Goal: Information Seeking & Learning: Learn about a topic

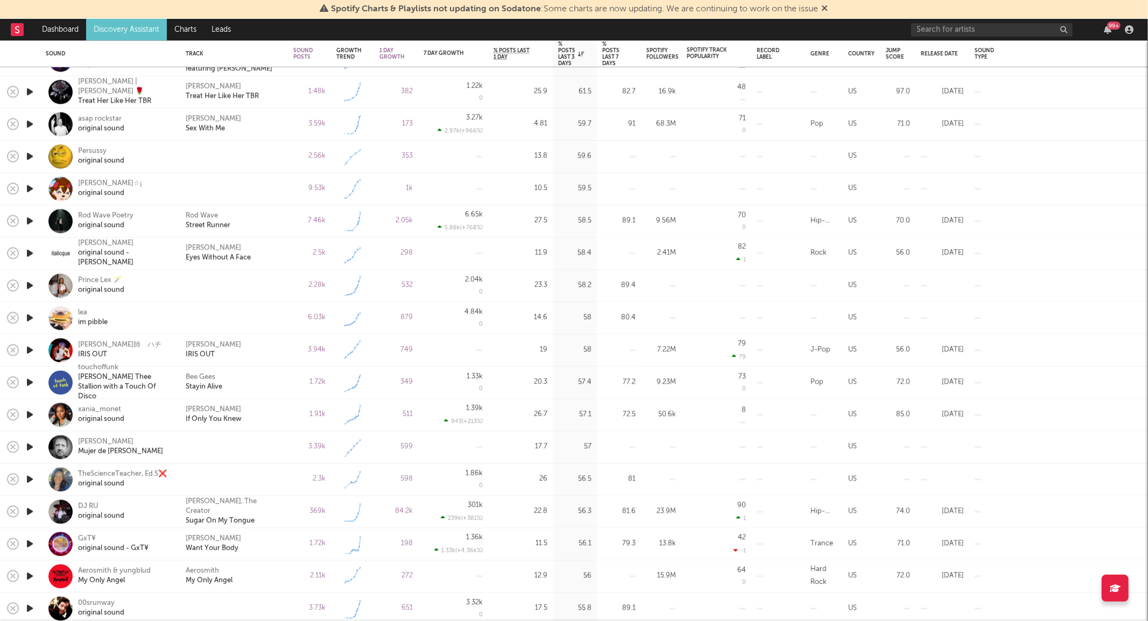
click at [31, 481] on icon "button" at bounding box center [29, 479] width 11 height 13
click at [30, 481] on icon "button" at bounding box center [29, 479] width 10 height 13
click at [30, 222] on icon "button" at bounding box center [29, 221] width 11 height 13
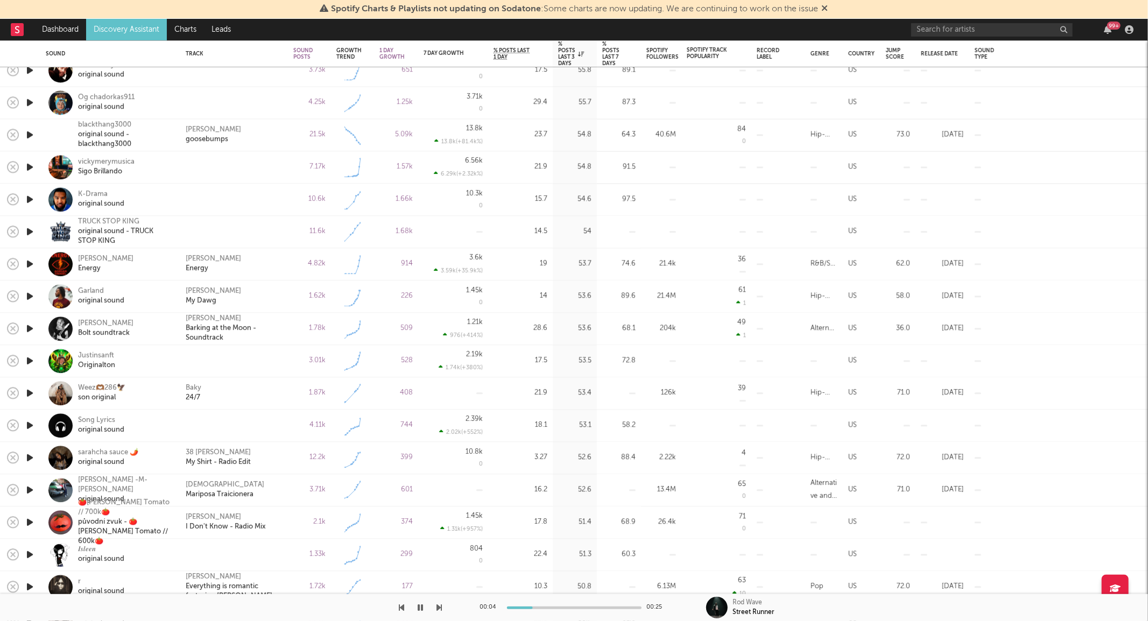
click at [29, 396] on icon "button" at bounding box center [29, 393] width 11 height 13
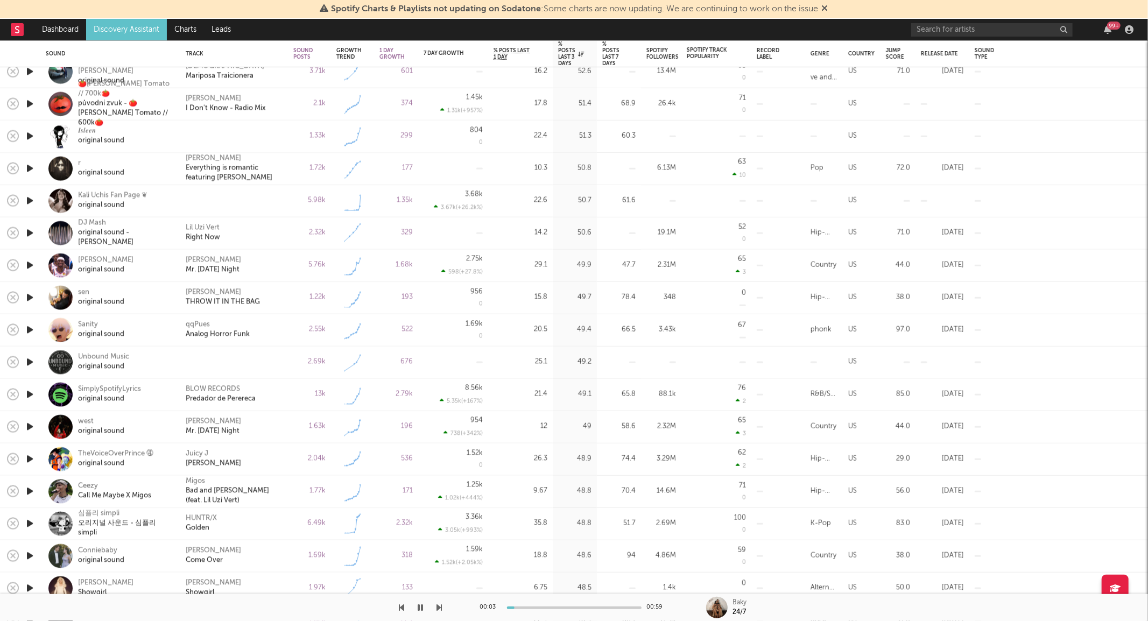
click at [29, 424] on icon "button" at bounding box center [29, 426] width 11 height 13
click at [29, 424] on icon "button" at bounding box center [29, 426] width 10 height 13
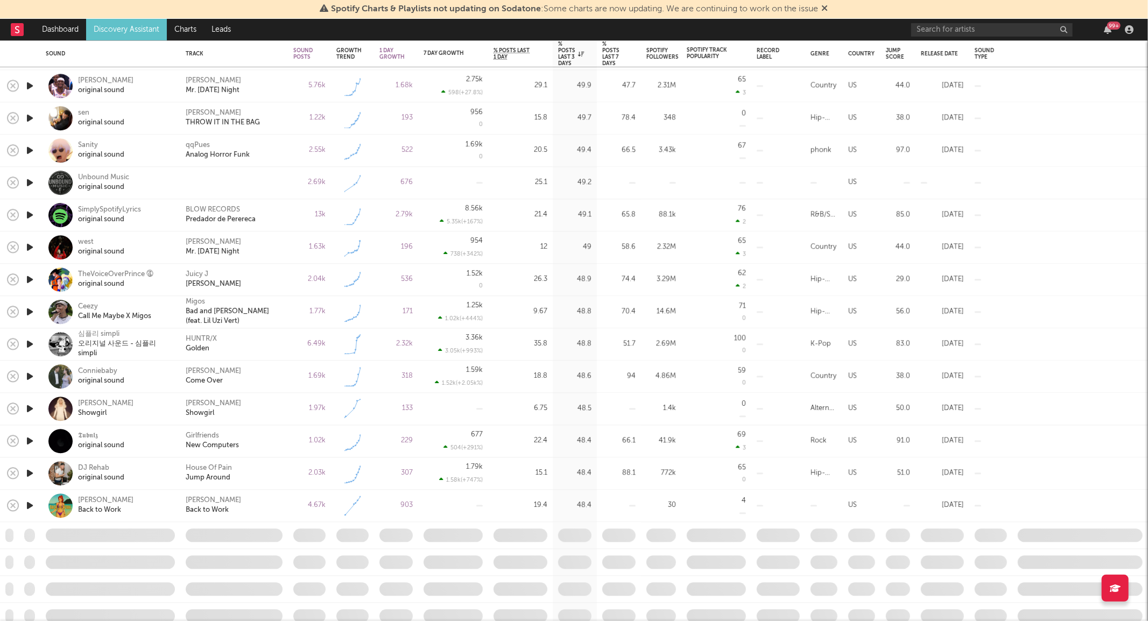
click at [33, 377] on icon "button" at bounding box center [29, 376] width 11 height 13
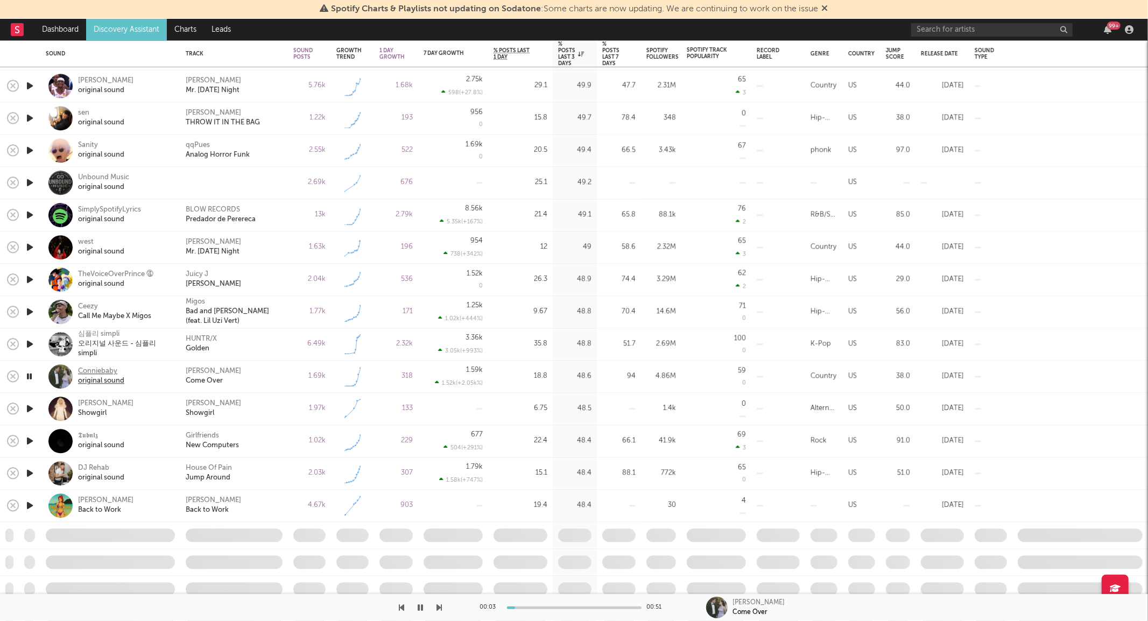
click at [86, 378] on div "original sound" at bounding box center [101, 382] width 46 height 10
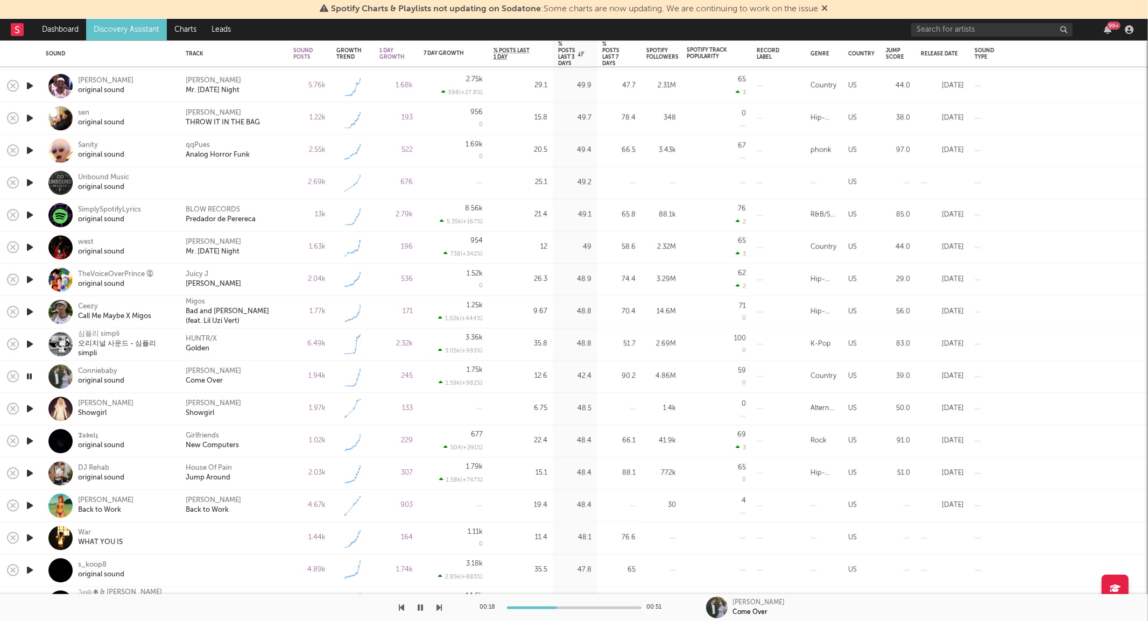
click at [419, 610] on icon "button" at bounding box center [420, 607] width 5 height 9
click at [291, 383] on div "1.94k" at bounding box center [309, 377] width 43 height 32
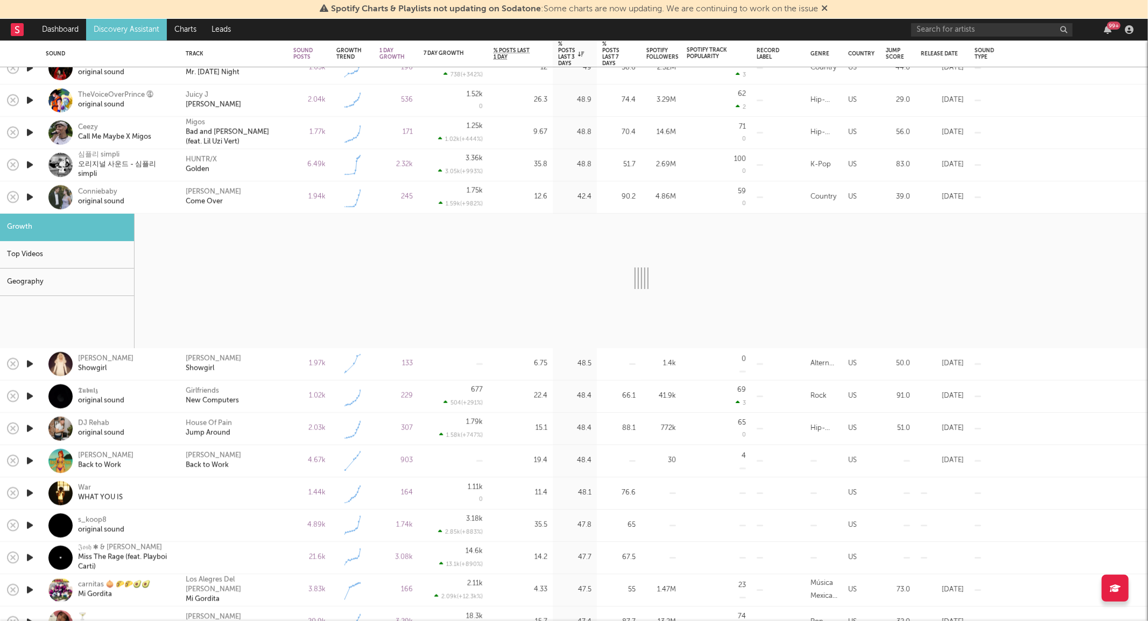
select select "1w"
select select "6m"
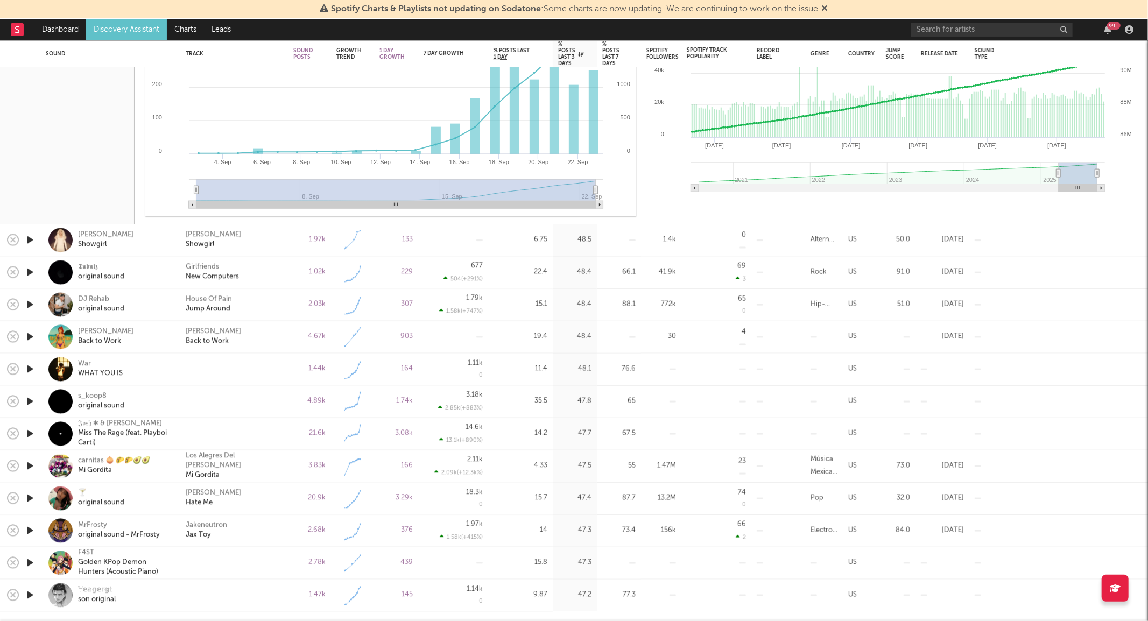
click at [31, 241] on icon "button" at bounding box center [29, 240] width 11 height 13
click at [28, 241] on icon "button" at bounding box center [29, 240] width 10 height 13
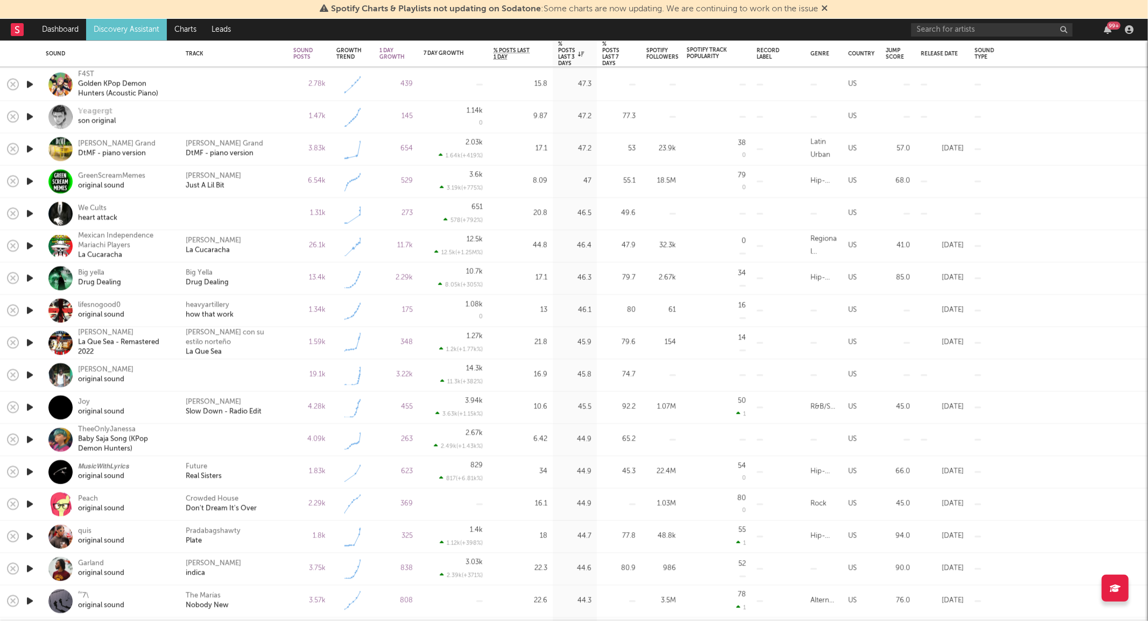
click at [25, 407] on icon "button" at bounding box center [29, 407] width 11 height 13
click at [25, 407] on icon "button" at bounding box center [29, 407] width 10 height 13
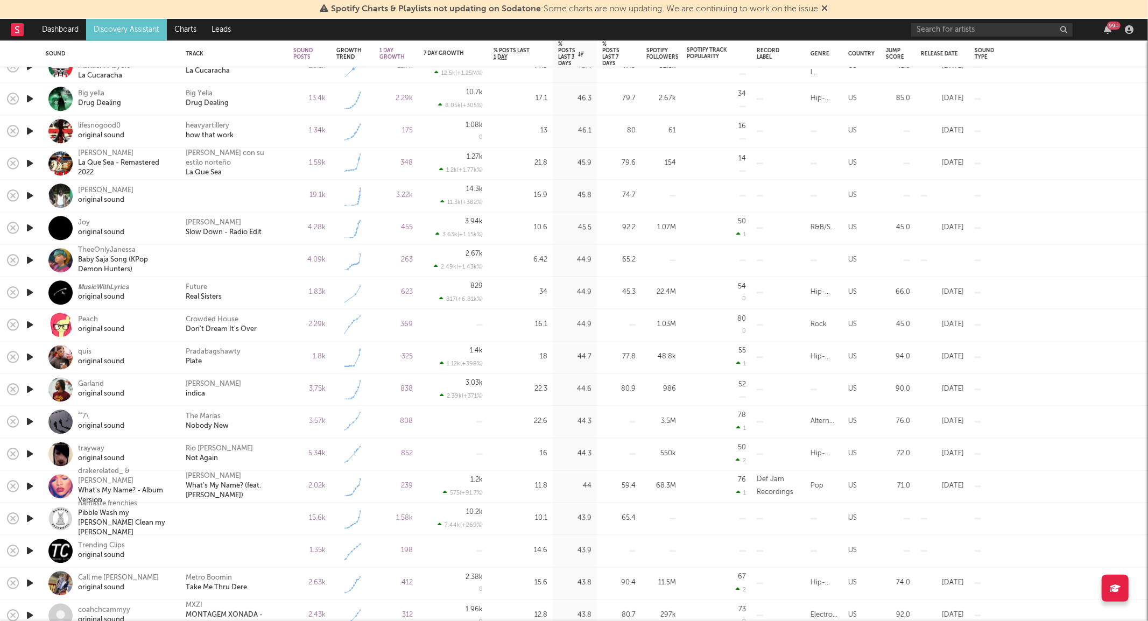
click at [34, 424] on icon "button" at bounding box center [29, 421] width 11 height 13
click at [30, 484] on icon "button" at bounding box center [29, 486] width 11 height 13
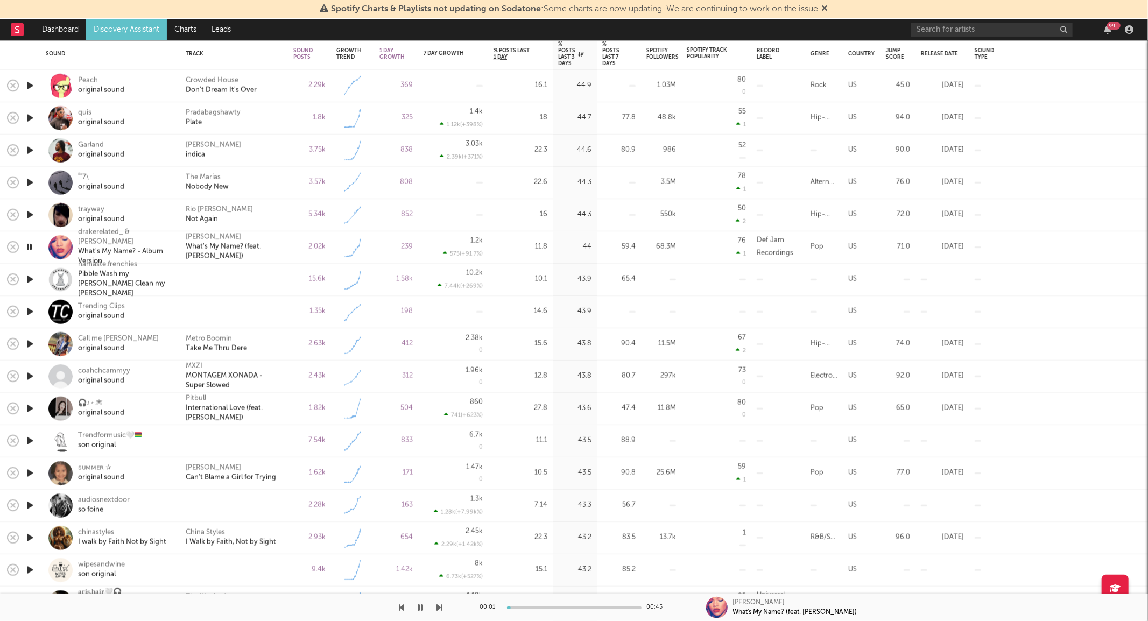
click at [32, 378] on icon "button" at bounding box center [29, 376] width 11 height 13
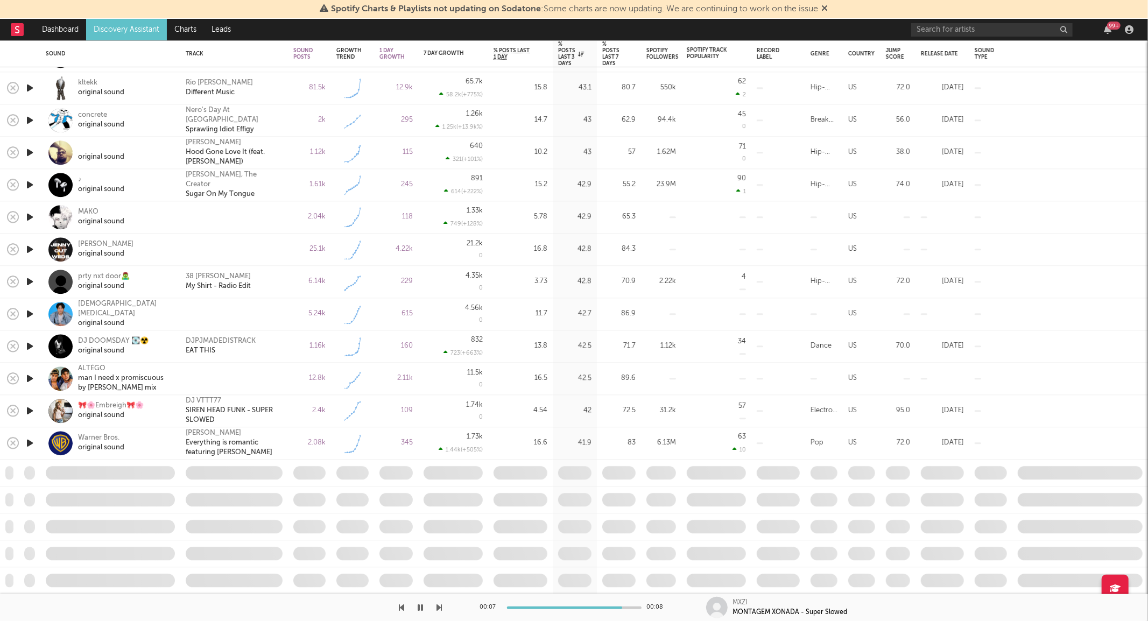
click at [29, 440] on icon "button" at bounding box center [29, 442] width 11 height 13
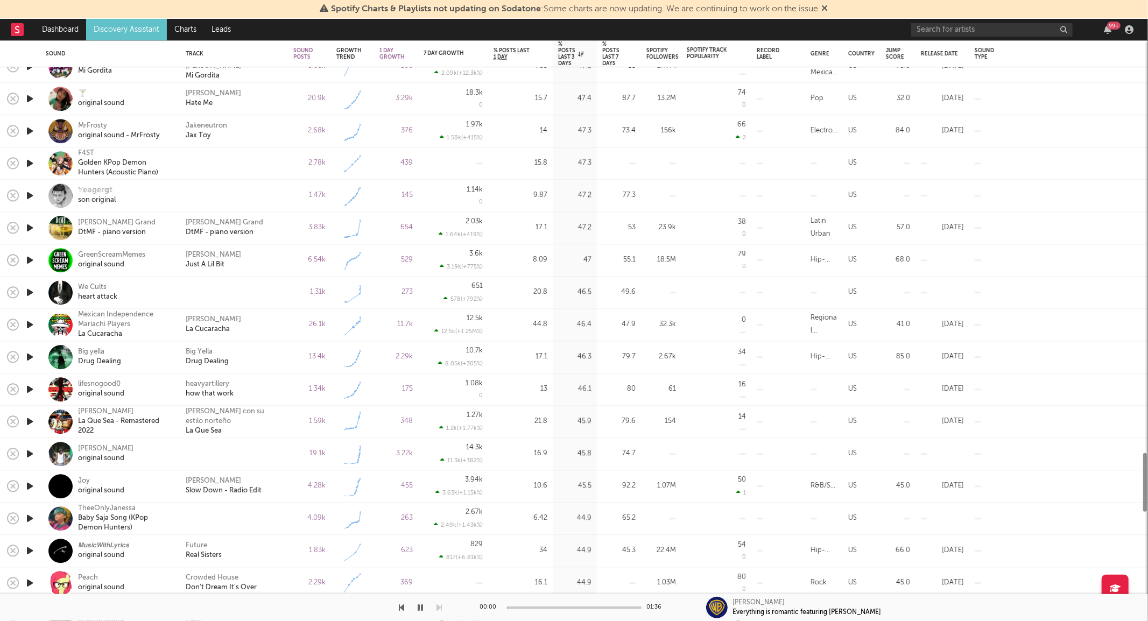
select select "1w"
select select "6m"
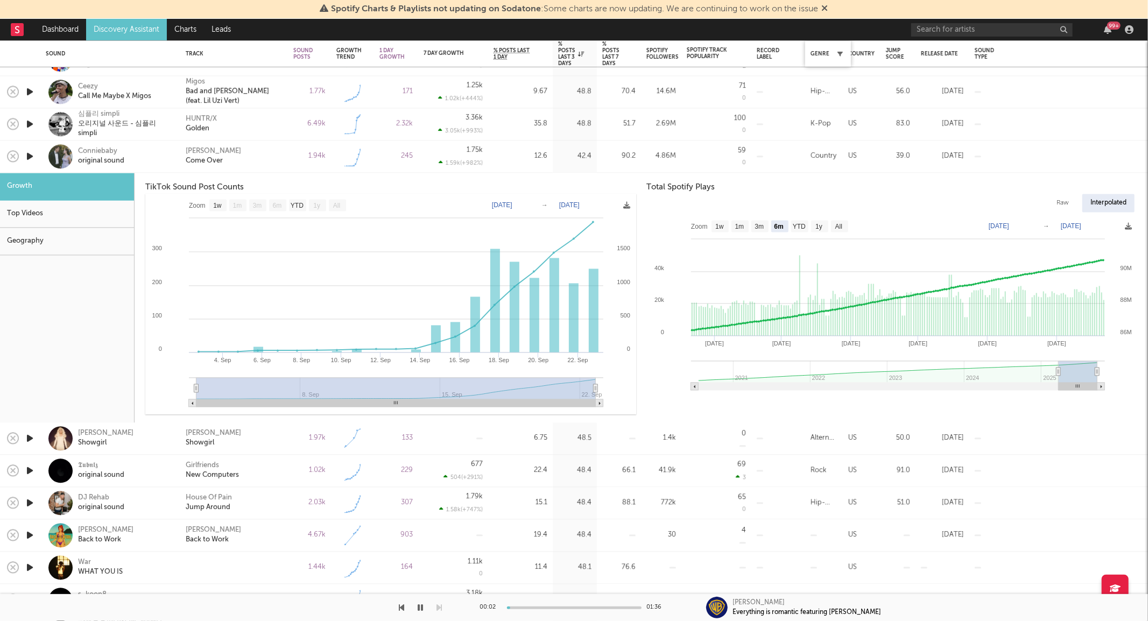
click at [838, 56] on icon "button" at bounding box center [839, 53] width 5 height 5
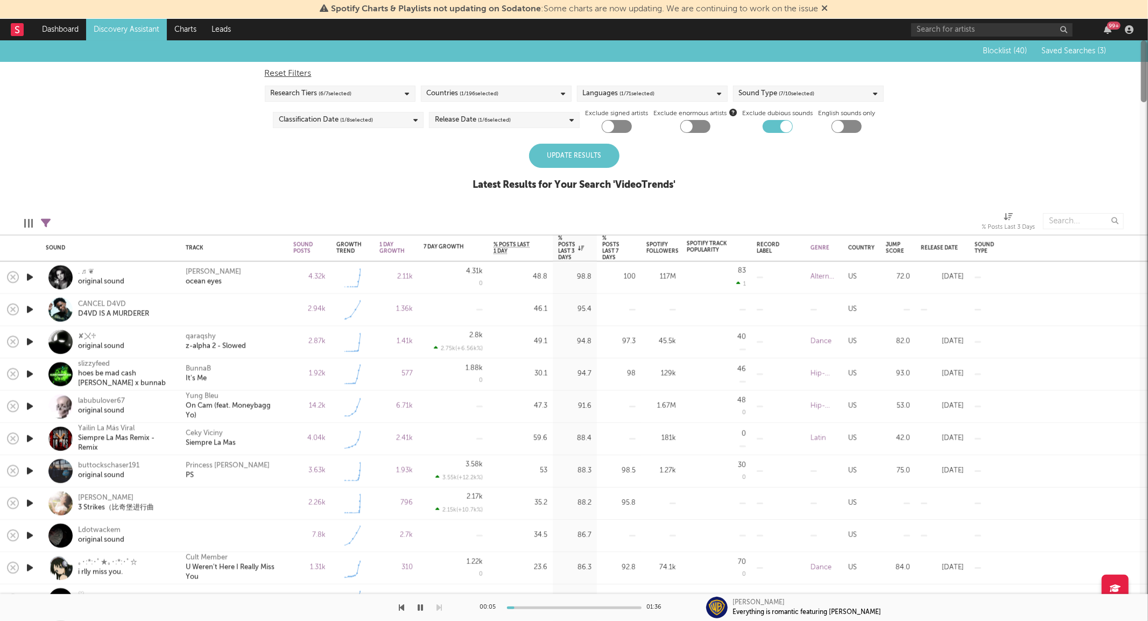
drag, startPoint x: 1145, startPoint y: 329, endPoint x: 1136, endPoint y: 37, distance: 292.4
click at [1136, 37] on div "Spotify Charts & Playlists not updating on Sodatone : Some charts are now updat…" at bounding box center [574, 310] width 1148 height 621
click at [840, 248] on icon "button" at bounding box center [839, 247] width 5 height 5
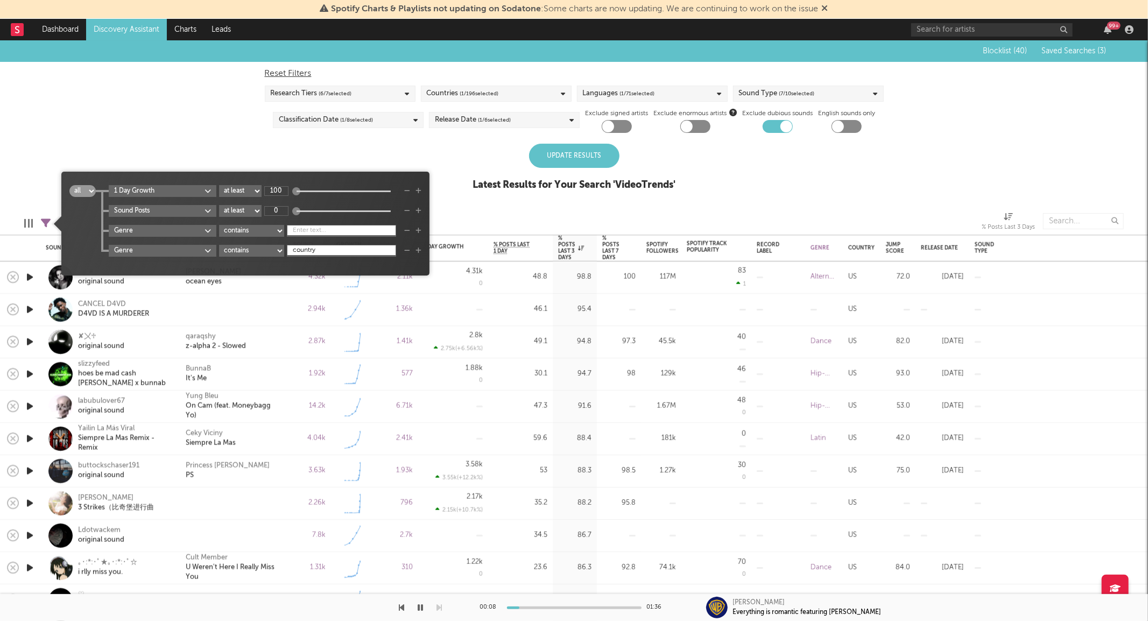
type input "country"
click at [551, 151] on div "Update Results" at bounding box center [574, 156] width 90 height 24
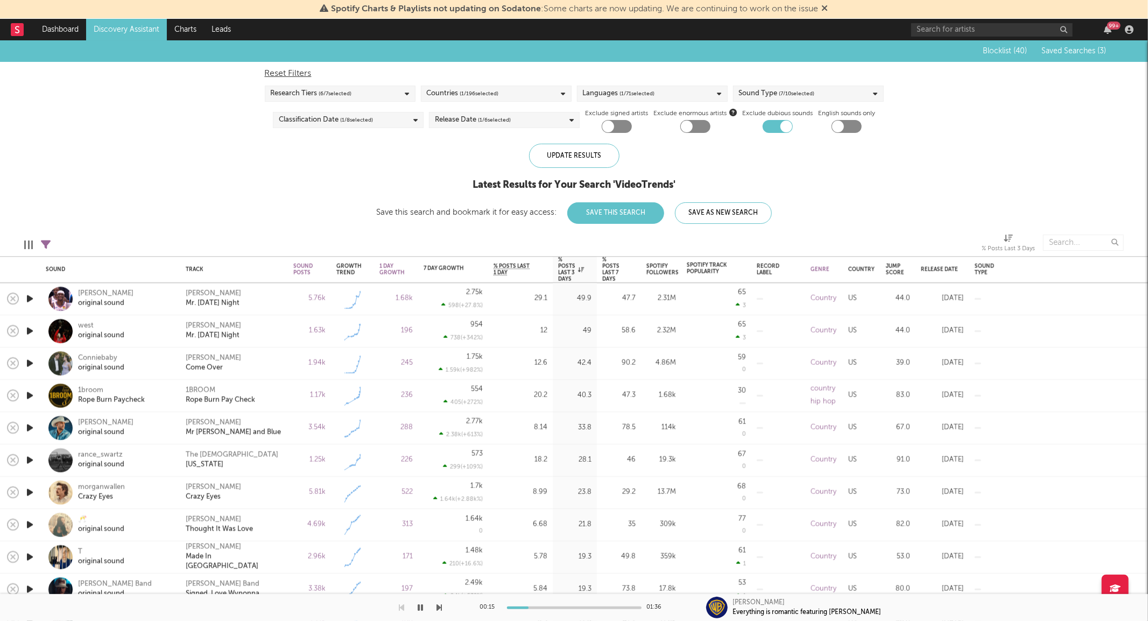
click at [27, 305] on icon "button" at bounding box center [29, 298] width 11 height 13
click at [27, 304] on icon "button" at bounding box center [29, 298] width 10 height 13
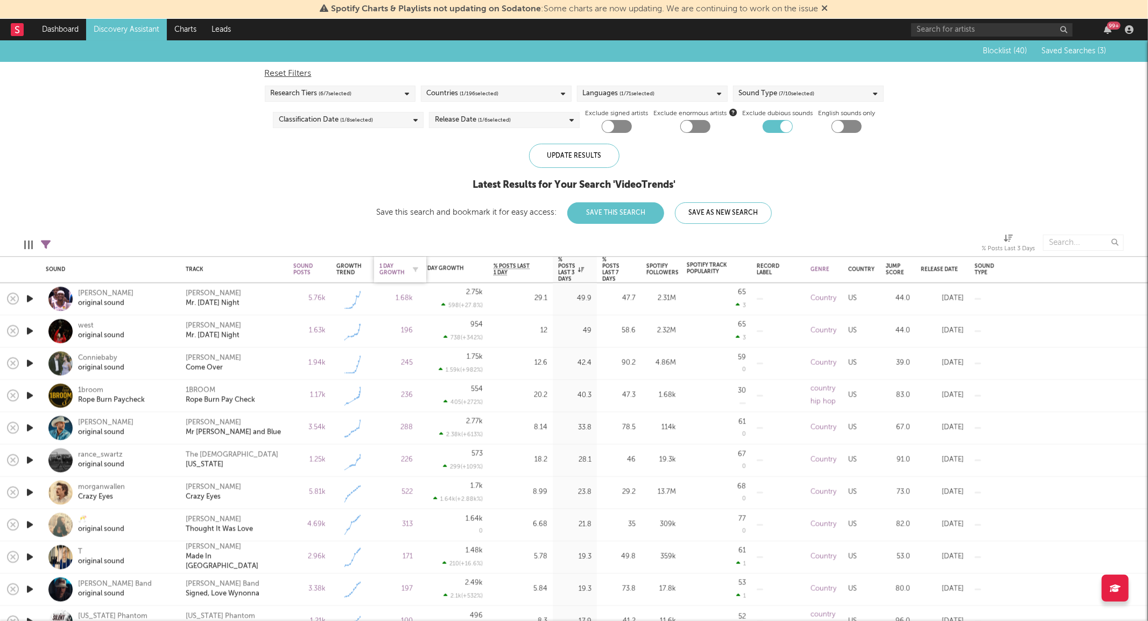
click at [391, 273] on div "1 Day Growth" at bounding box center [391, 269] width 25 height 13
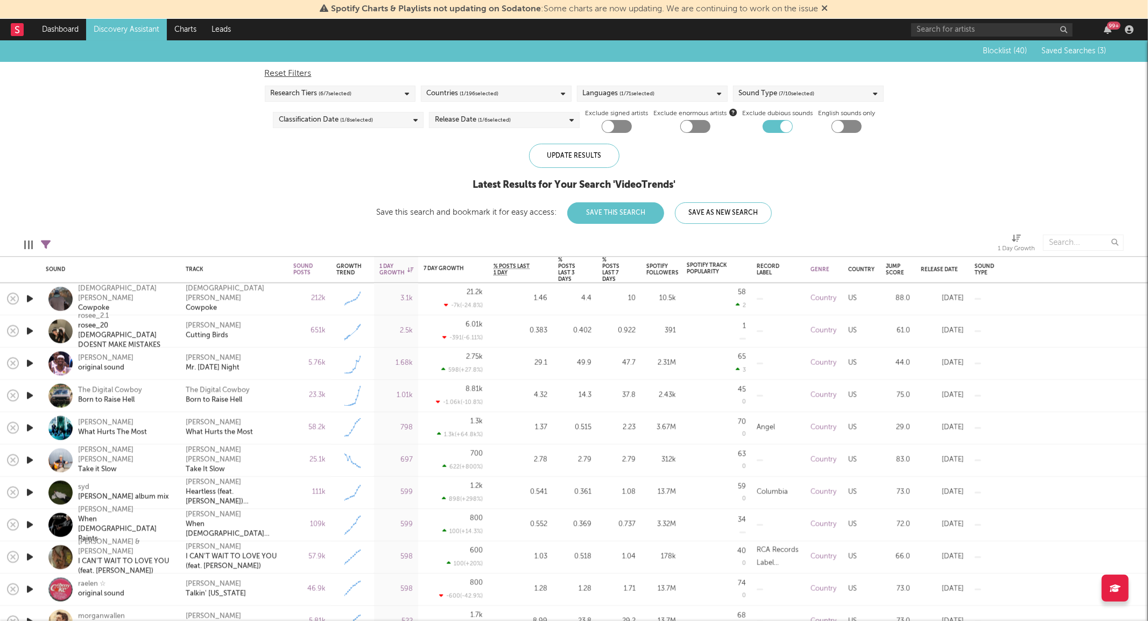
click at [31, 300] on icon "button" at bounding box center [29, 298] width 11 height 13
click at [31, 300] on icon "button" at bounding box center [29, 298] width 10 height 13
click at [156, 304] on div "Isaiah Sheffield Cowpoke" at bounding box center [125, 298] width 94 height 29
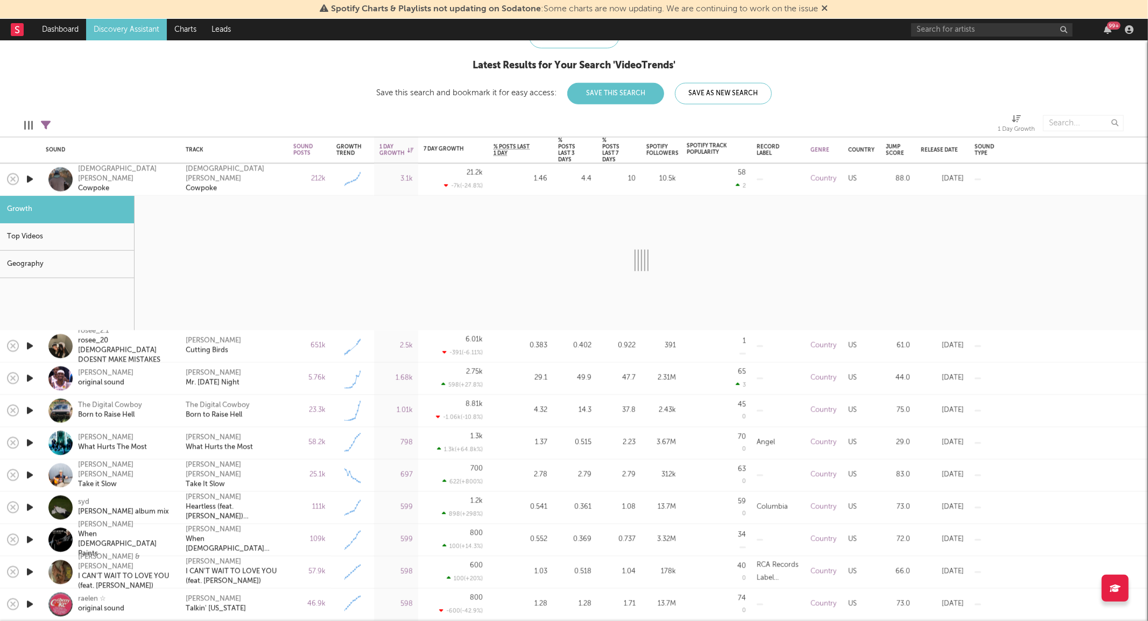
select select "6m"
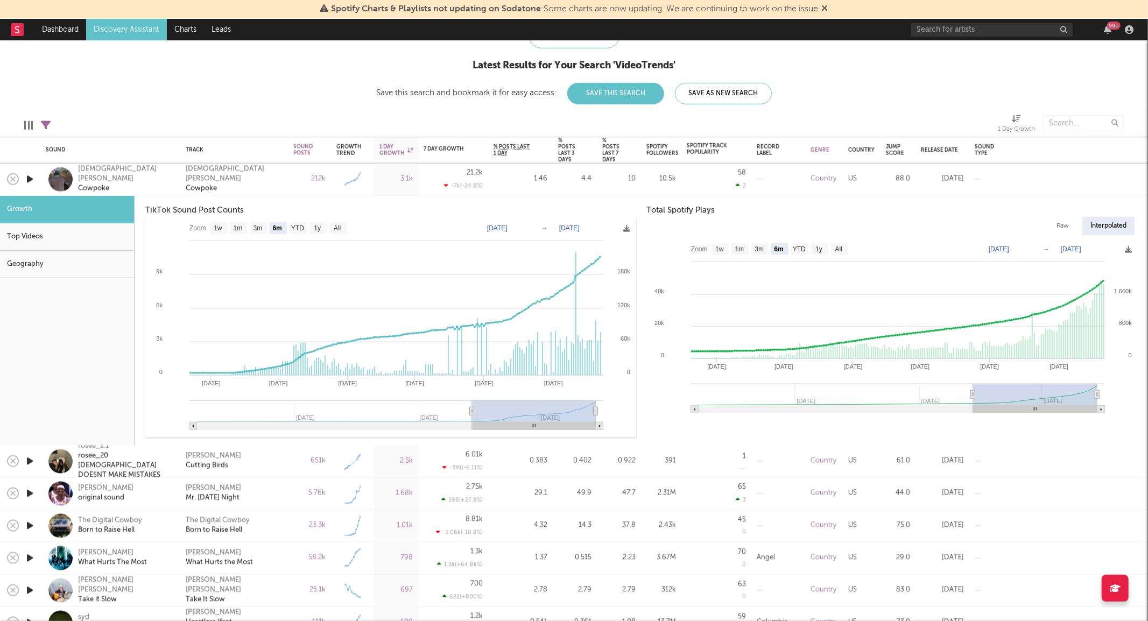
click at [28, 456] on icon "button" at bounding box center [29, 461] width 11 height 13
click at [202, 174] on div "Isaiah Sheffield" at bounding box center [234, 174] width 97 height 19
click at [32, 180] on icon "button" at bounding box center [29, 179] width 11 height 13
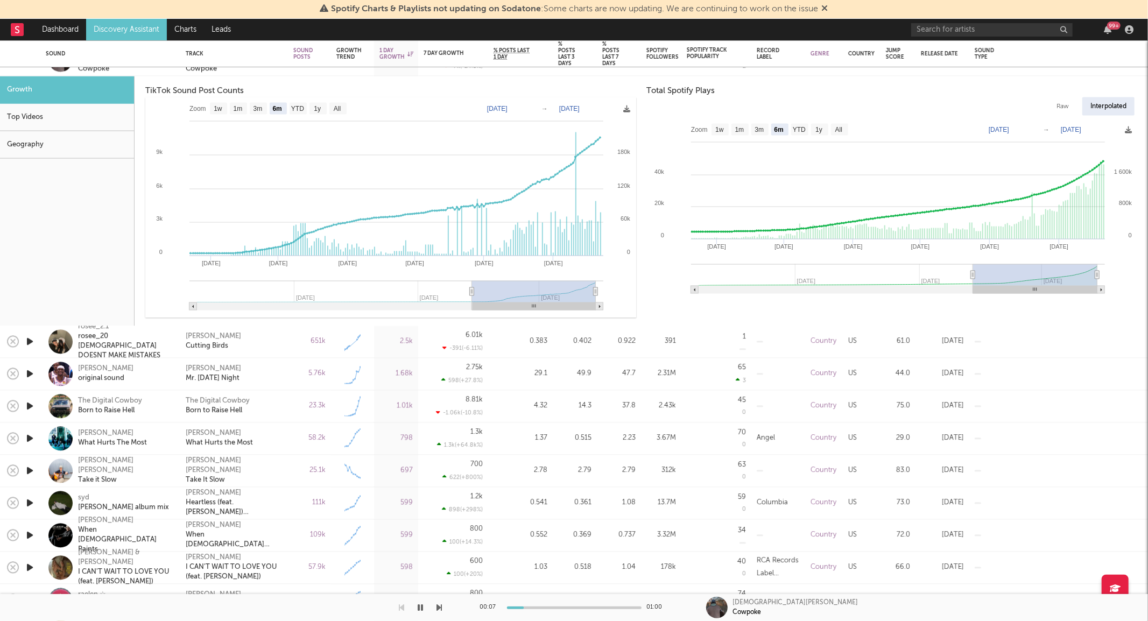
click at [30, 434] on icon "button" at bounding box center [29, 438] width 11 height 13
click at [168, 438] on div "Rascal Flatts What Hurts The Most" at bounding box center [125, 438] width 94 height 19
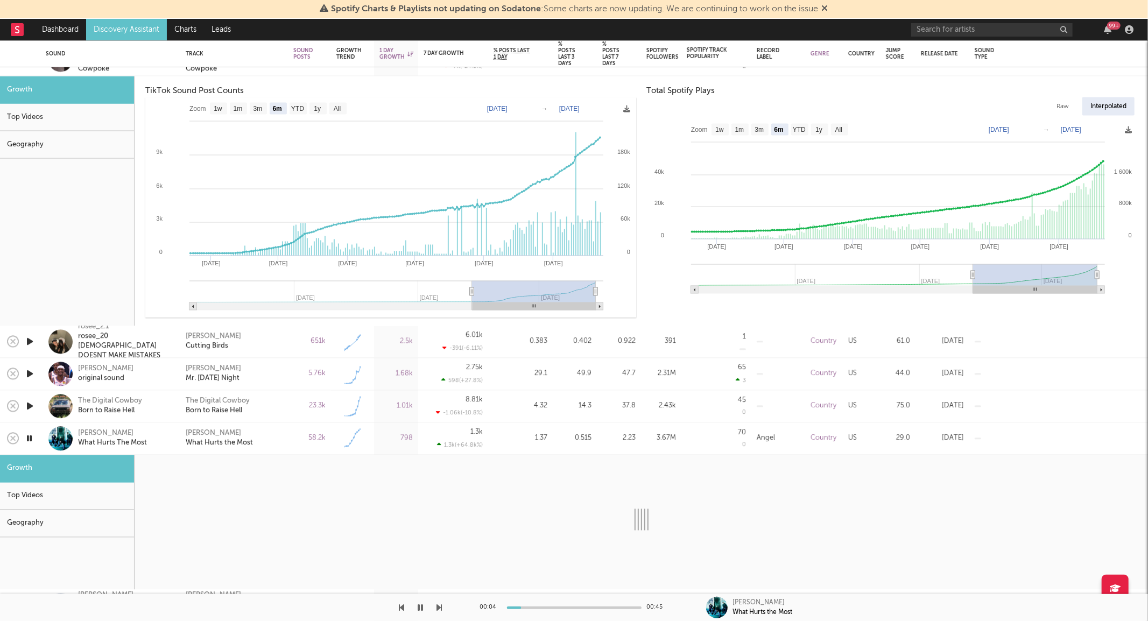
click at [34, 439] on div at bounding box center [29, 438] width 11 height 13
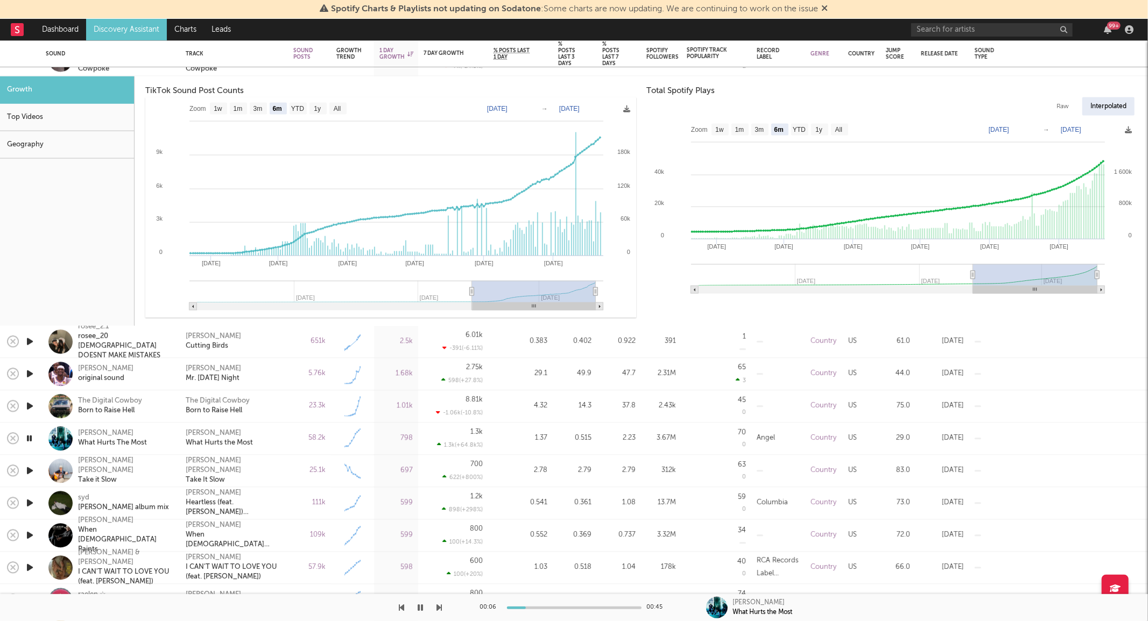
click at [151, 429] on div "Rascal Flatts What Hurts The Most" at bounding box center [125, 438] width 94 height 19
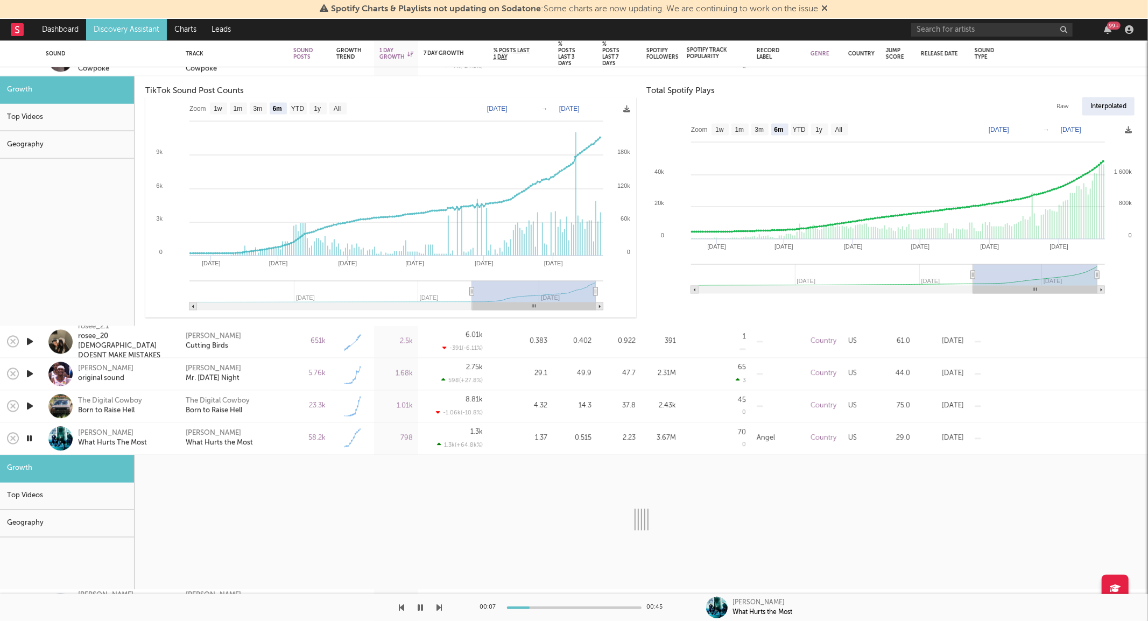
click at [30, 439] on icon "button" at bounding box center [29, 438] width 10 height 13
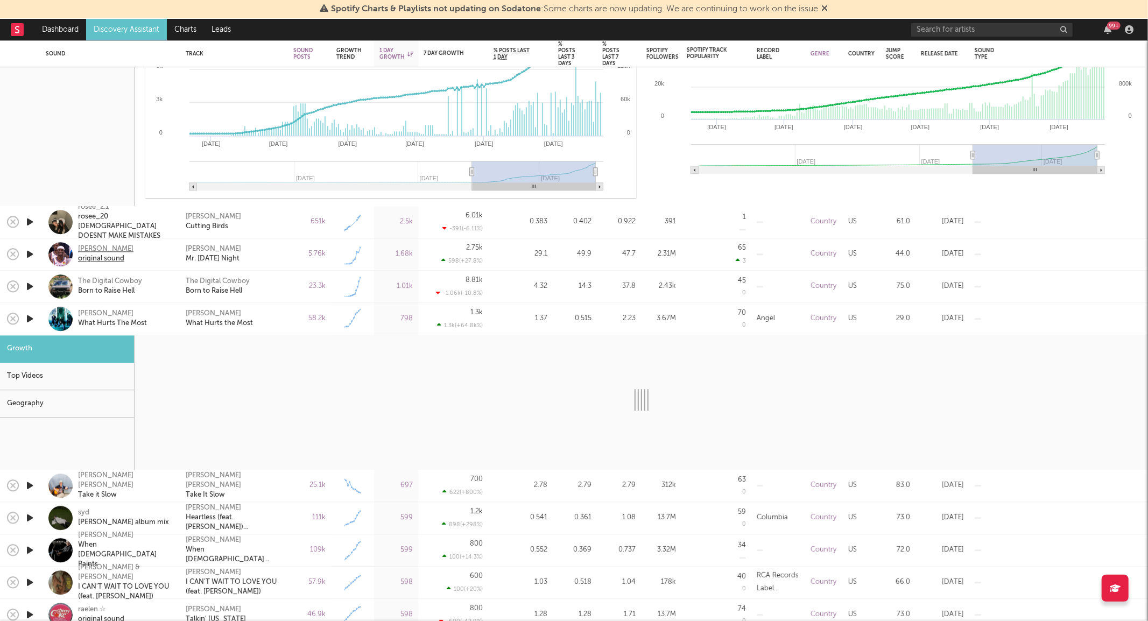
click at [98, 252] on div "[PERSON_NAME]" at bounding box center [105, 250] width 55 height 10
select select "6m"
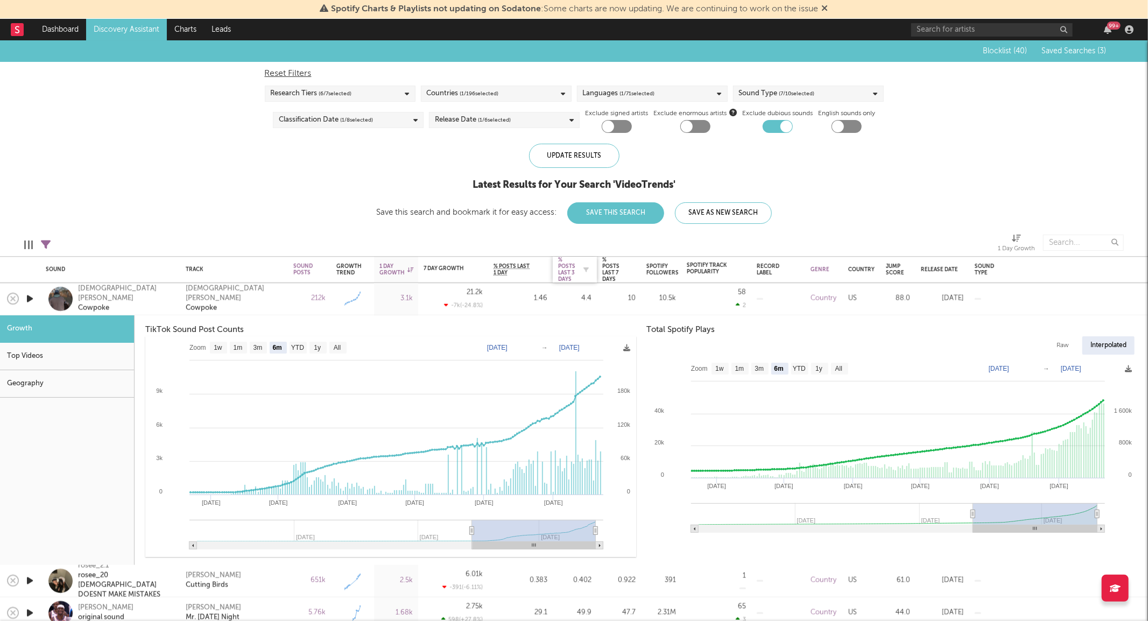
click at [565, 276] on div "% Posts Last 3 Days" at bounding box center [566, 270] width 17 height 26
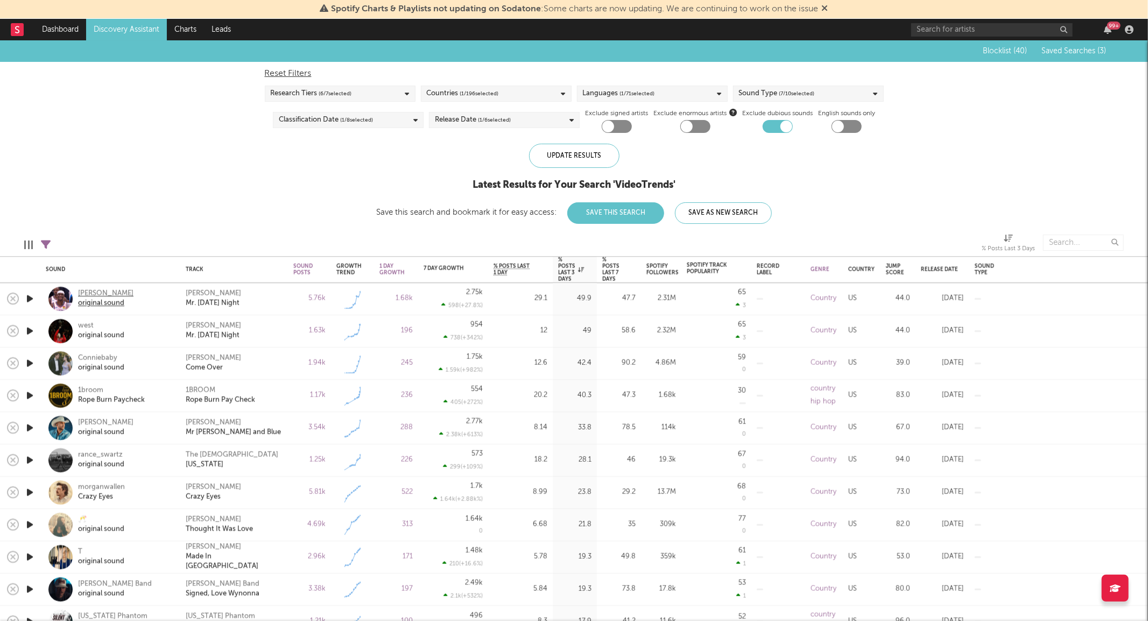
click at [90, 300] on div "original sound" at bounding box center [105, 304] width 55 height 10
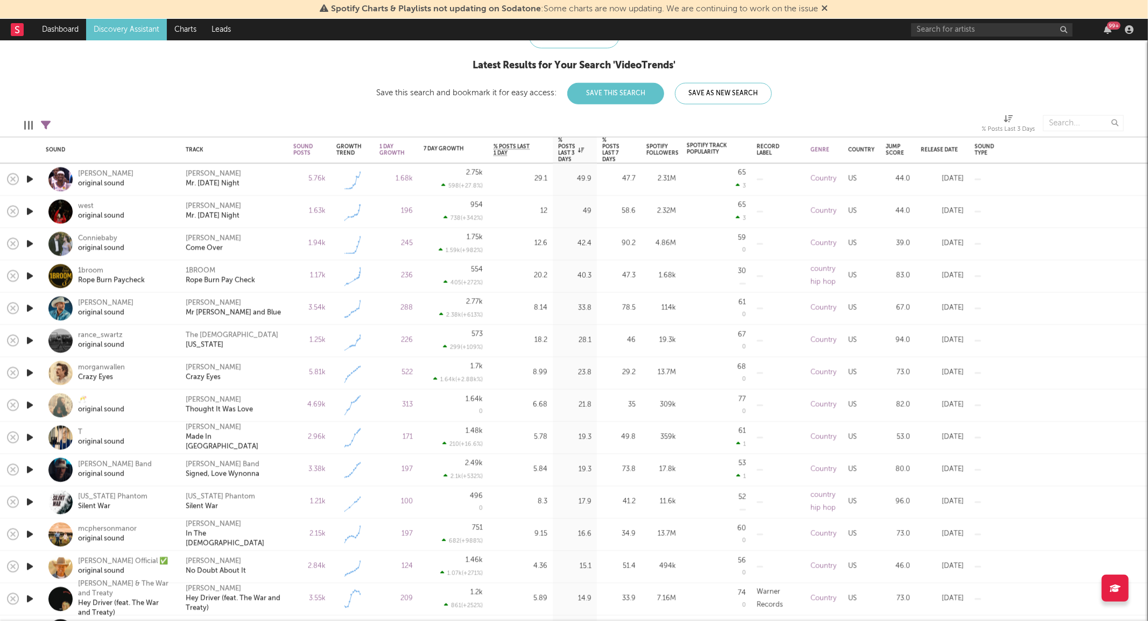
click at [29, 275] on icon "button" at bounding box center [29, 276] width 11 height 13
click at [29, 341] on icon "button" at bounding box center [29, 340] width 11 height 13
click at [273, 337] on div "The Creekers Tennessee" at bounding box center [234, 340] width 97 height 19
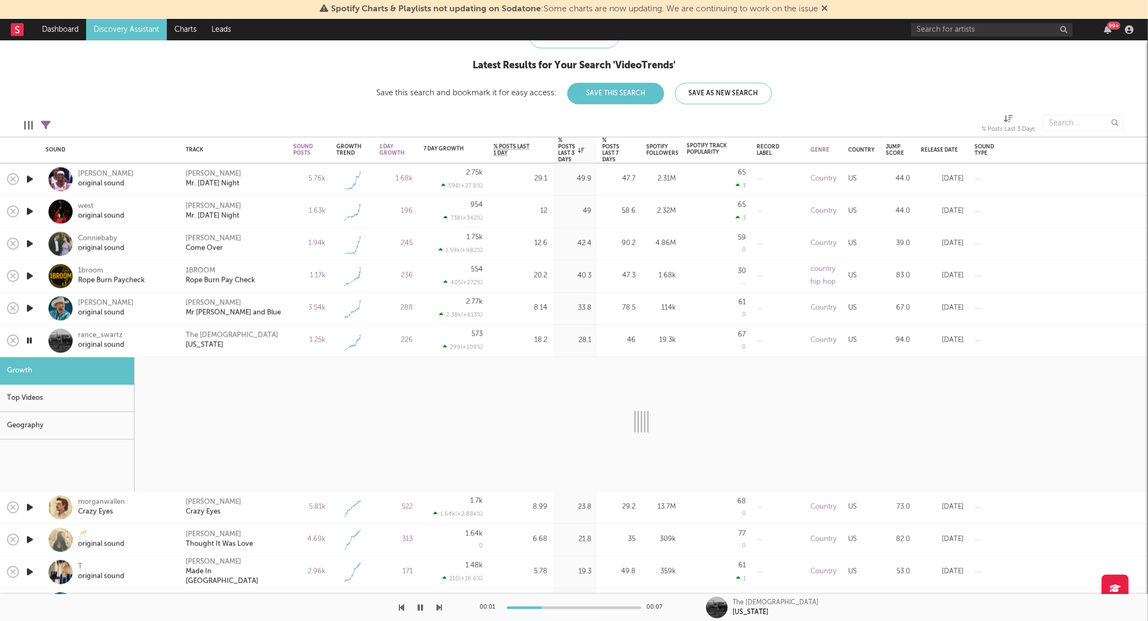
select select "1w"
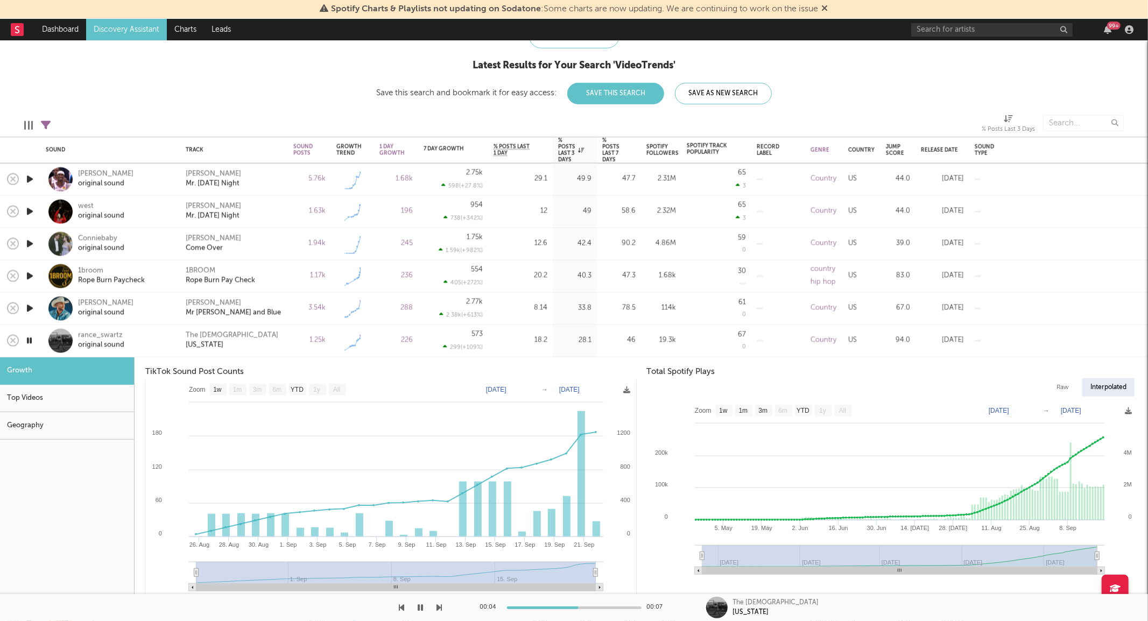
click at [154, 351] on div "rance_swartz original sound" at bounding box center [110, 341] width 129 height 32
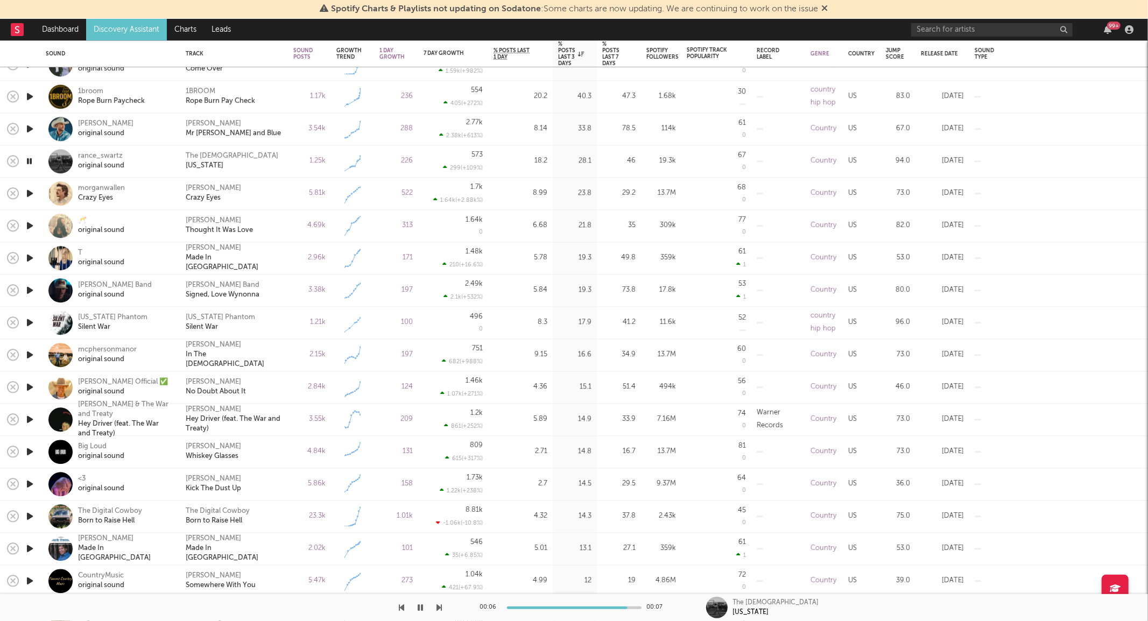
click at [33, 192] on icon "button" at bounding box center [29, 193] width 11 height 13
click at [167, 287] on div "Logan Ryan Band original sound" at bounding box center [125, 290] width 94 height 19
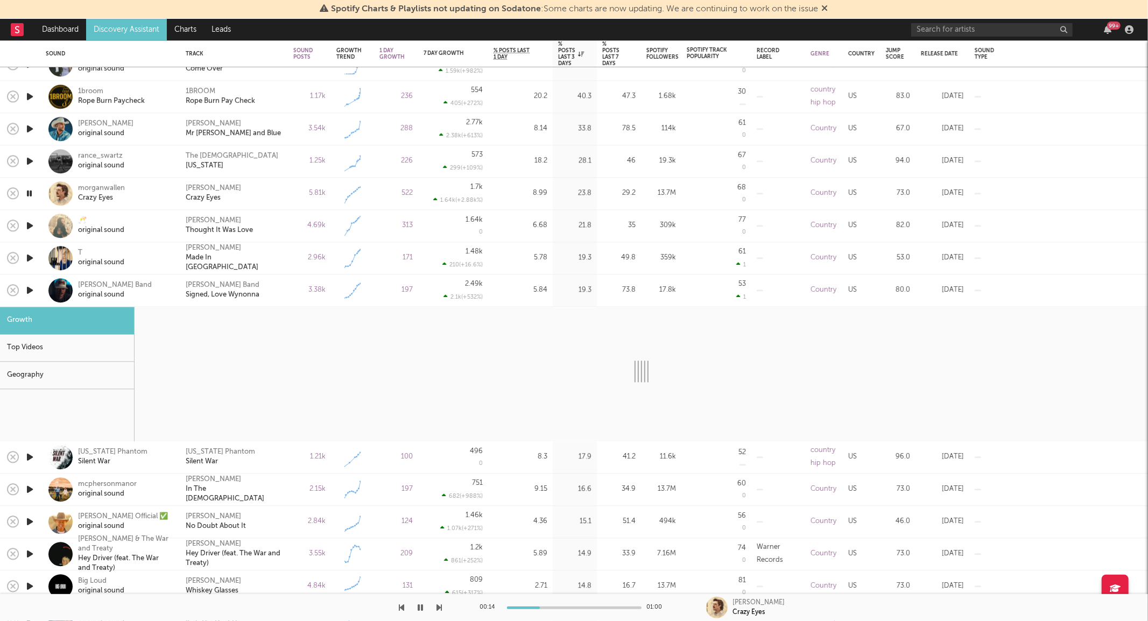
select select "1w"
select select "6m"
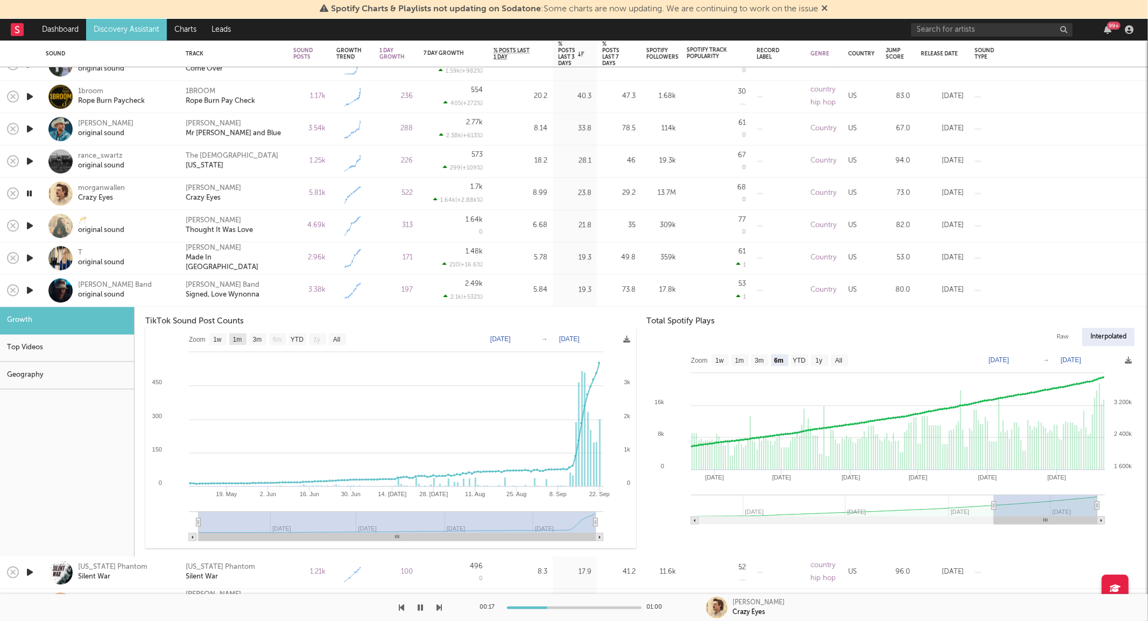
click at [237, 342] on text "1m" at bounding box center [237, 340] width 9 height 8
select select "1m"
type input "2025-08-22"
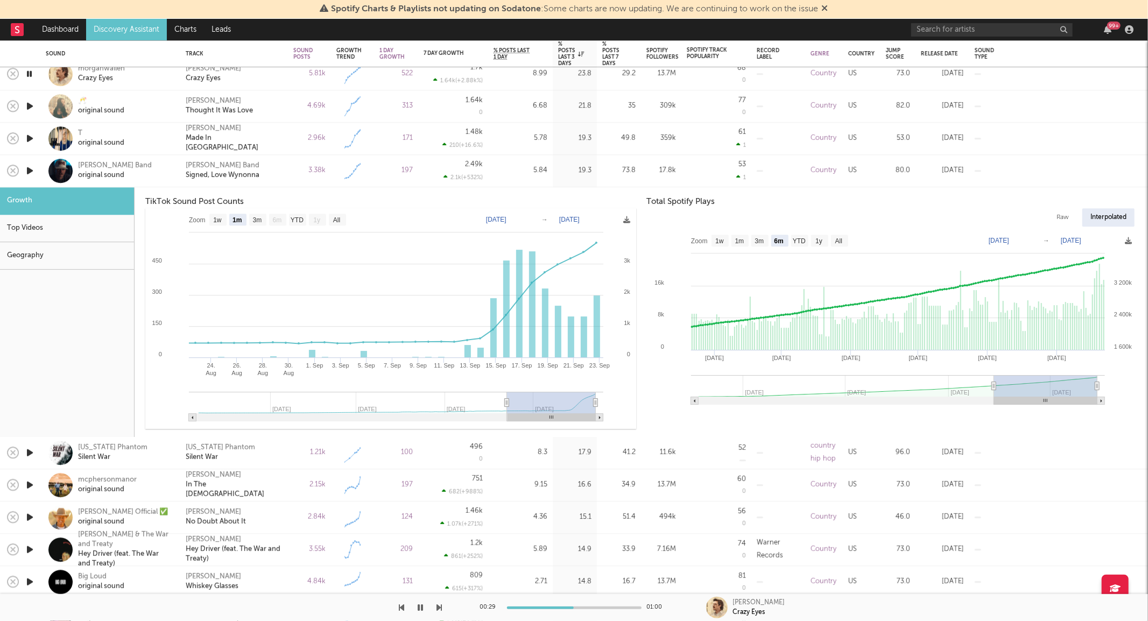
click at [30, 487] on icon "button" at bounding box center [29, 484] width 11 height 13
click at [98, 480] on div "mcphersonmanor" at bounding box center [107, 481] width 59 height 10
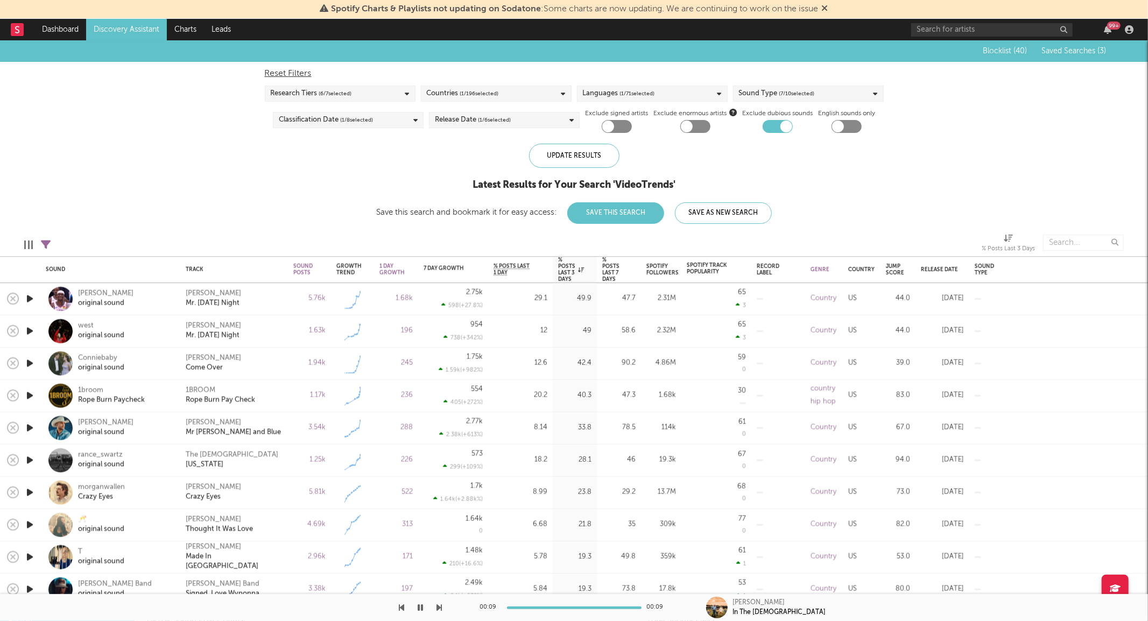
click at [138, 34] on link "Discovery Assistant" at bounding box center [126, 30] width 81 height 22
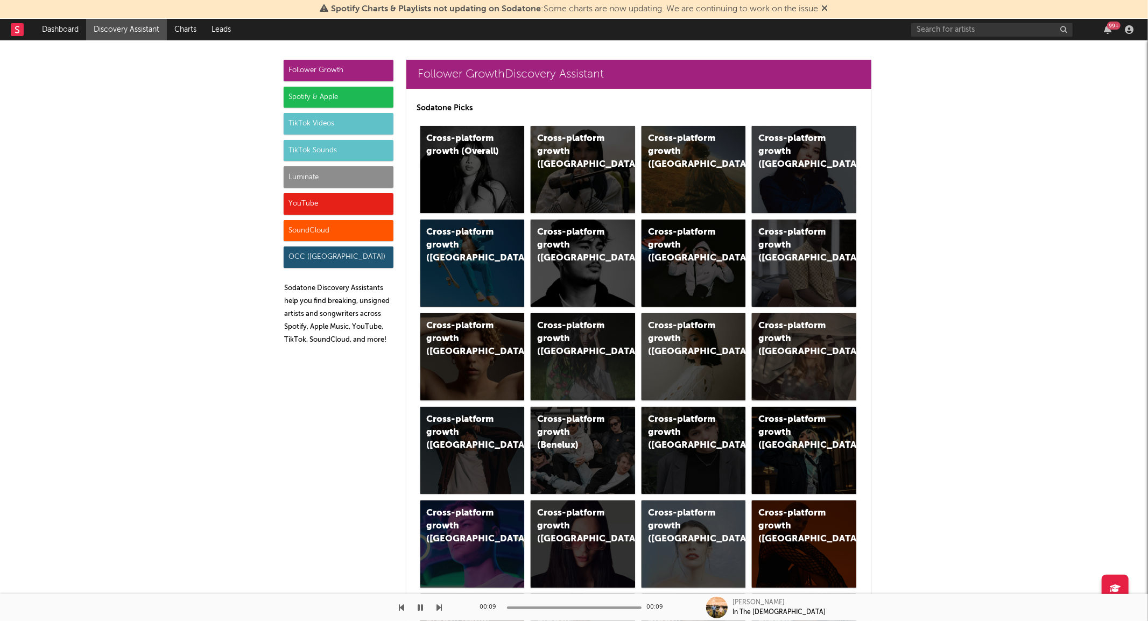
click at [315, 123] on div "TikTok Videos" at bounding box center [339, 124] width 110 height 22
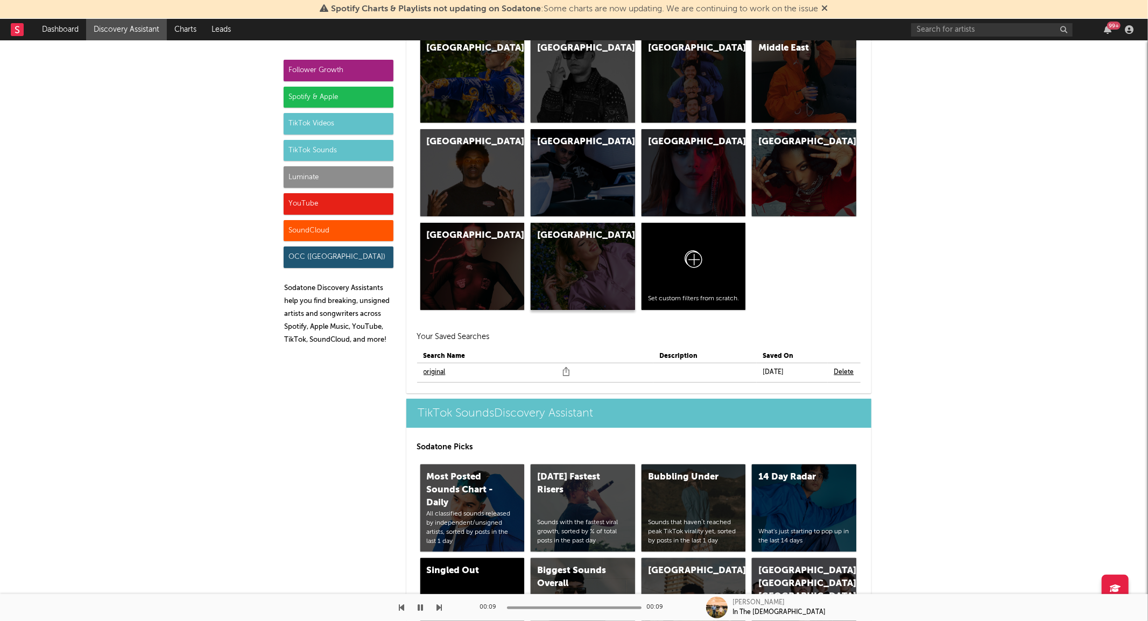
scroll to position [3385, 0]
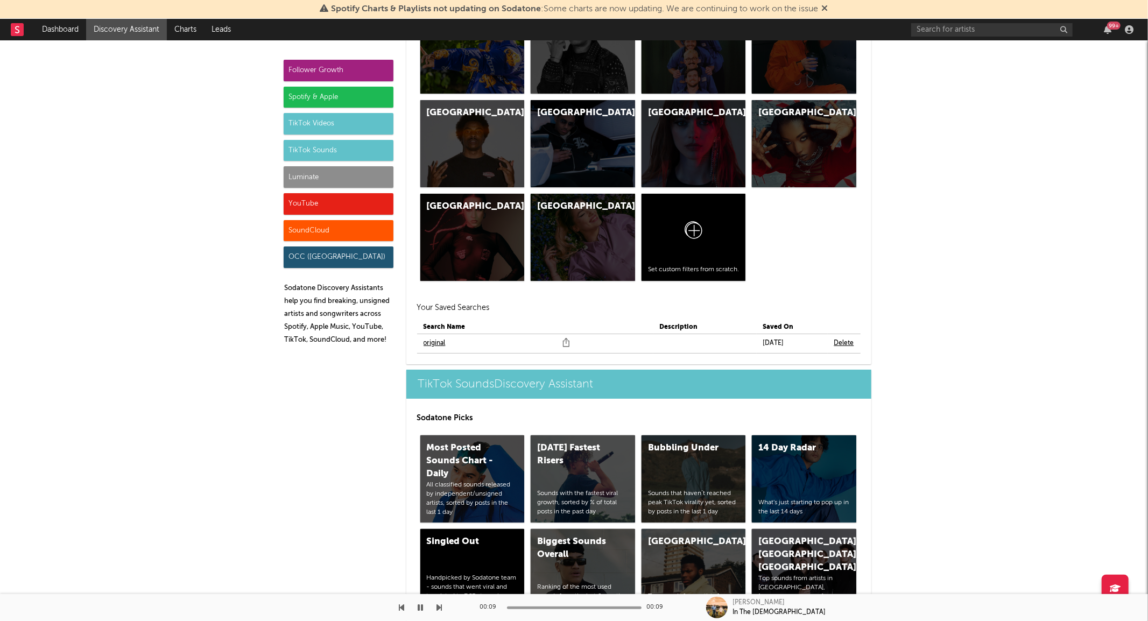
click at [435, 343] on link "original" at bounding box center [435, 343] width 22 height 13
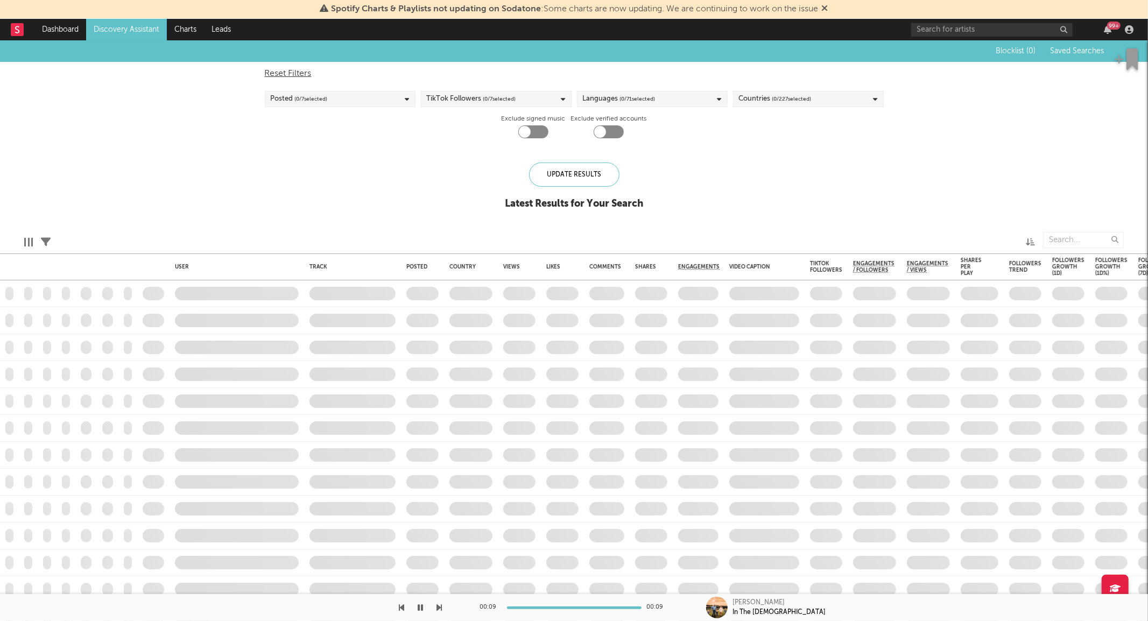
checkbox input "true"
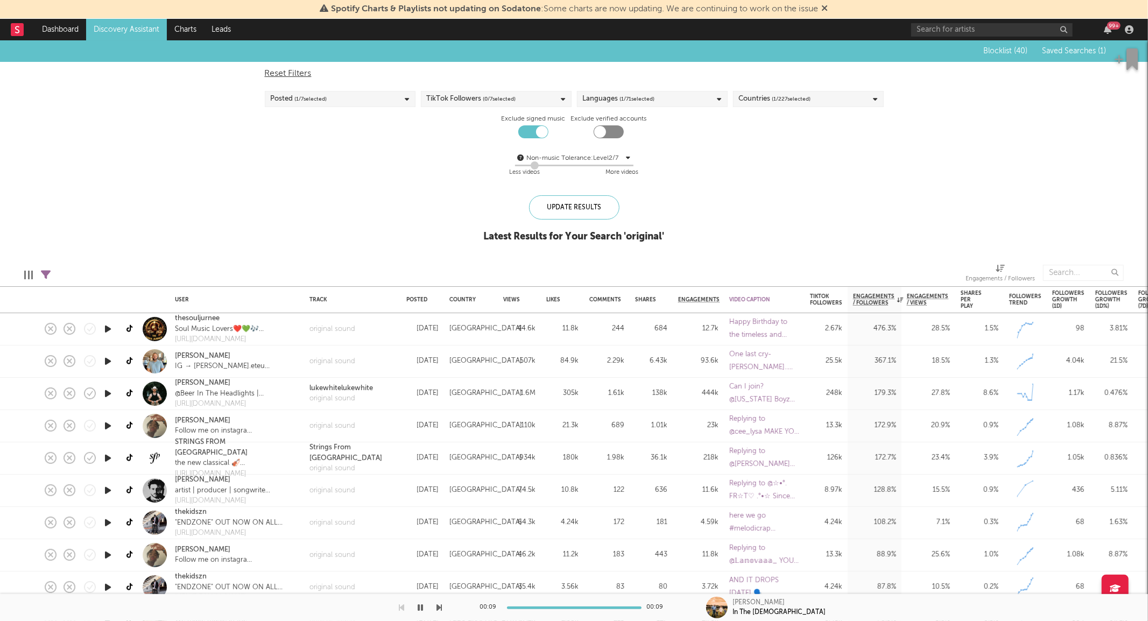
click at [332, 104] on div "Posted ( 1 / 7 selected)" at bounding box center [340, 99] width 151 height 16
click at [313, 146] on div "Last 7 Days" at bounding box center [347, 150] width 125 height 13
click at [271, 146] on input "Last 7 Days" at bounding box center [271, 150] width 0 height 13
click at [305, 136] on div "Last 3 Days" at bounding box center [347, 134] width 125 height 13
click at [271, 136] on input "Last 3 Days" at bounding box center [271, 134] width 0 height 13
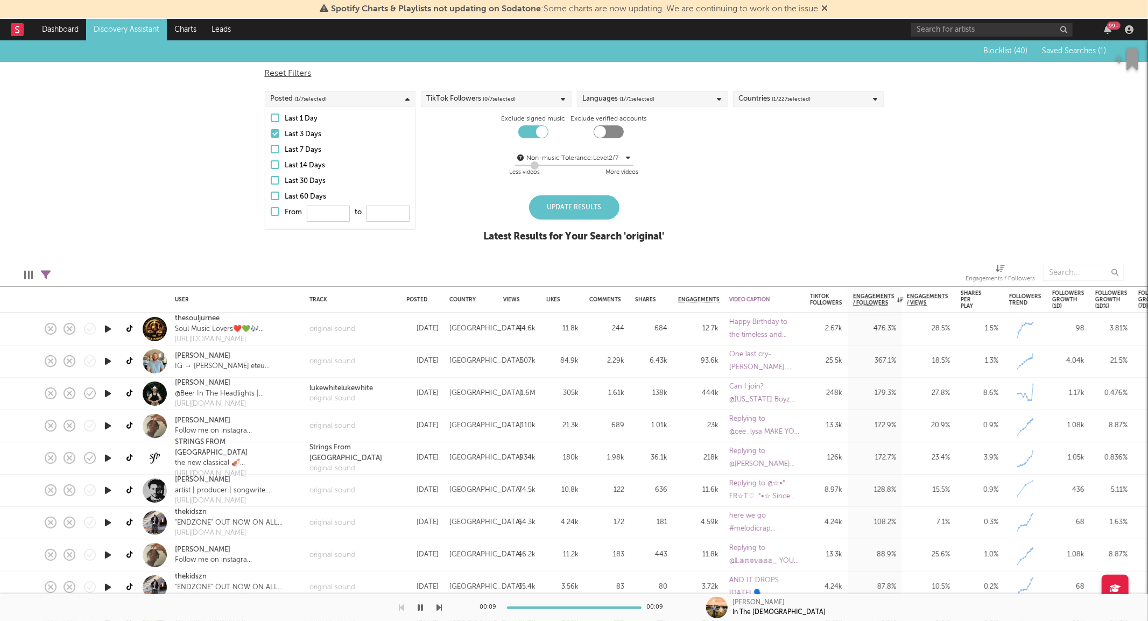
click at [553, 200] on div "Update Results" at bounding box center [574, 207] width 90 height 24
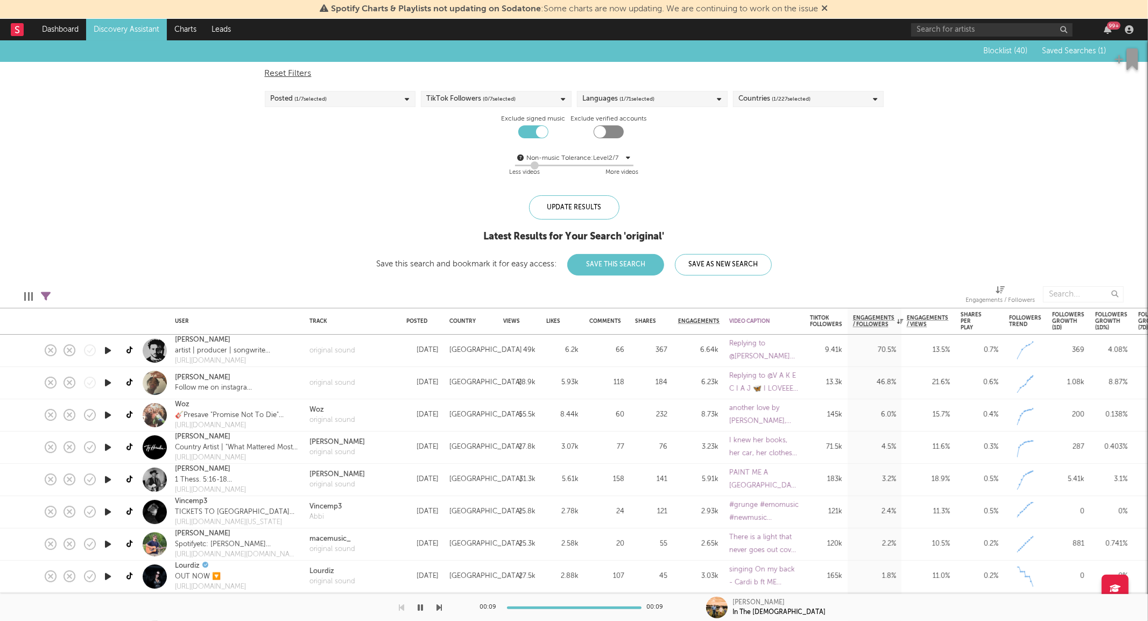
click at [109, 347] on icon "button" at bounding box center [107, 350] width 11 height 13
select select "or"
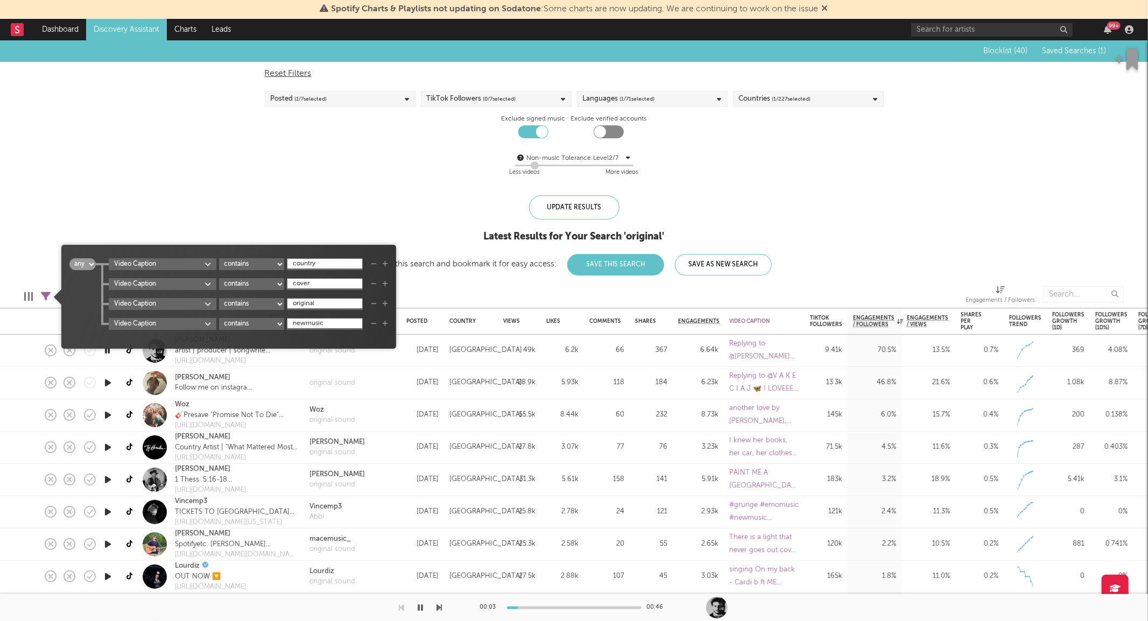
click at [50, 293] on icon at bounding box center [46, 297] width 10 height 10
click at [388, 325] on icon "button" at bounding box center [385, 324] width 6 height 6
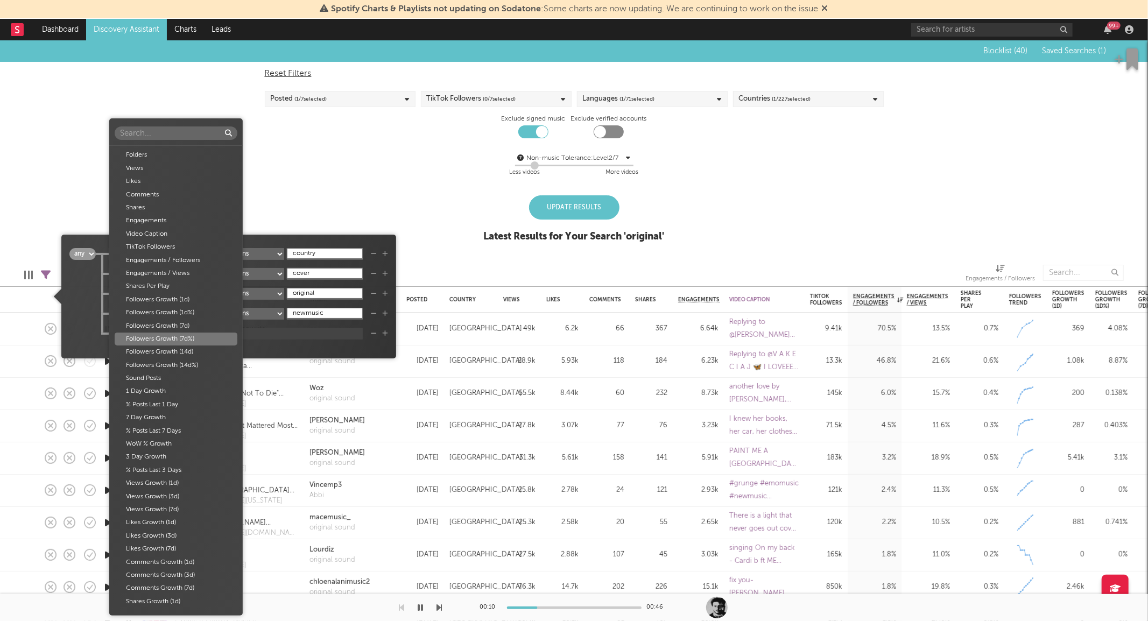
click at [192, 334] on body "Spotify Charts & Playlists not updating on Sodatone : Some charts are now updat…" at bounding box center [574, 310] width 1148 height 621
click at [159, 235] on div "Video Caption" at bounding box center [176, 234] width 123 height 13
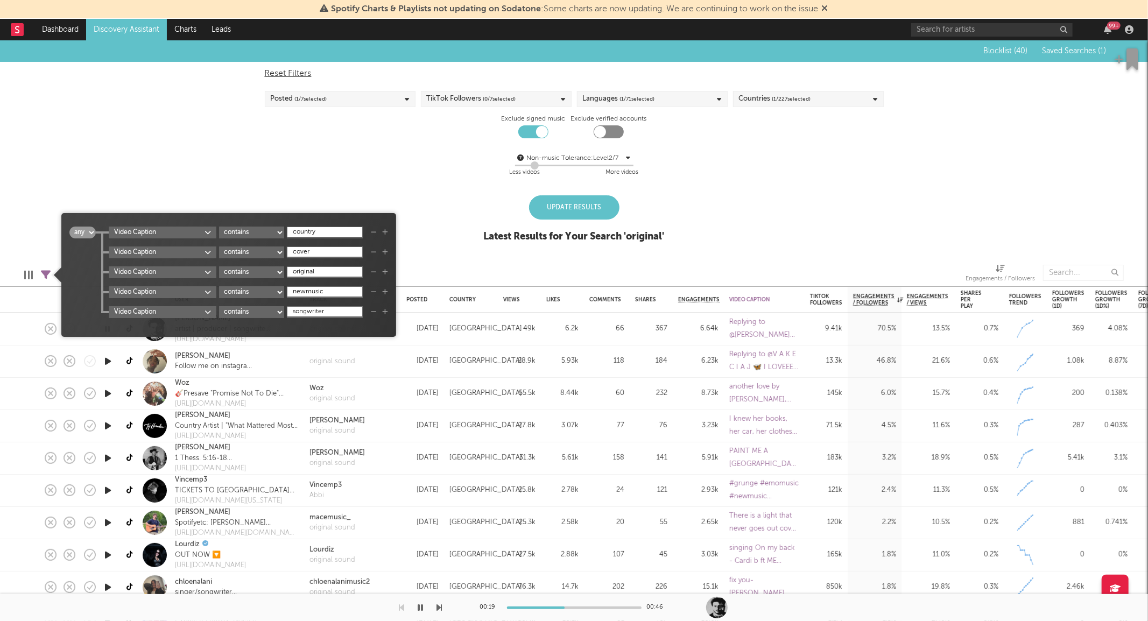
type input "songwriter"
click at [563, 210] on div "Update Results" at bounding box center [574, 207] width 90 height 24
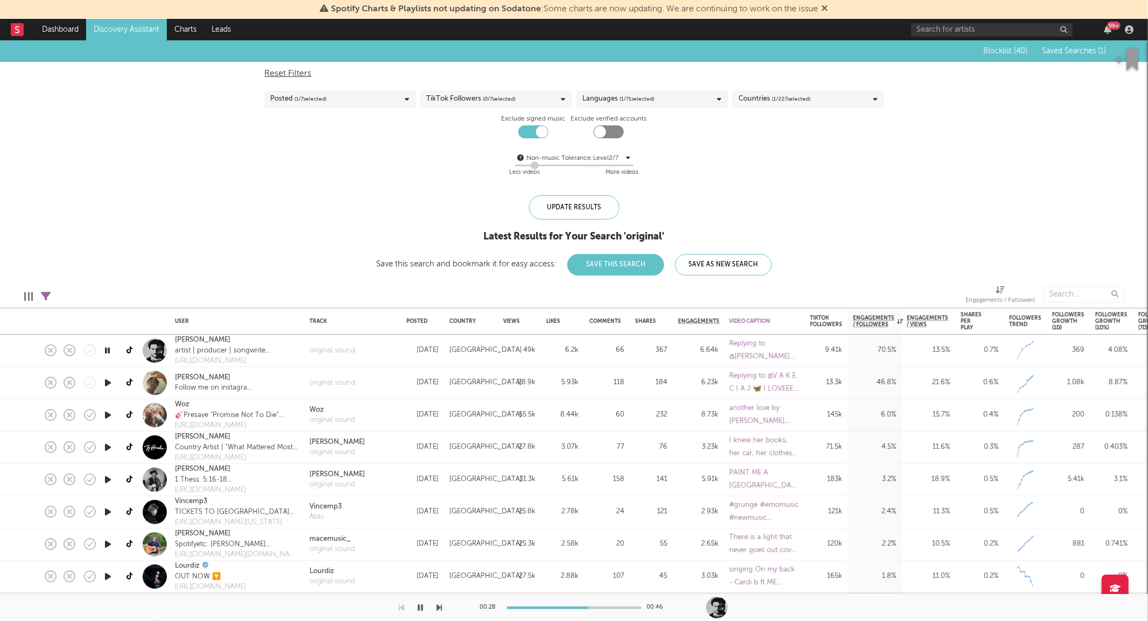
click at [603, 267] on button "Save This Search" at bounding box center [615, 265] width 97 height 22
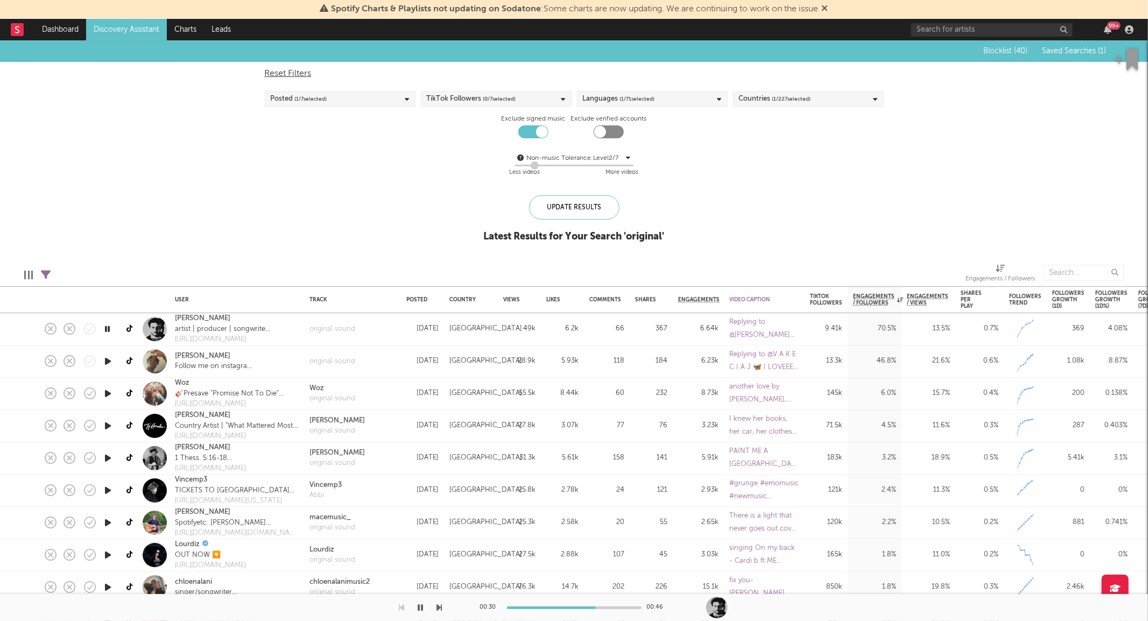
click at [110, 360] on icon "button" at bounding box center [107, 361] width 11 height 13
click at [108, 390] on icon "button" at bounding box center [107, 393] width 11 height 13
click at [189, 380] on link "Woz" at bounding box center [182, 383] width 15 height 11
click at [422, 606] on icon "button" at bounding box center [420, 607] width 5 height 9
click at [100, 422] on div at bounding box center [108, 426] width 22 height 32
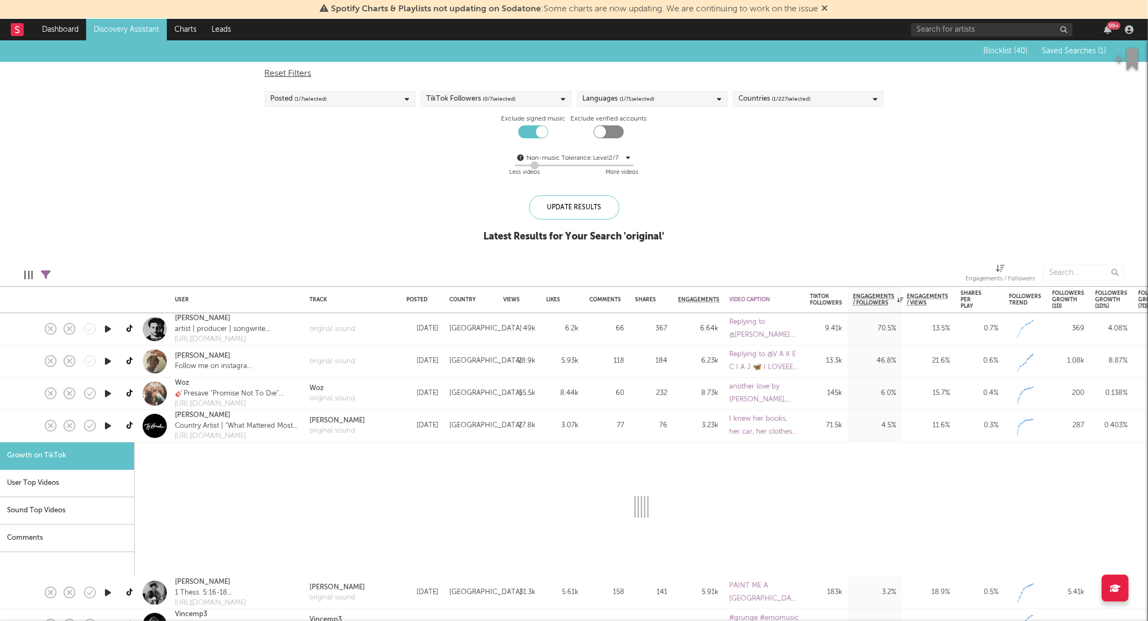
click at [106, 421] on icon "button" at bounding box center [107, 425] width 11 height 13
select select "1m"
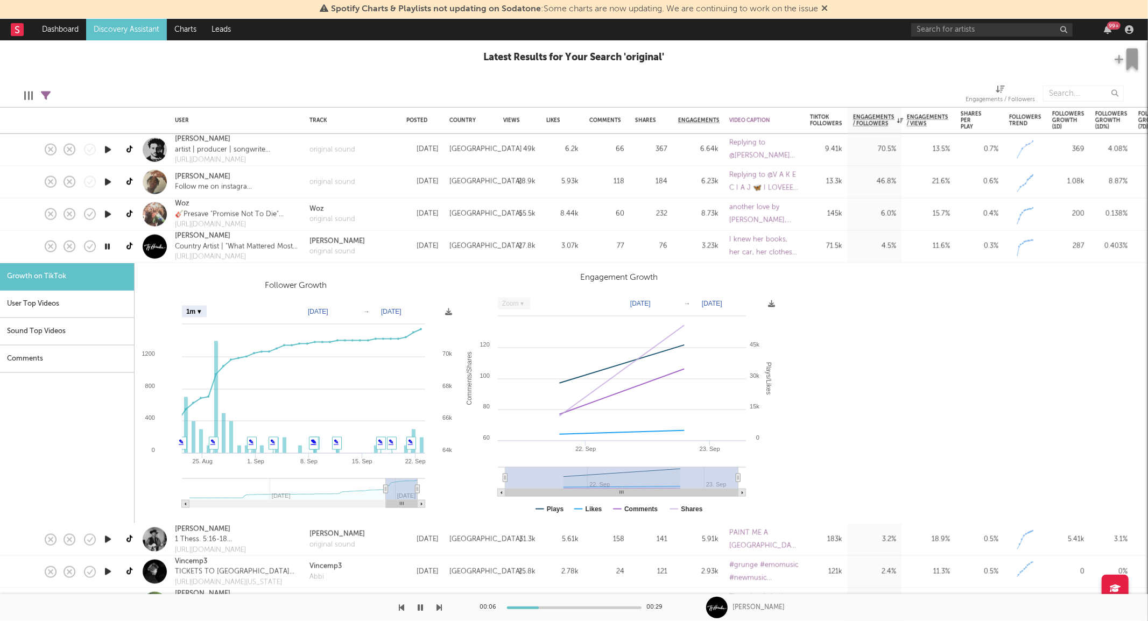
click at [110, 245] on icon "button" at bounding box center [107, 246] width 10 height 13
click at [212, 233] on link "Ty Herndon" at bounding box center [202, 236] width 55 height 11
click at [6, 249] on div at bounding box center [9, 247] width 19 height 32
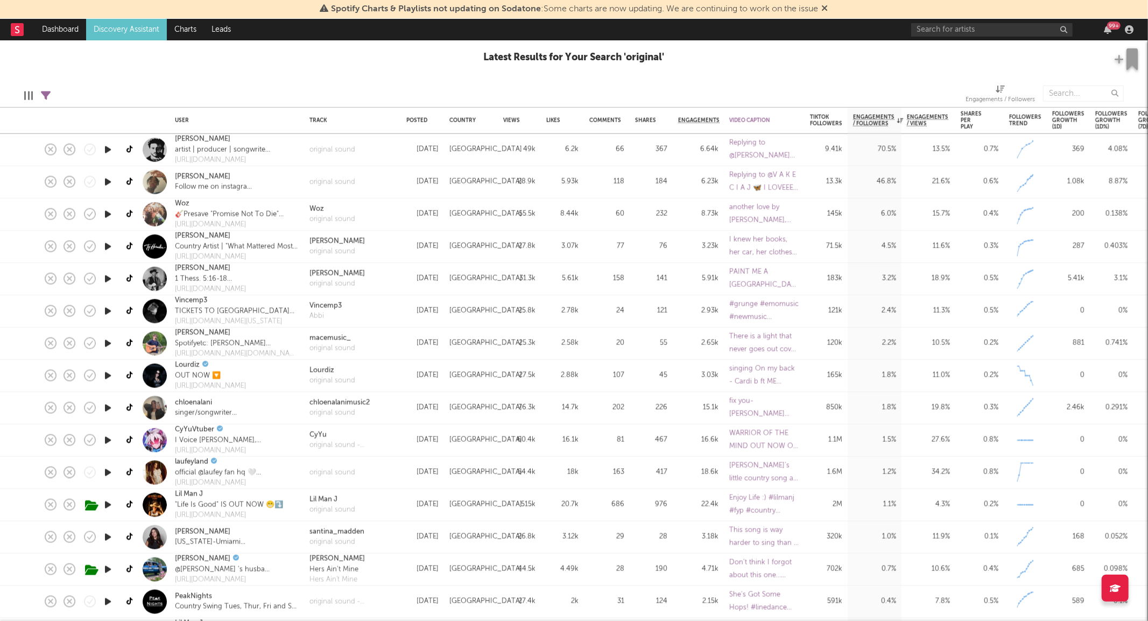
click at [105, 280] on icon "button" at bounding box center [107, 278] width 11 height 13
click at [106, 341] on icon "button" at bounding box center [107, 343] width 11 height 13
click at [193, 334] on link "Mason Engler" at bounding box center [202, 333] width 55 height 11
click at [110, 342] on icon "button" at bounding box center [107, 343] width 10 height 13
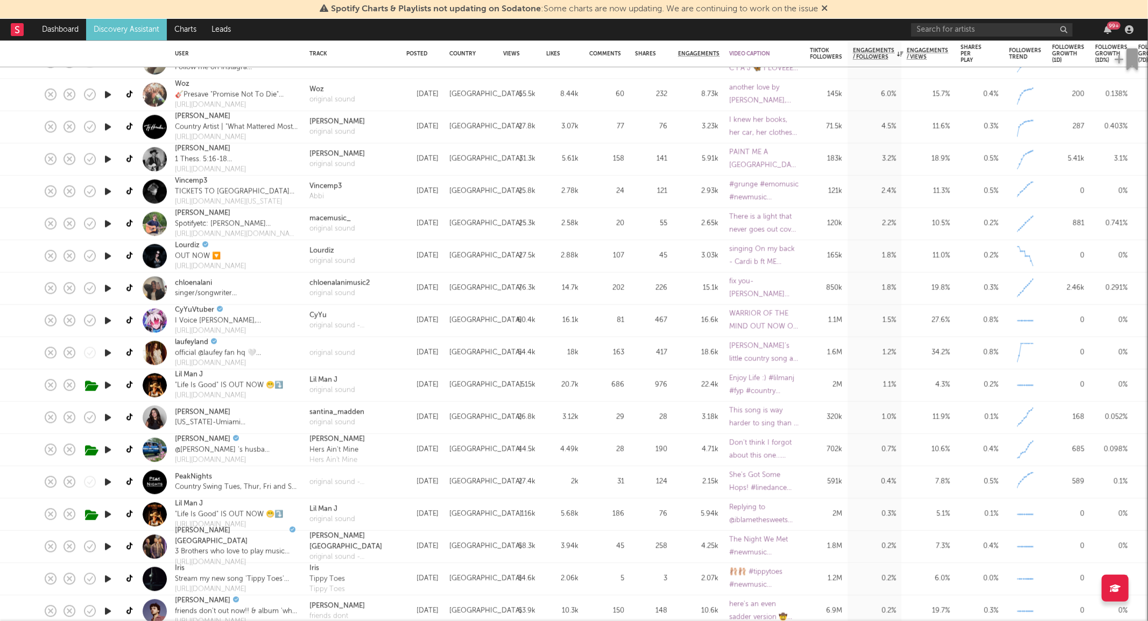
drag, startPoint x: 104, startPoint y: 416, endPoint x: 110, endPoint y: 417, distance: 6.0
click at [106, 417] on icon "button" at bounding box center [107, 417] width 11 height 13
click at [112, 417] on icon "button" at bounding box center [107, 417] width 10 height 13
click at [110, 571] on div at bounding box center [108, 579] width 22 height 32
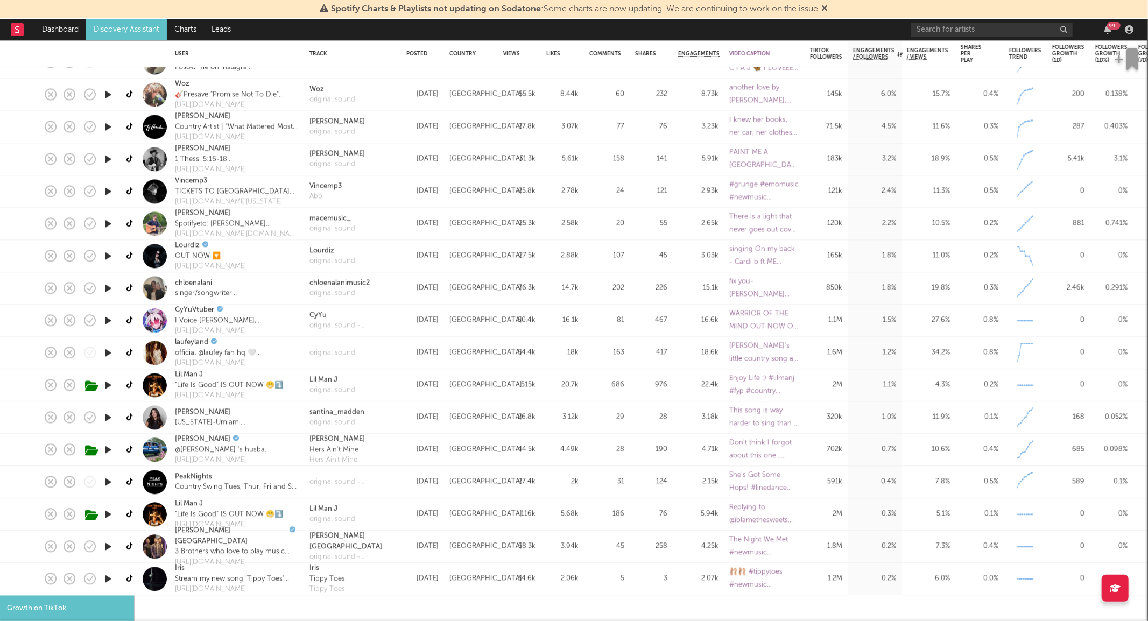
click at [106, 575] on icon "button" at bounding box center [107, 578] width 11 height 13
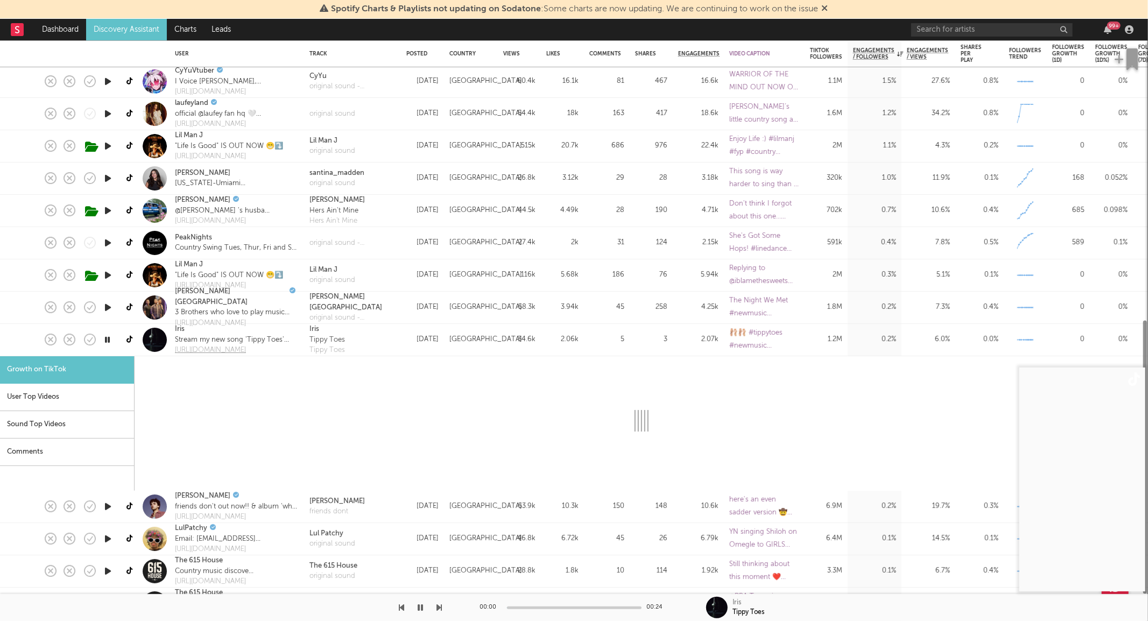
select select "1m"
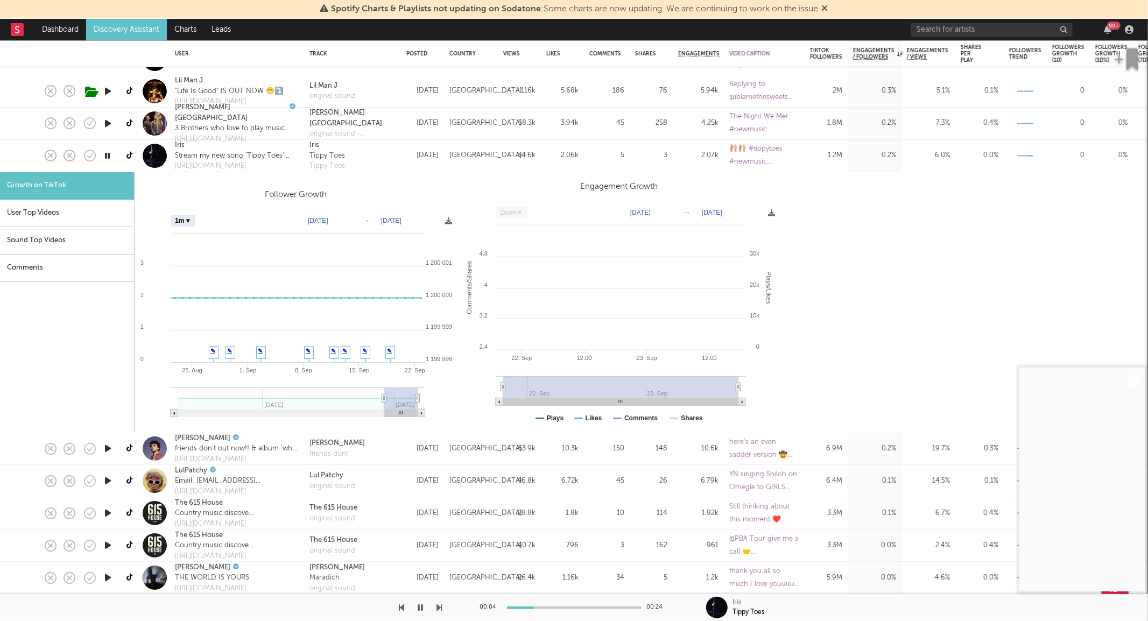
click at [111, 510] on icon "button" at bounding box center [107, 512] width 11 height 13
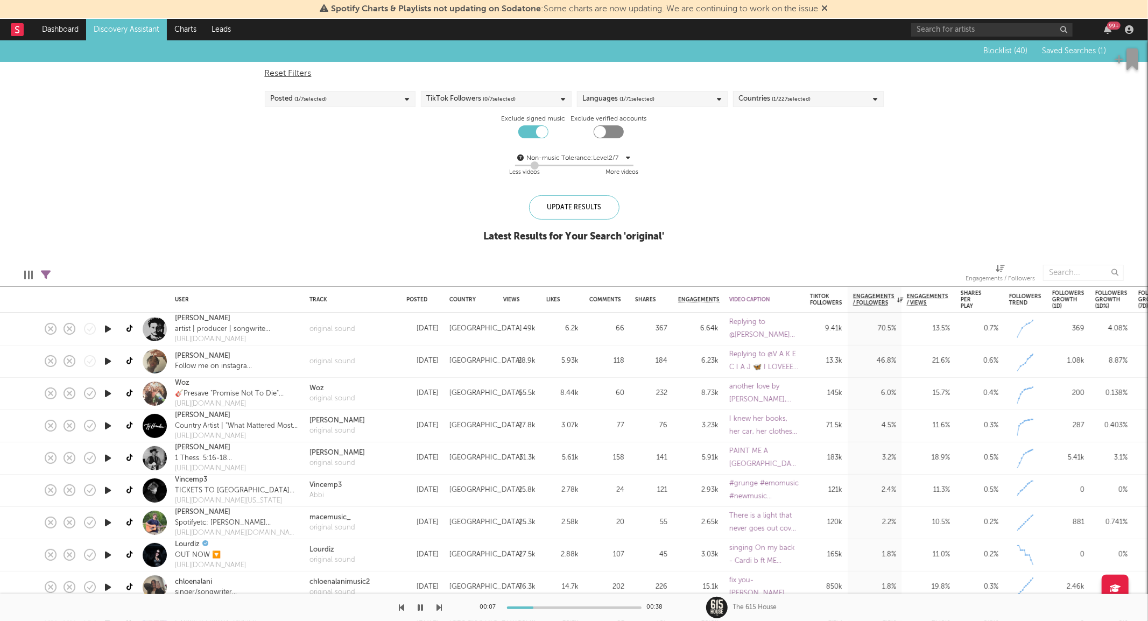
click at [336, 89] on div "Reset Filters Posted ( 1 / 7 selected) TikTok Followers ( 0 / 7 selected) Langu…" at bounding box center [574, 123] width 630 height 123
click at [340, 99] on div "Posted ( 1 / 7 selected)" at bounding box center [340, 99] width 151 height 16
click at [305, 132] on div "Last 3 Days" at bounding box center [347, 134] width 125 height 13
click at [271, 132] on input "Last 3 Days" at bounding box center [271, 134] width 0 height 13
click at [308, 149] on div "Last 7 Days" at bounding box center [347, 150] width 125 height 13
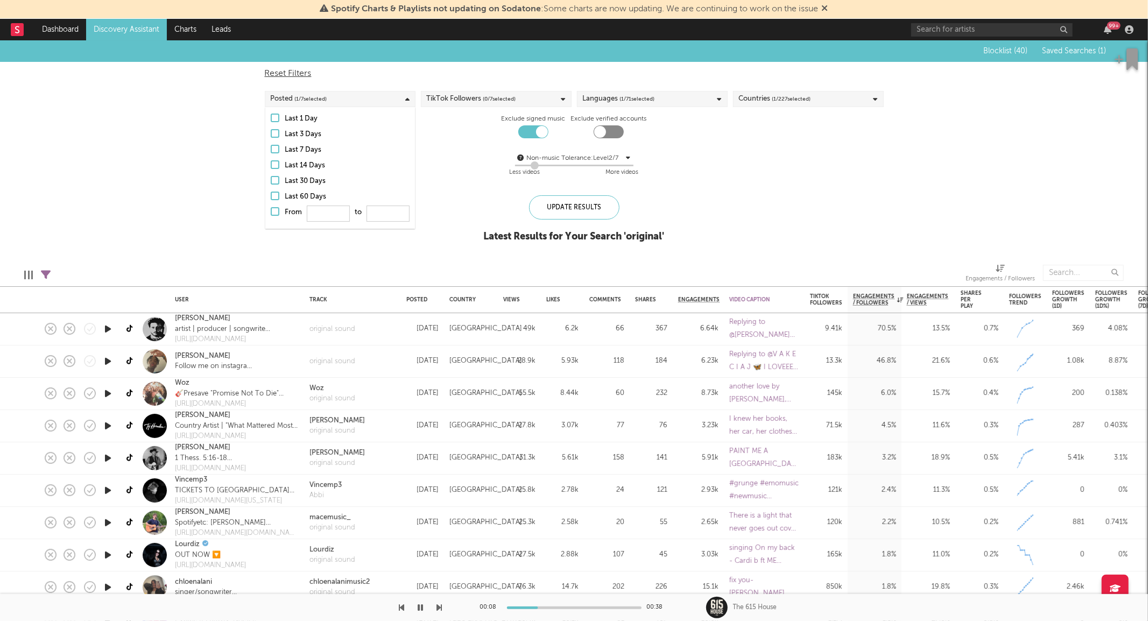
click at [271, 149] on input "Last 7 Days" at bounding box center [271, 150] width 0 height 13
click at [584, 210] on div "Update Results" at bounding box center [574, 207] width 90 height 24
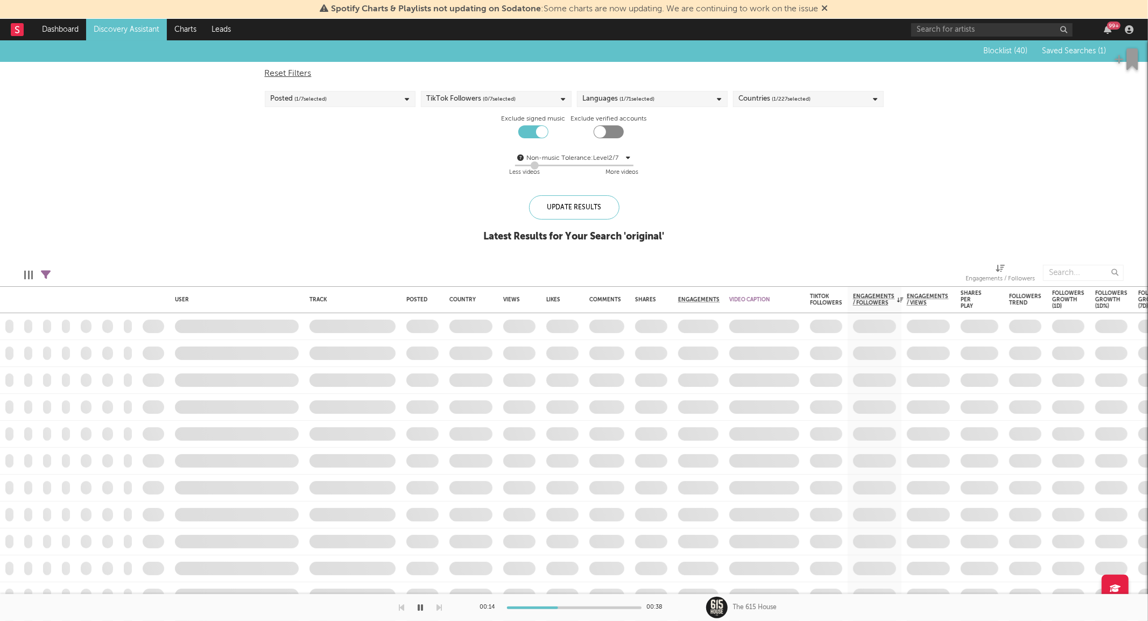
select select "or"
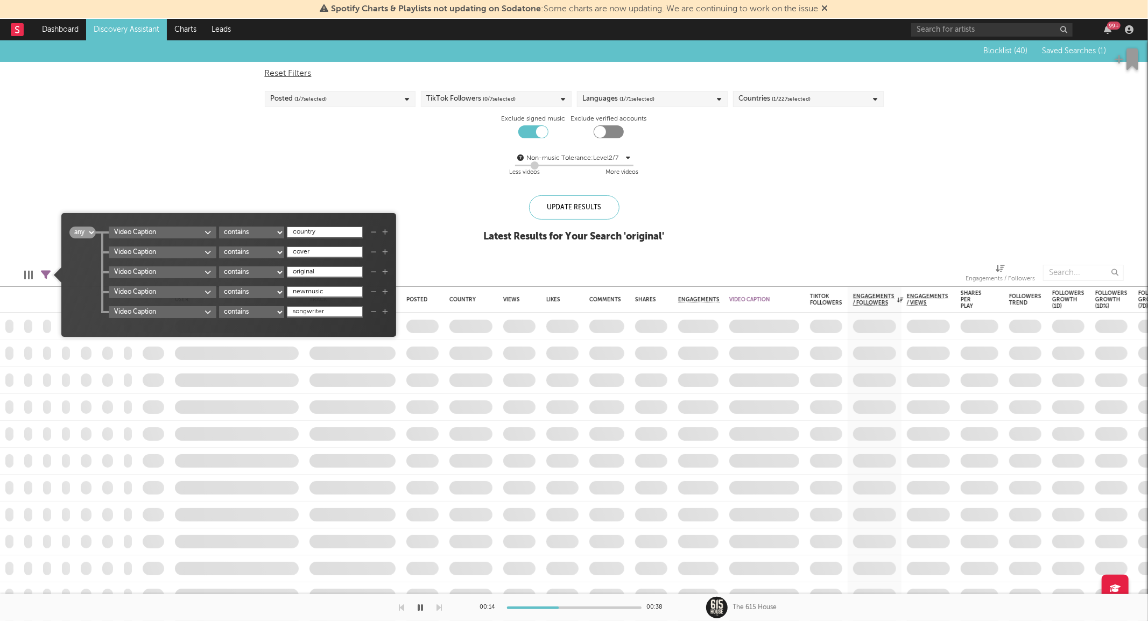
click at [47, 273] on icon at bounding box center [46, 275] width 10 height 10
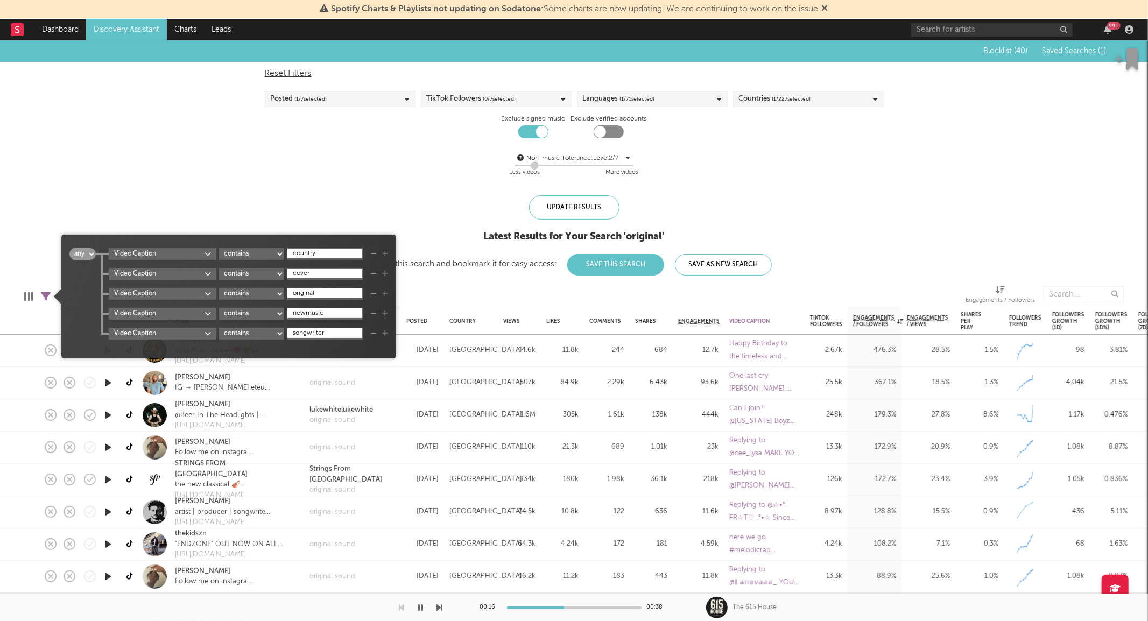
click at [289, 144] on div "Non-music Tolerance: Level 2 / 7 2 Less videos More videos" at bounding box center [574, 164] width 619 height 41
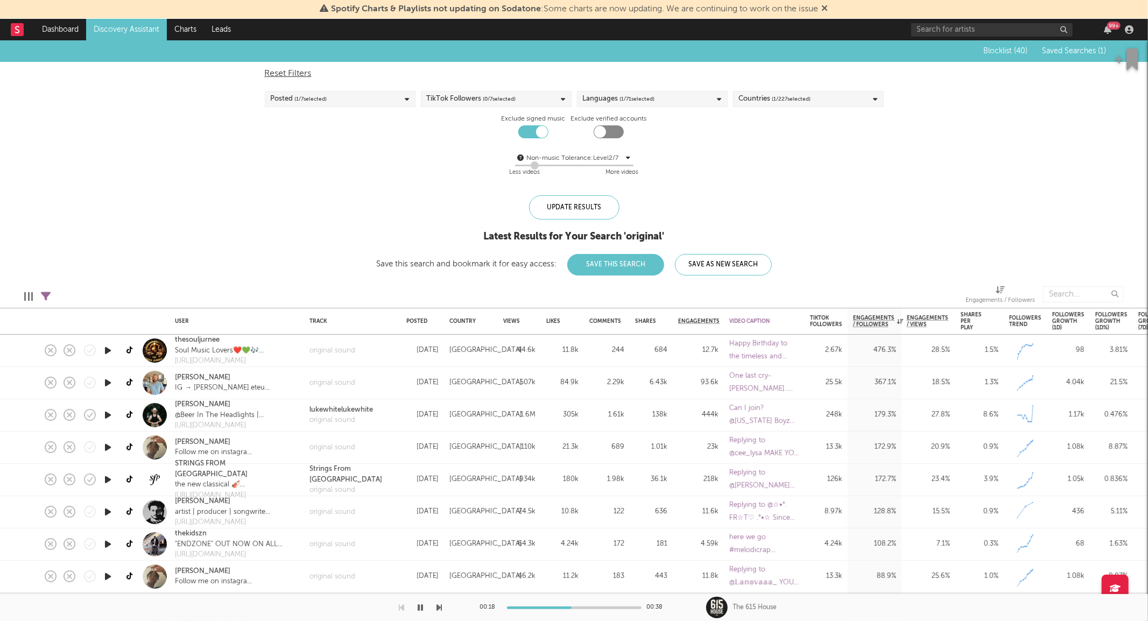
click at [109, 378] on icon "button" at bounding box center [107, 382] width 11 height 13
click at [177, 377] on link "Patty" at bounding box center [202, 377] width 55 height 11
click at [111, 415] on icon "button" at bounding box center [107, 414] width 11 height 13
click at [109, 449] on icon "button" at bounding box center [107, 447] width 11 height 13
click at [112, 477] on icon "button" at bounding box center [107, 479] width 11 height 13
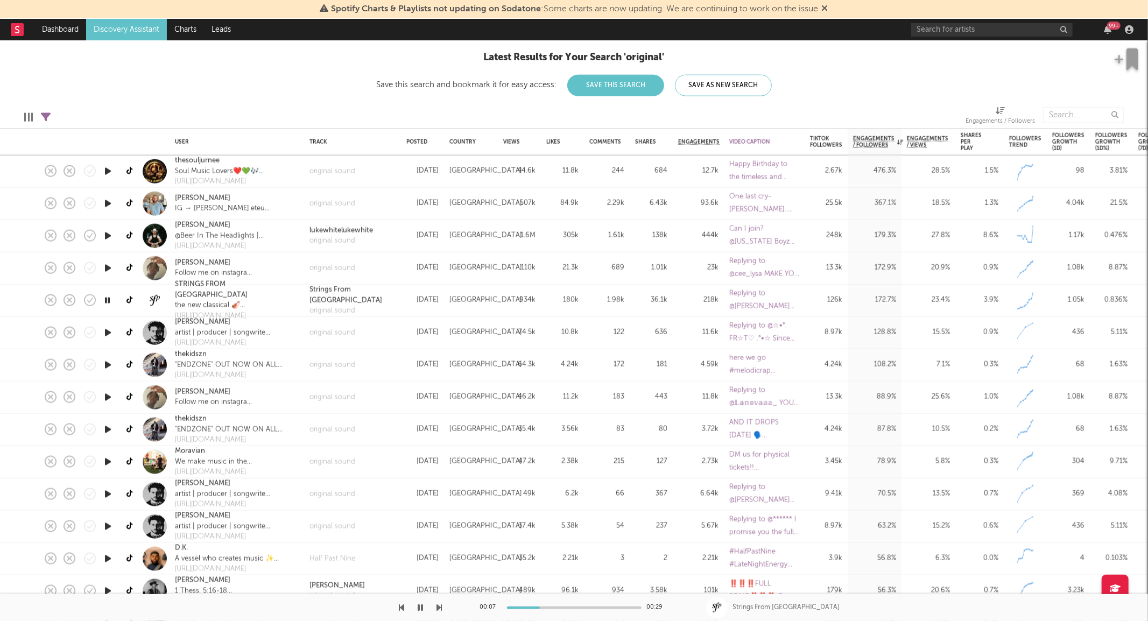
click at [108, 397] on icon "button" at bounding box center [107, 397] width 11 height 13
click at [106, 464] on icon "button" at bounding box center [107, 461] width 11 height 13
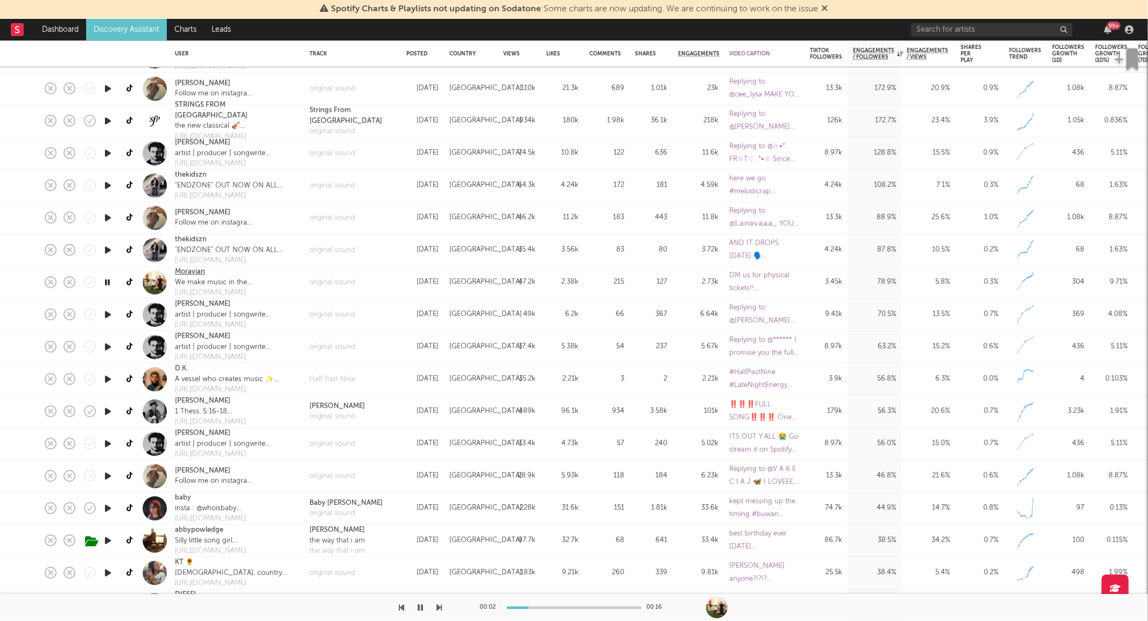
click at [201, 272] on link "Moravian" at bounding box center [190, 272] width 30 height 11
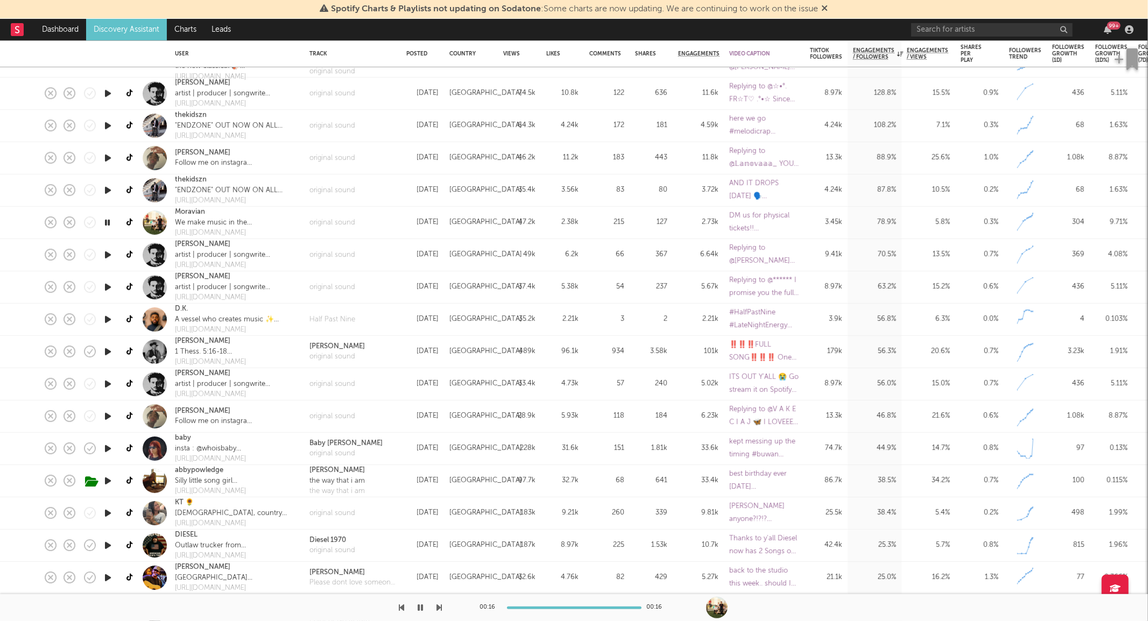
click at [131, 36] on link "Discovery Assistant" at bounding box center [126, 30] width 81 height 22
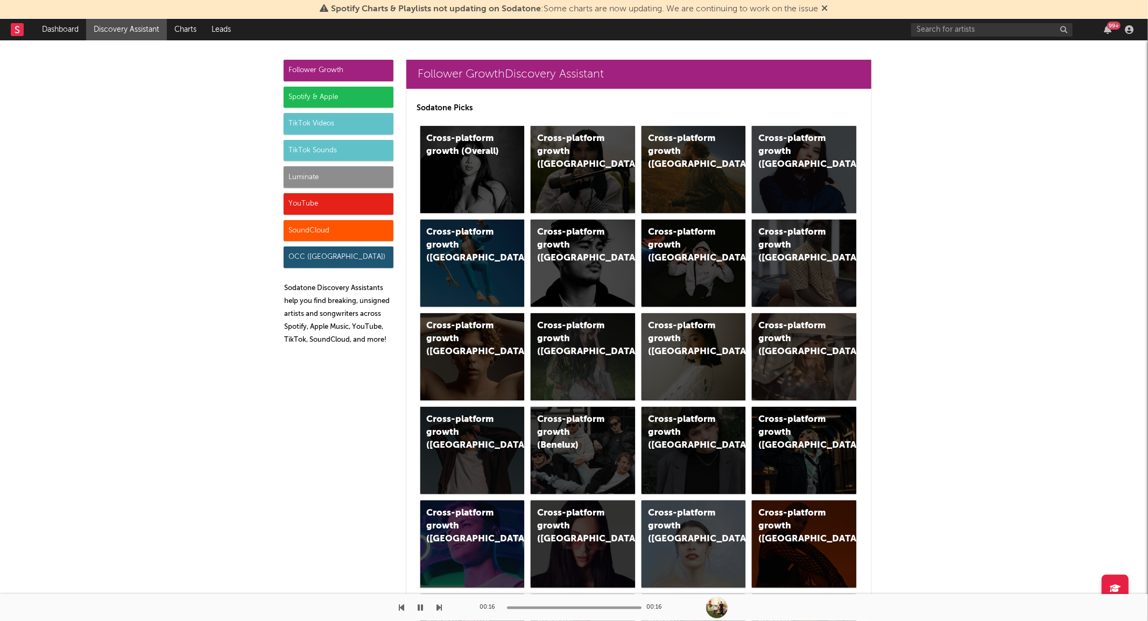
click at [321, 152] on div "TikTok Sounds" at bounding box center [339, 151] width 110 height 22
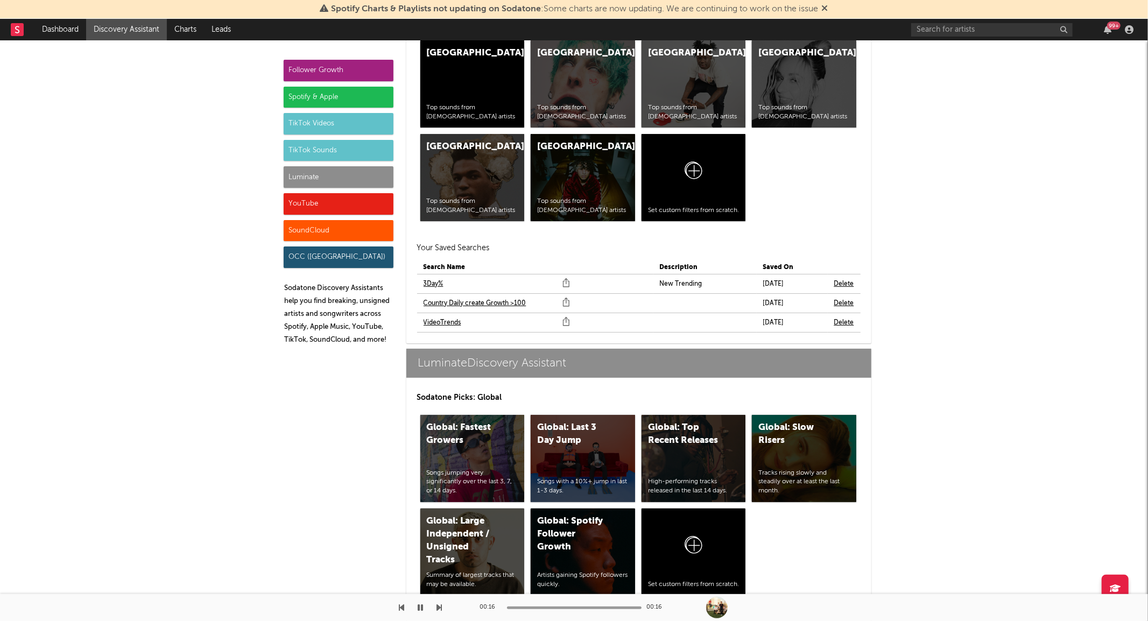
scroll to position [4649, 0]
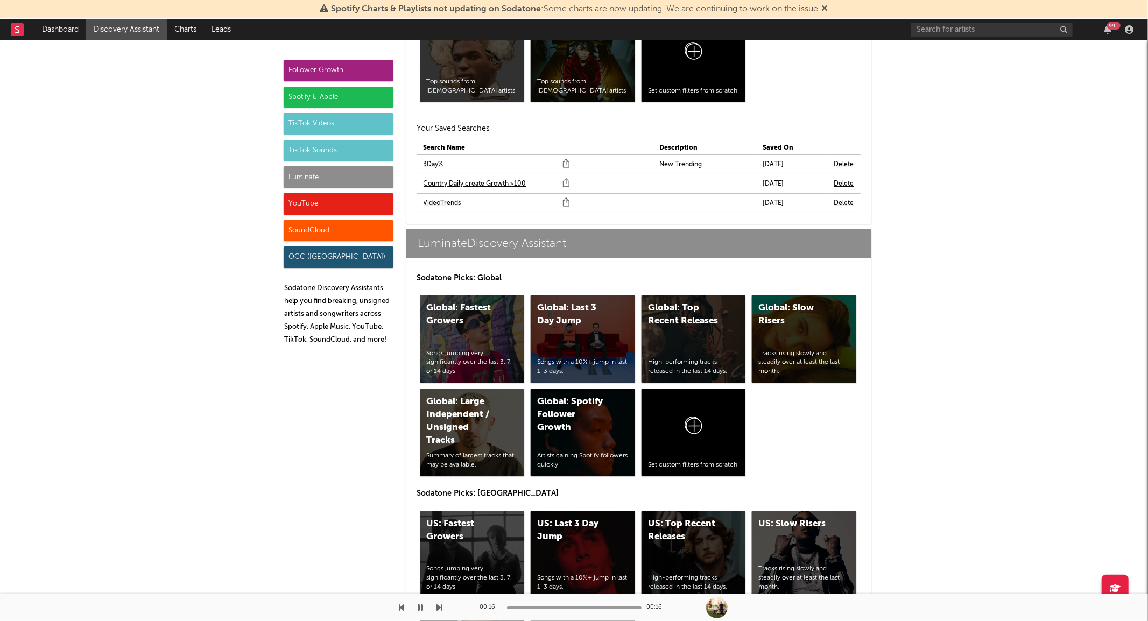
click at [445, 183] on link "Country Daily create Growth >100" at bounding box center [475, 184] width 103 height 13
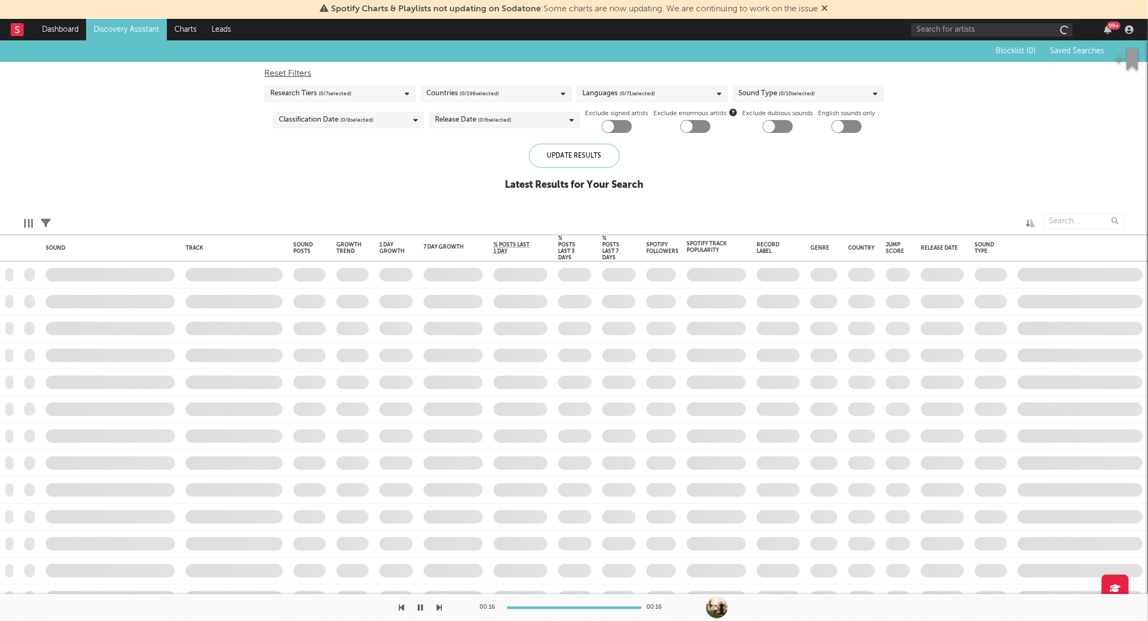
checkbox input "true"
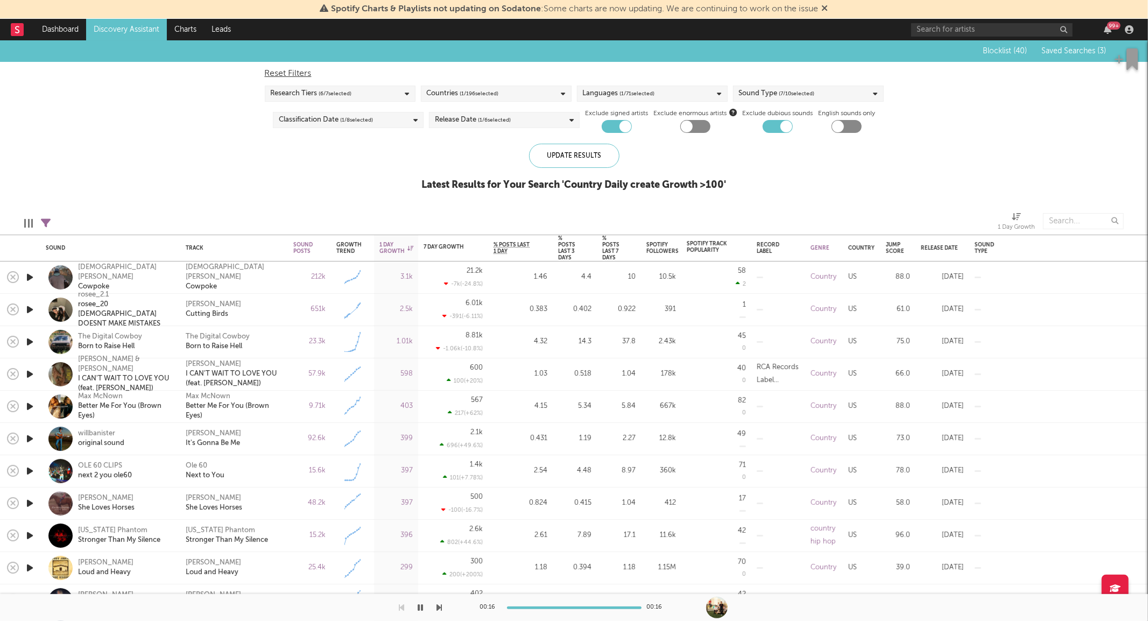
click at [46, 222] on icon at bounding box center [46, 224] width 10 height 10
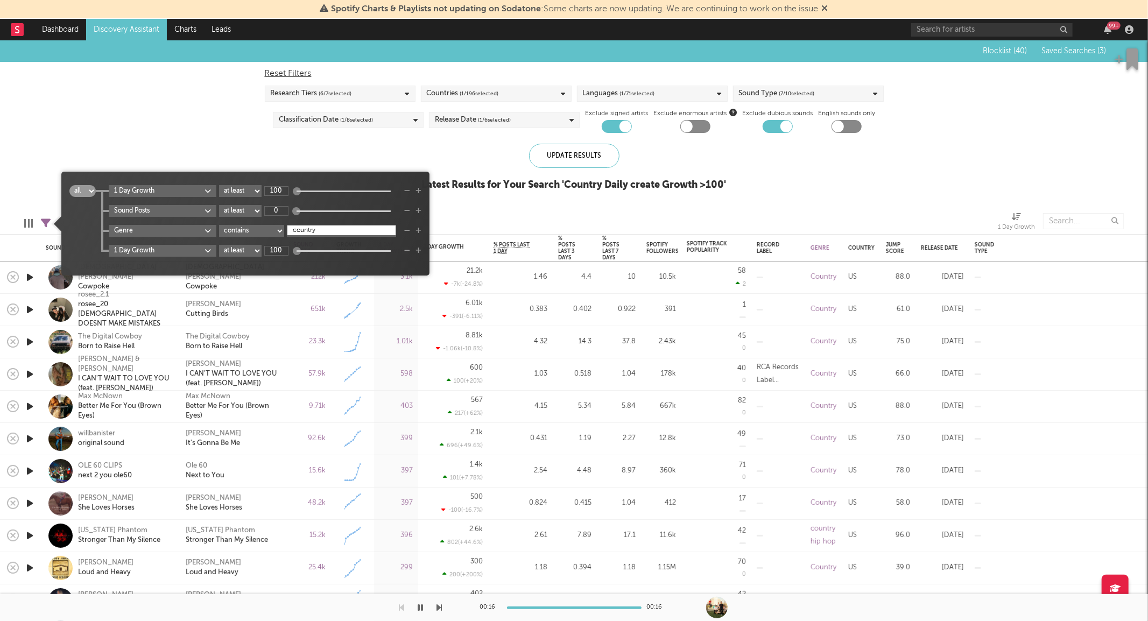
click at [406, 249] on icon "button" at bounding box center [407, 251] width 6 height 6
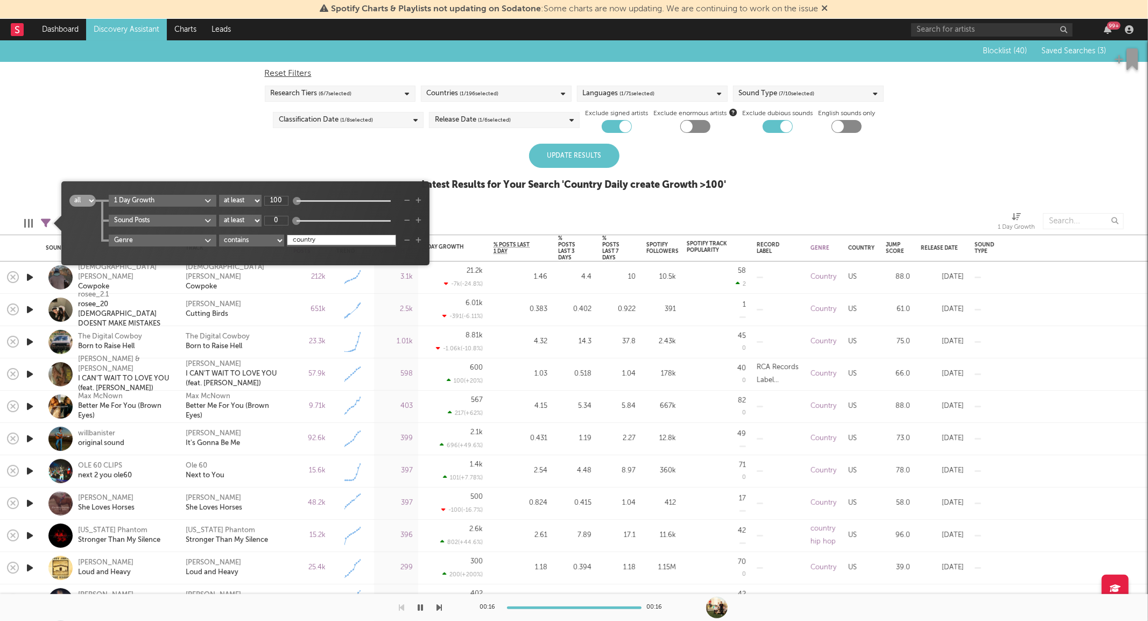
click at [563, 152] on div "Update Results" at bounding box center [574, 156] width 90 height 24
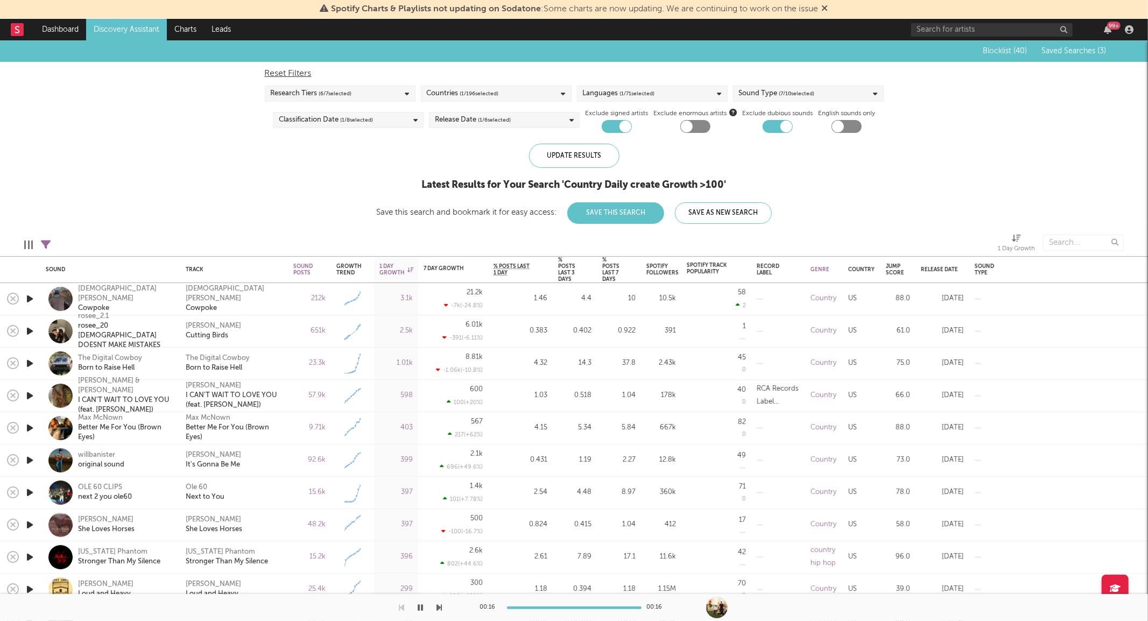
click at [29, 332] on icon "button" at bounding box center [29, 331] width 11 height 13
click at [29, 332] on icon "button" at bounding box center [29, 331] width 10 height 13
click at [28, 394] on icon "button" at bounding box center [29, 395] width 11 height 13
click at [28, 394] on icon "button" at bounding box center [29, 395] width 10 height 13
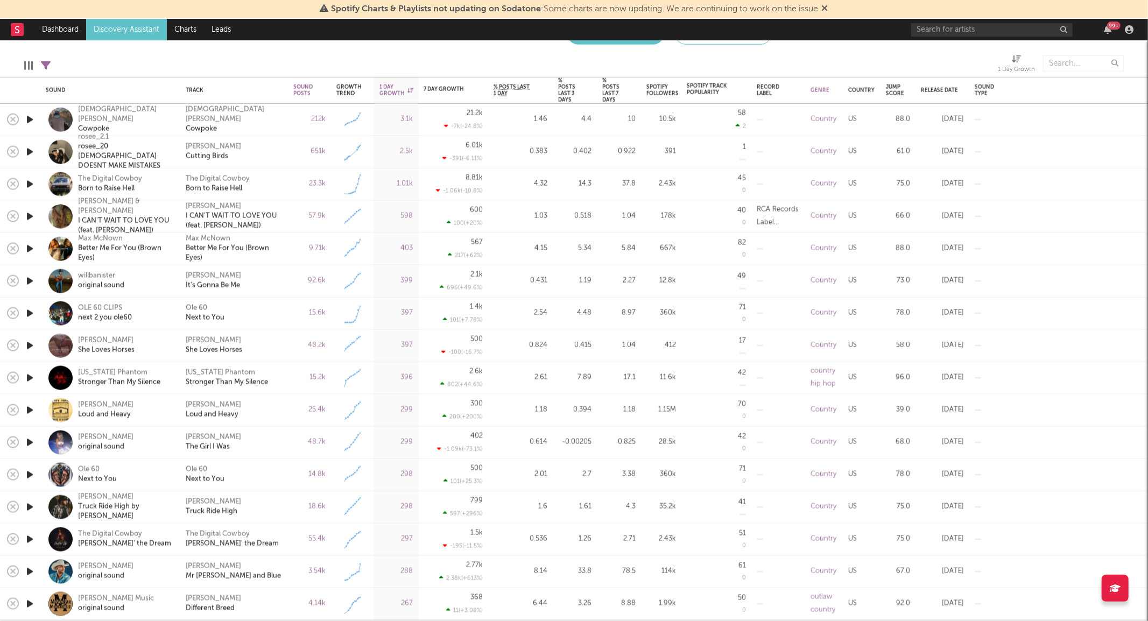
click at [30, 474] on icon "button" at bounding box center [29, 474] width 11 height 13
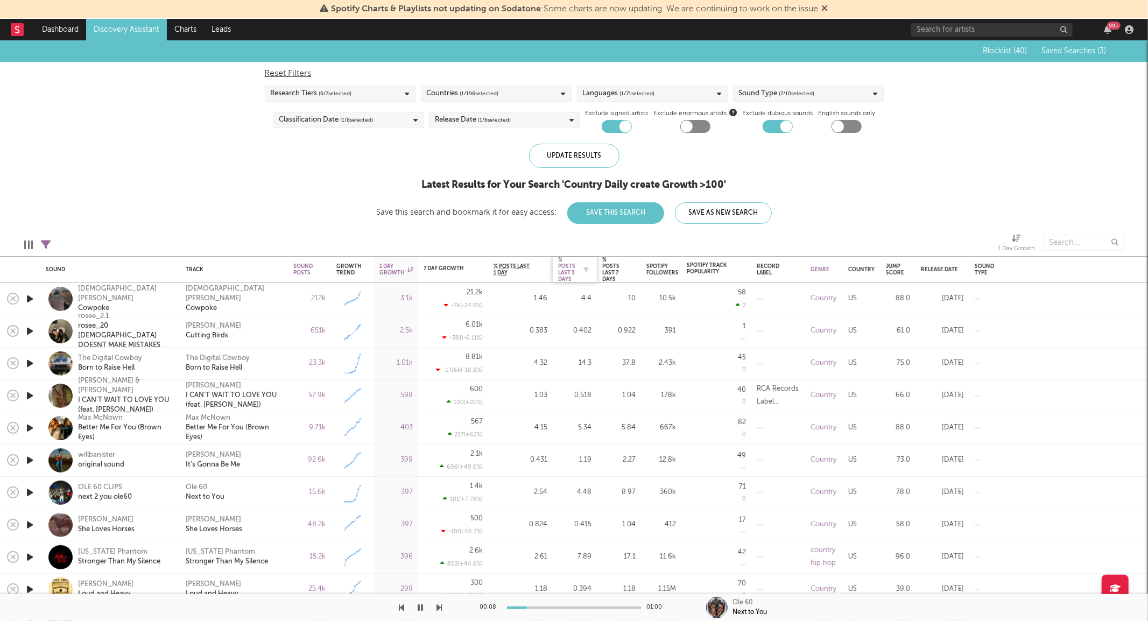
click at [566, 267] on div "% Posts Last 3 Days" at bounding box center [566, 270] width 17 height 26
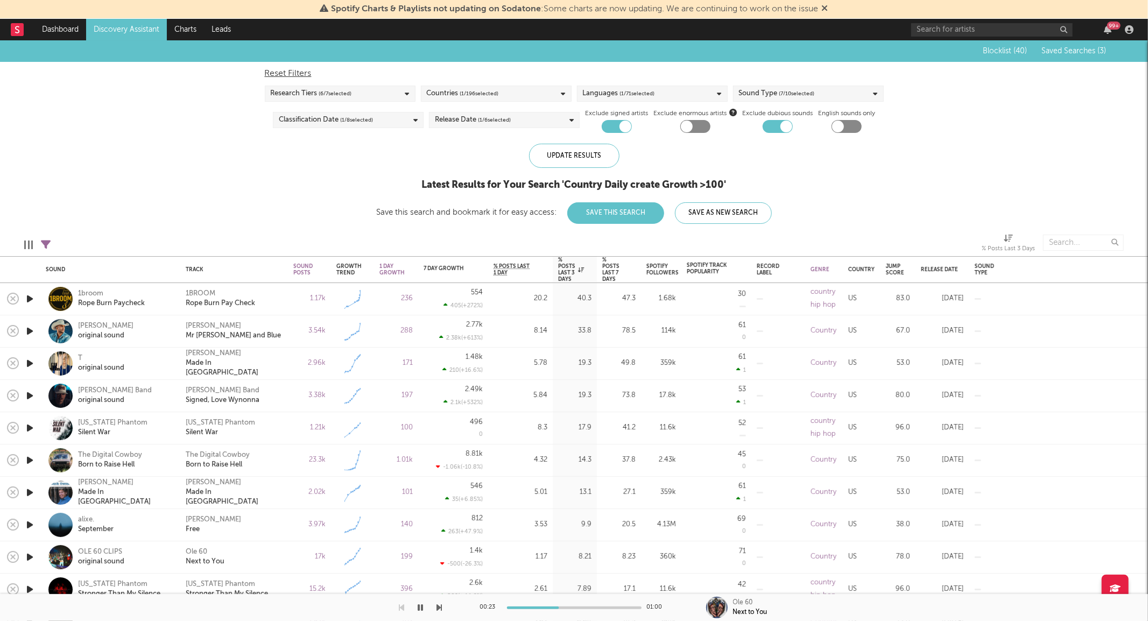
click at [46, 243] on icon at bounding box center [46, 245] width 10 height 10
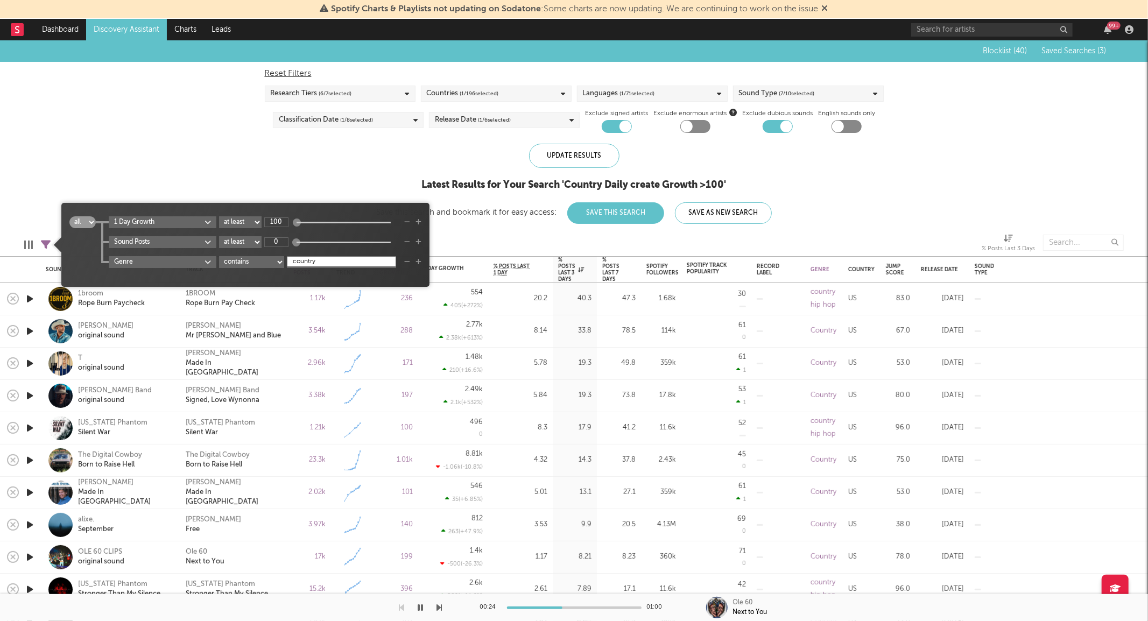
click at [404, 217] on div "1 Day Growth at least at most between 100" at bounding box center [265, 222] width 313 height 12
click at [409, 219] on icon "button" at bounding box center [407, 222] width 6 height 6
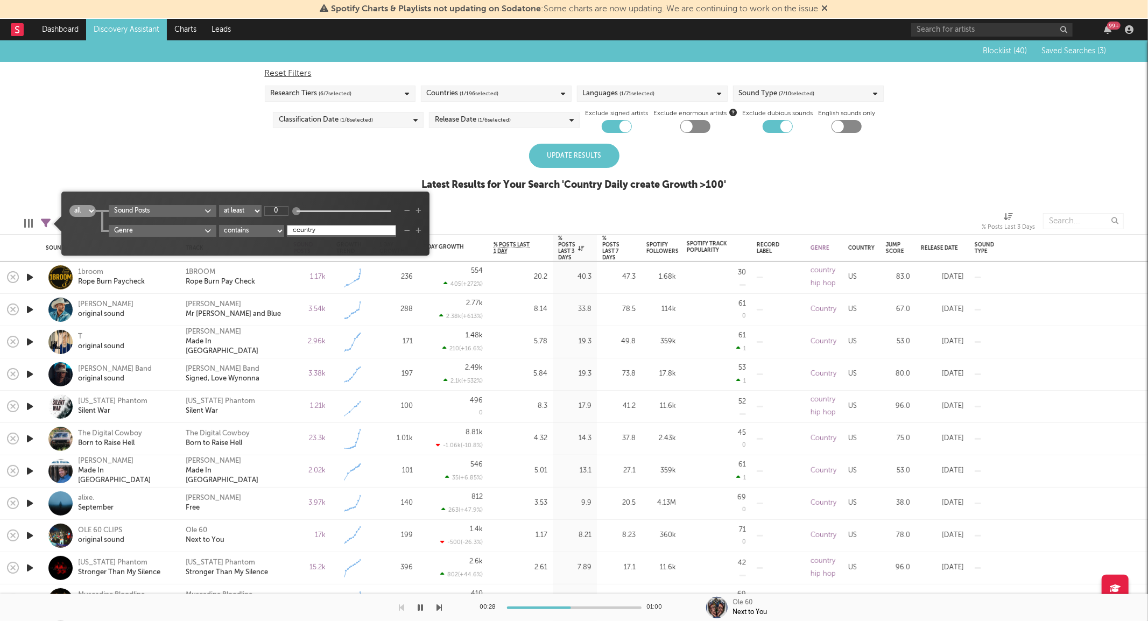
click at [547, 158] on div "Update Results" at bounding box center [574, 156] width 90 height 24
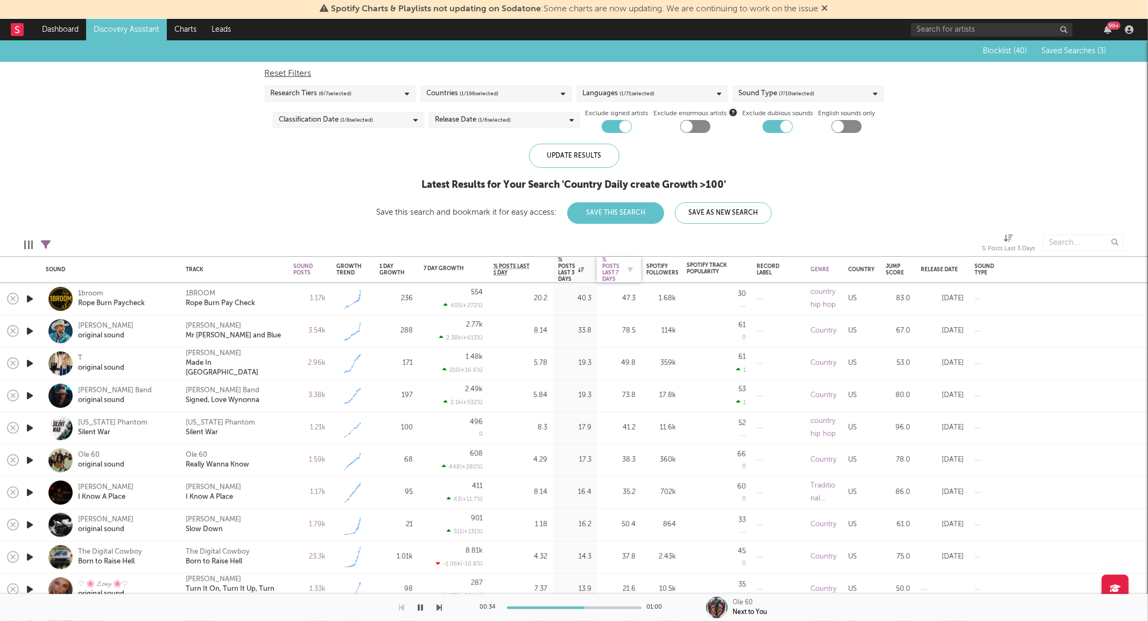
click at [617, 273] on div "% Posts Last 7 Days" at bounding box center [610, 270] width 17 height 26
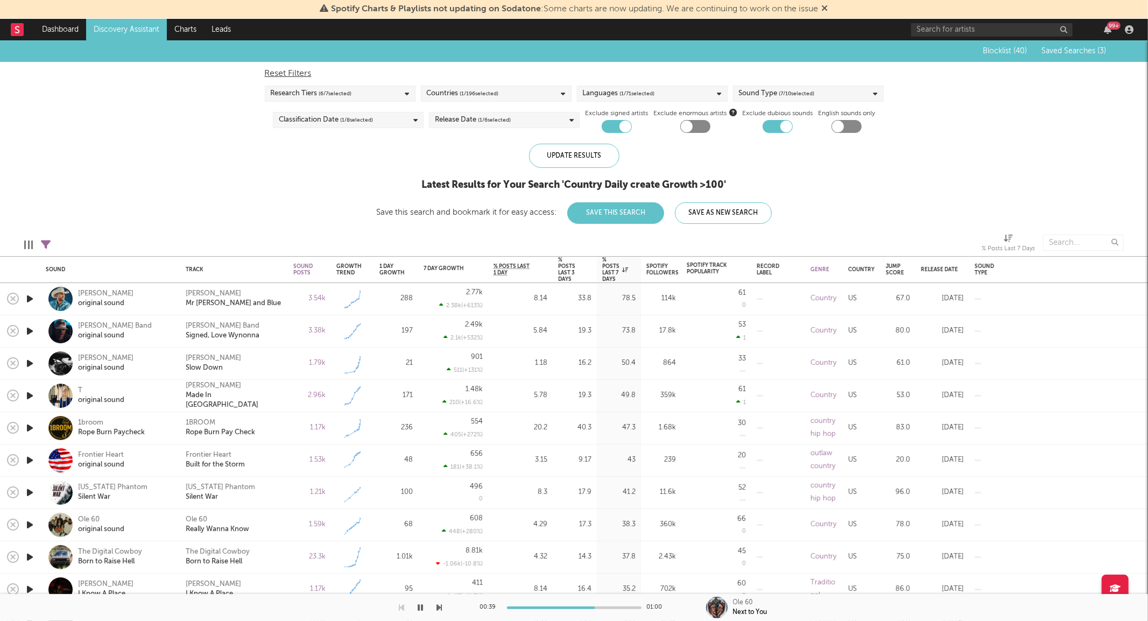
click at [29, 360] on icon "button" at bounding box center [29, 363] width 11 height 13
click at [29, 361] on icon "button" at bounding box center [29, 363] width 10 height 13
click at [303, 271] on div "Sound Posts" at bounding box center [302, 269] width 19 height 13
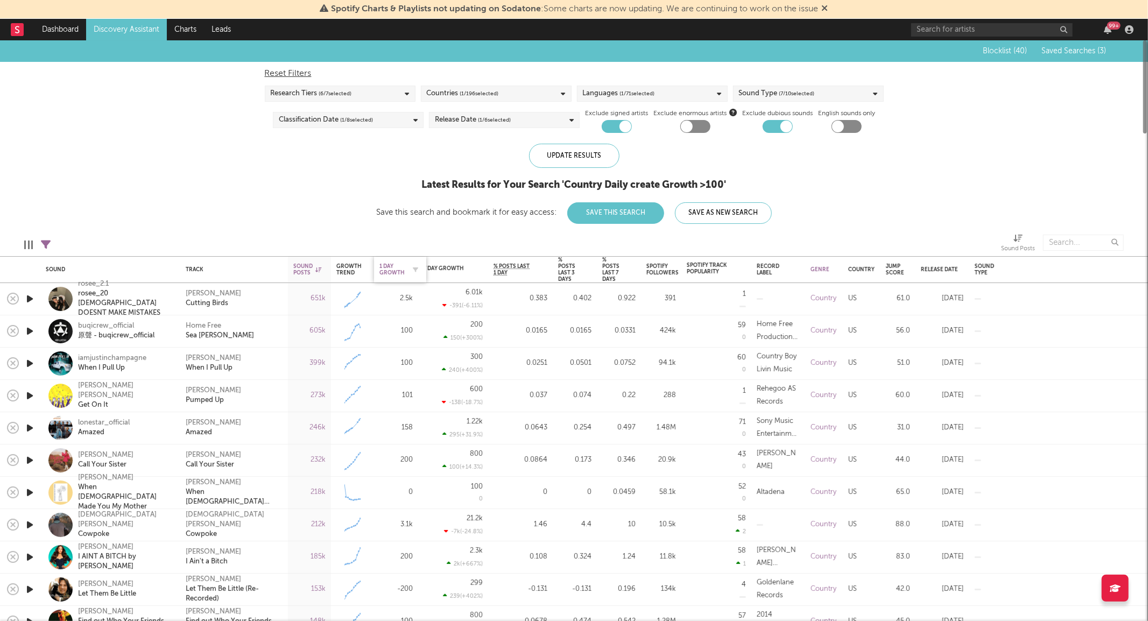
click at [393, 270] on div "1 Day Growth" at bounding box center [391, 269] width 25 height 13
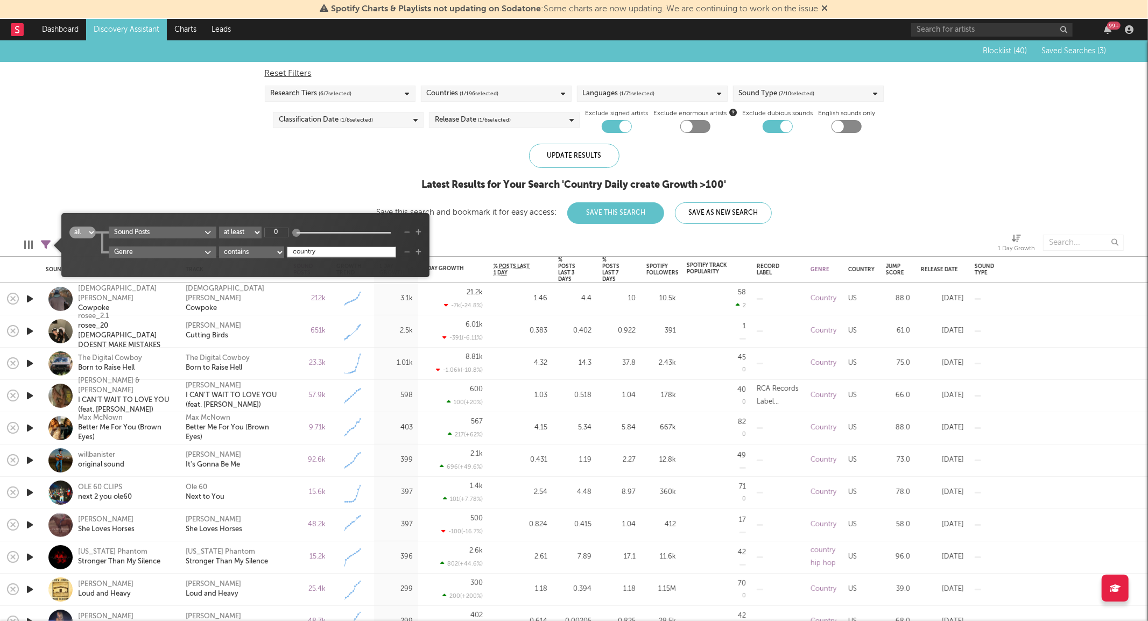
click at [47, 244] on icon at bounding box center [46, 245] width 10 height 10
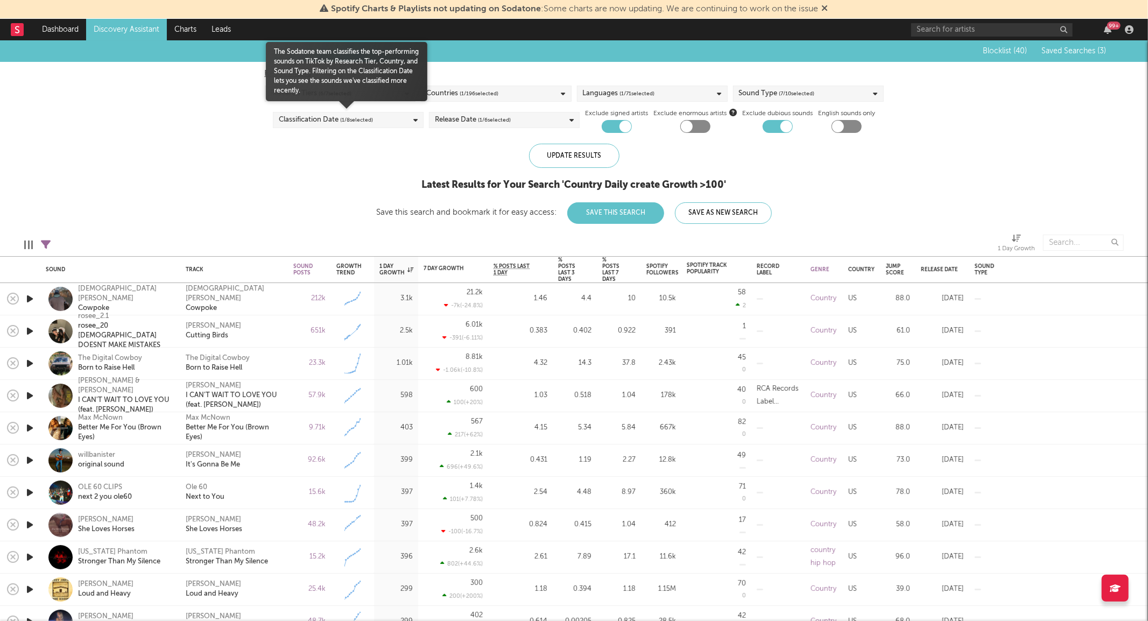
click at [303, 119] on div "Classification Date ( 1 / 8 selected)" at bounding box center [326, 120] width 94 height 13
click at [184, 164] on div "Blocklist ( 40 ) Saved Searches ( 3 ) Reset Filters Research Tiers ( 6 / 7 sele…" at bounding box center [574, 132] width 1148 height 184
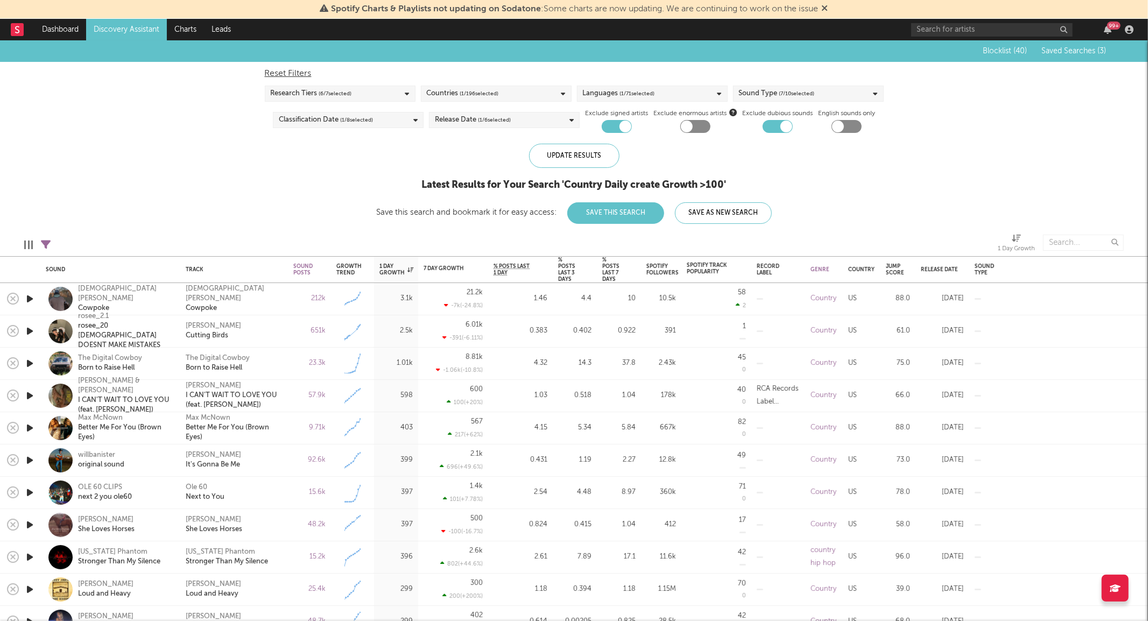
click at [513, 122] on div "Release Date ( 1 / 6 selected)" at bounding box center [504, 120] width 151 height 16
click at [356, 198] on div "Blocklist ( 40 ) Saved Searches ( 3 ) Reset Filters Research Tiers ( 6 / 7 sele…" at bounding box center [574, 132] width 1148 height 184
click at [143, 33] on link "Discovery Assistant" at bounding box center [126, 30] width 81 height 22
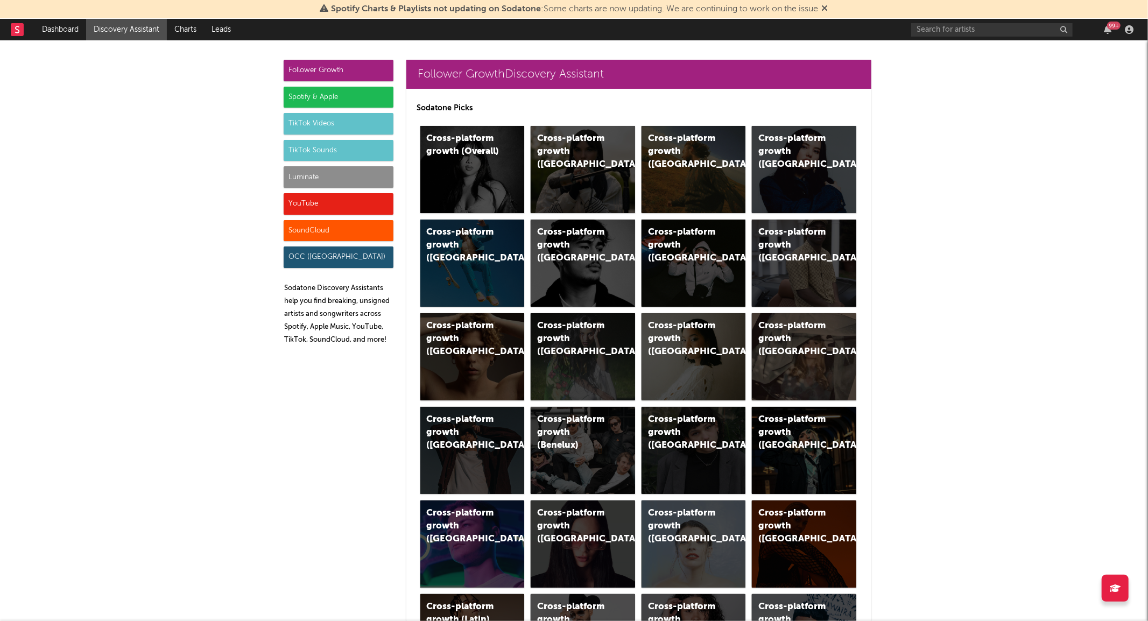
click at [336, 153] on div "TikTok Sounds" at bounding box center [339, 151] width 110 height 22
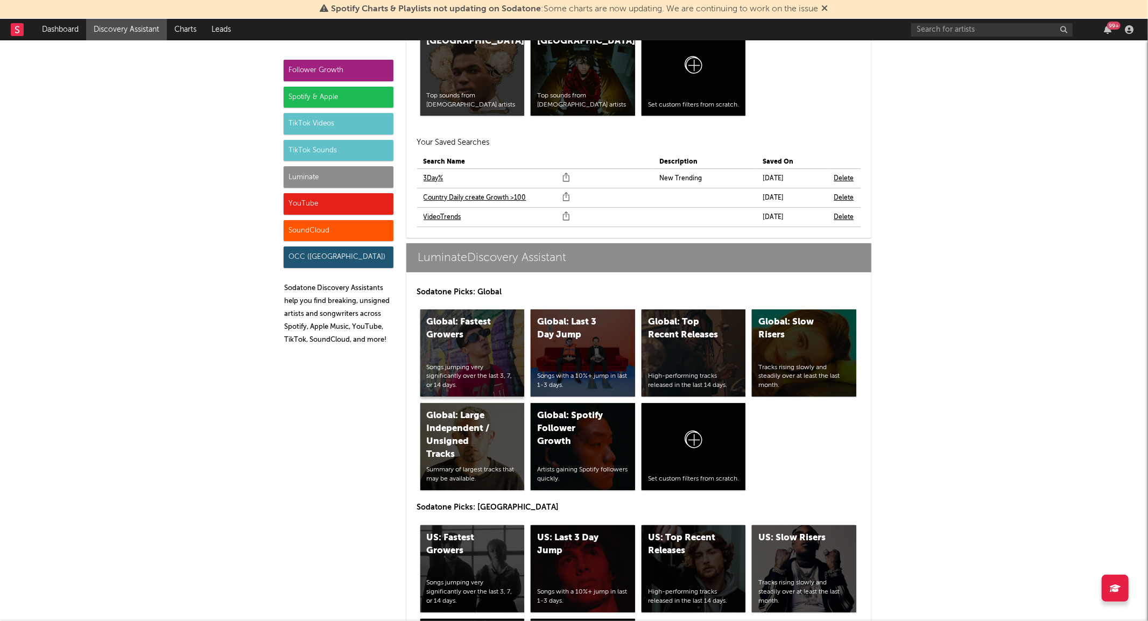
scroll to position [4709, 0]
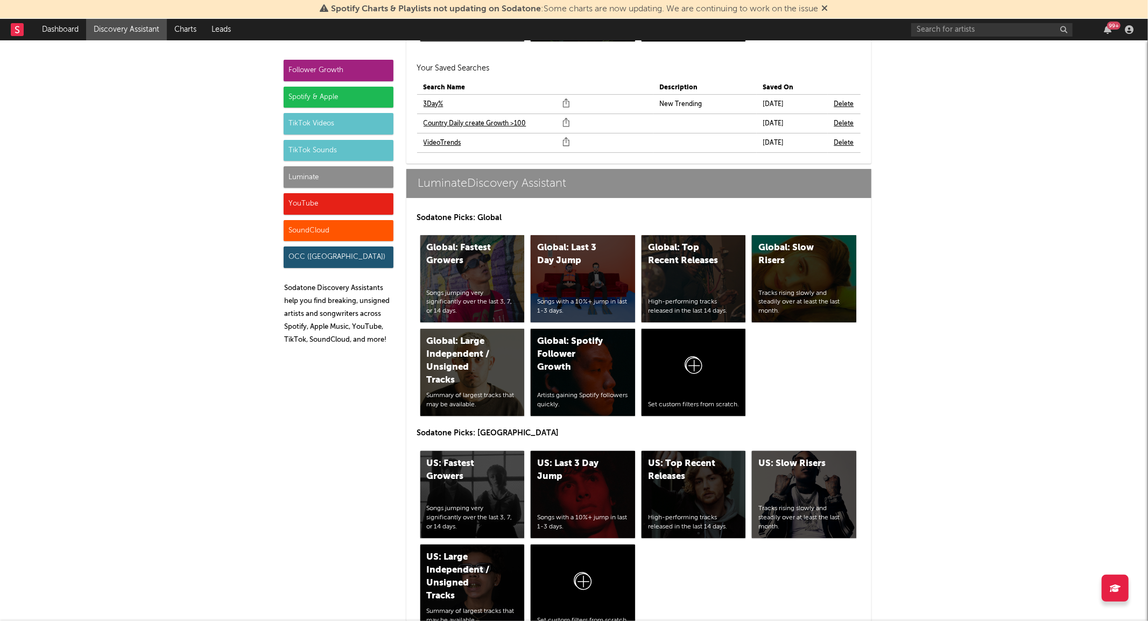
click at [440, 142] on link "VideoTrends" at bounding box center [443, 143] width 38 height 13
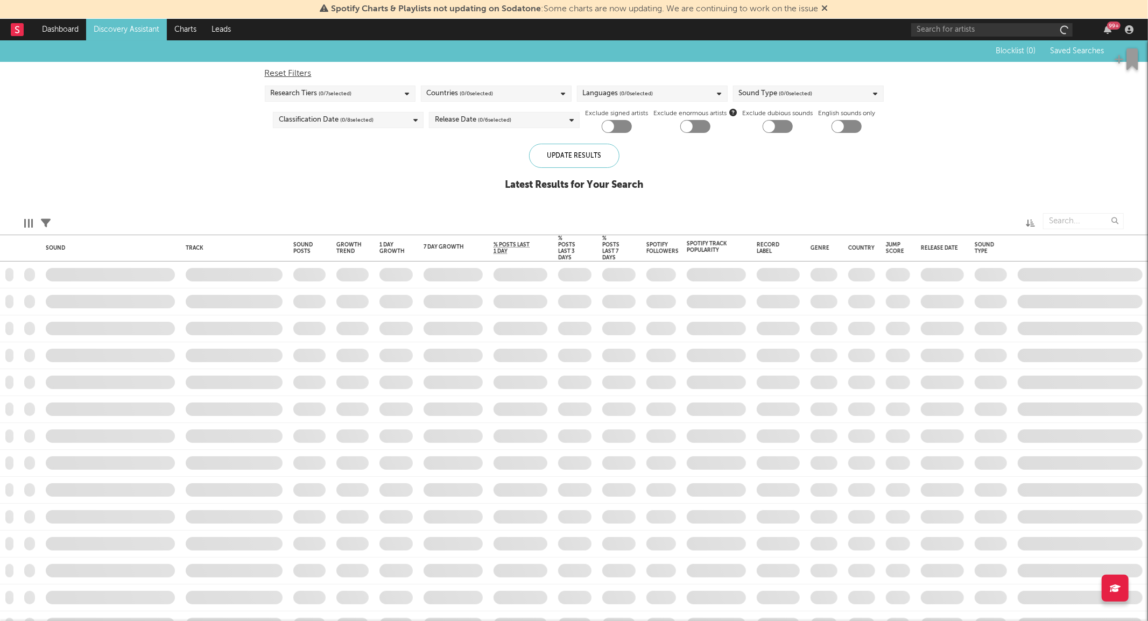
checkbox input "true"
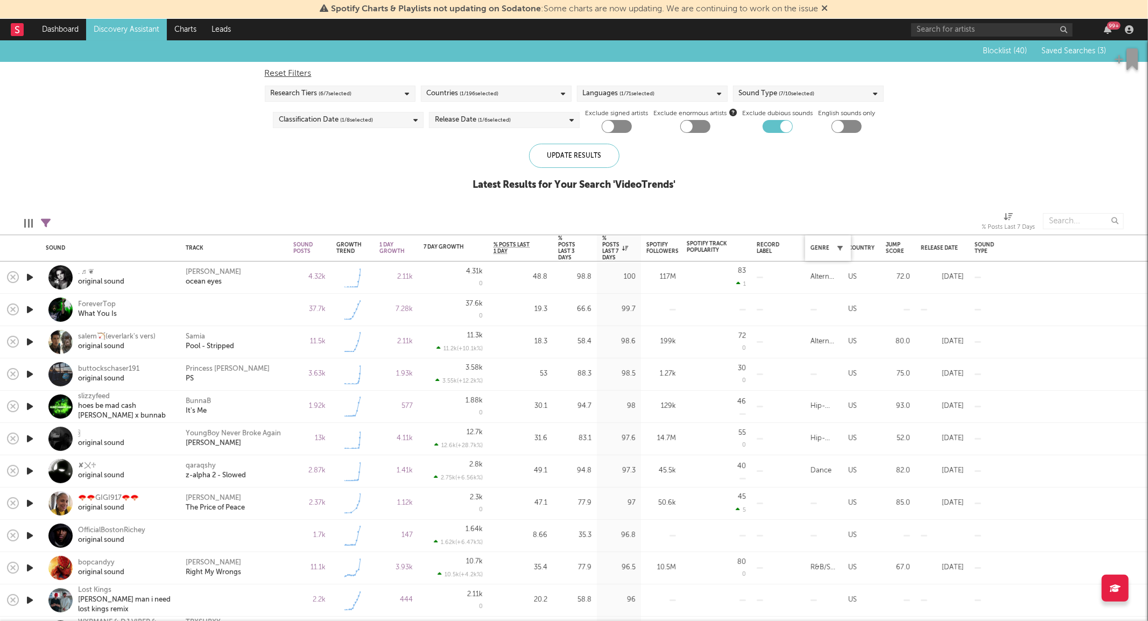
click at [838, 246] on icon "button" at bounding box center [839, 247] width 5 height 5
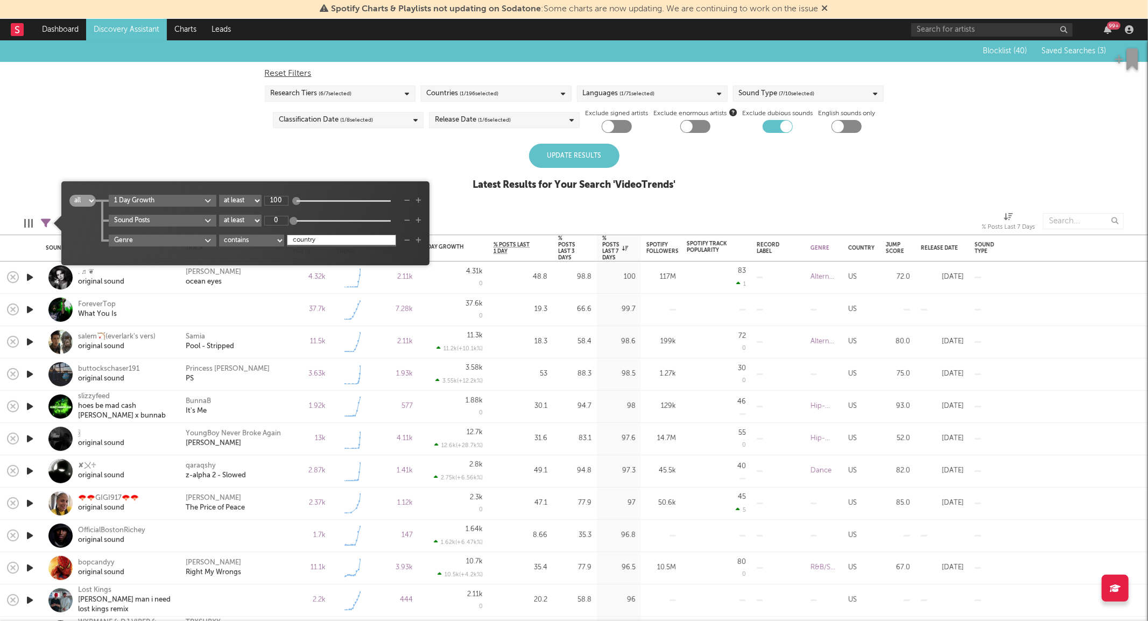
type input "country"
click at [593, 152] on div "Update Results" at bounding box center [574, 156] width 90 height 24
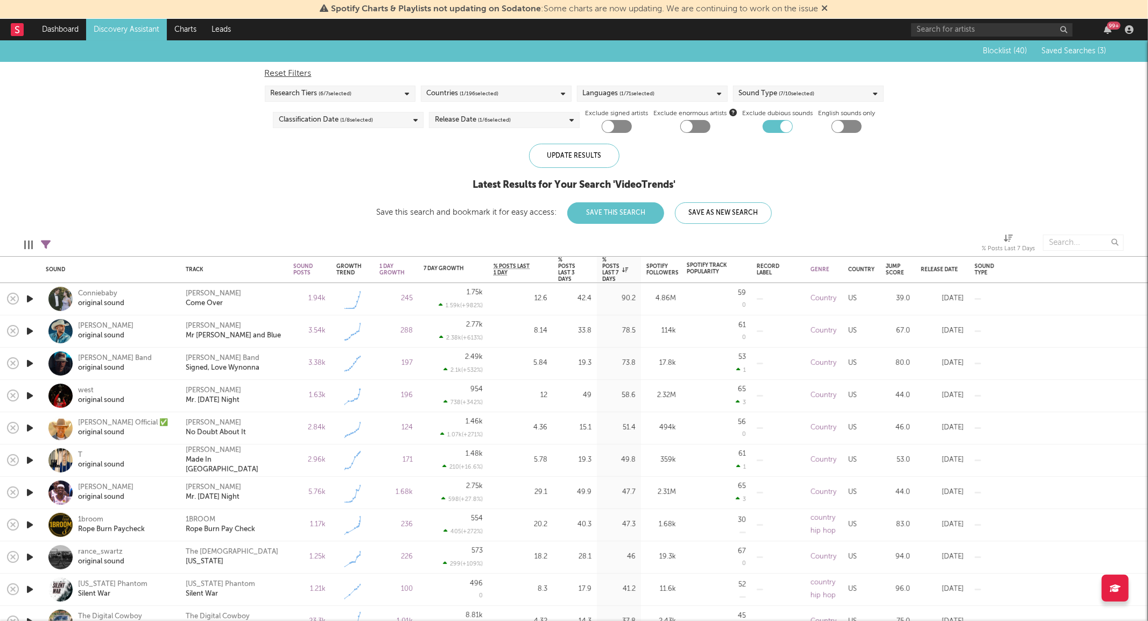
click at [23, 299] on div at bounding box center [30, 299] width 22 height 32
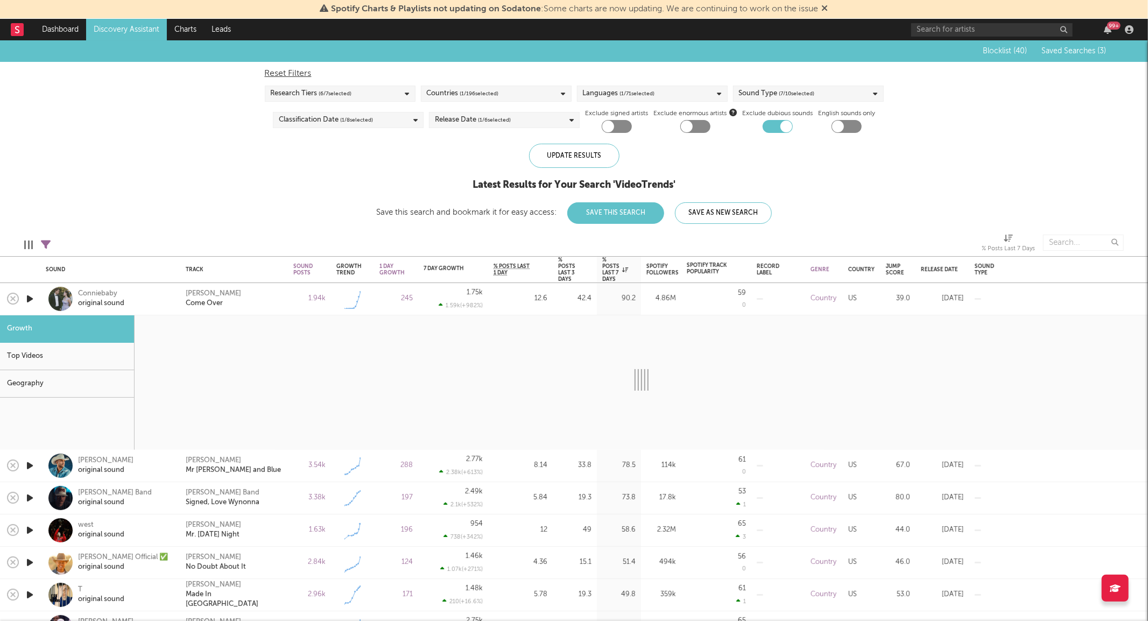
select select "1w"
select select "6m"
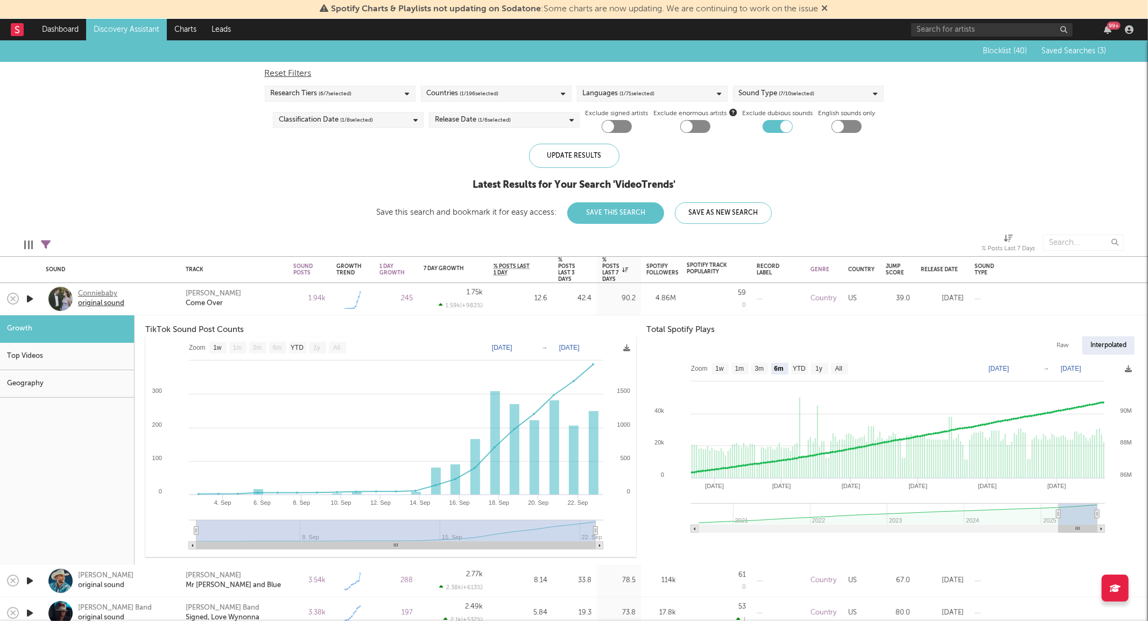
click at [106, 294] on div "Conniebaby" at bounding box center [101, 294] width 46 height 10
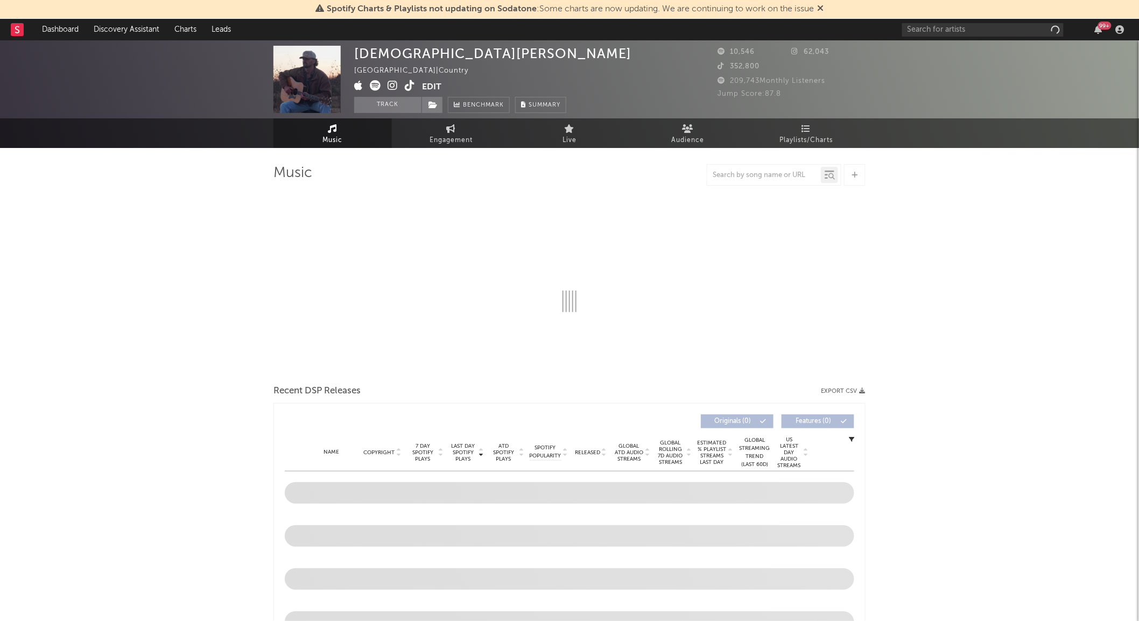
select select "6m"
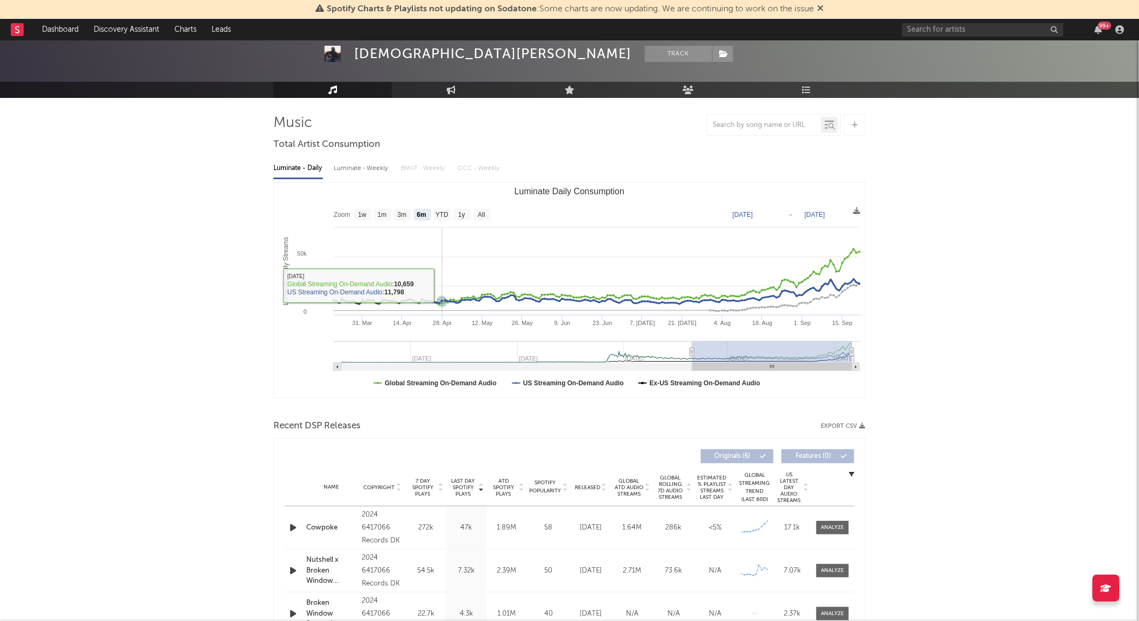
scroll to position [119, 0]
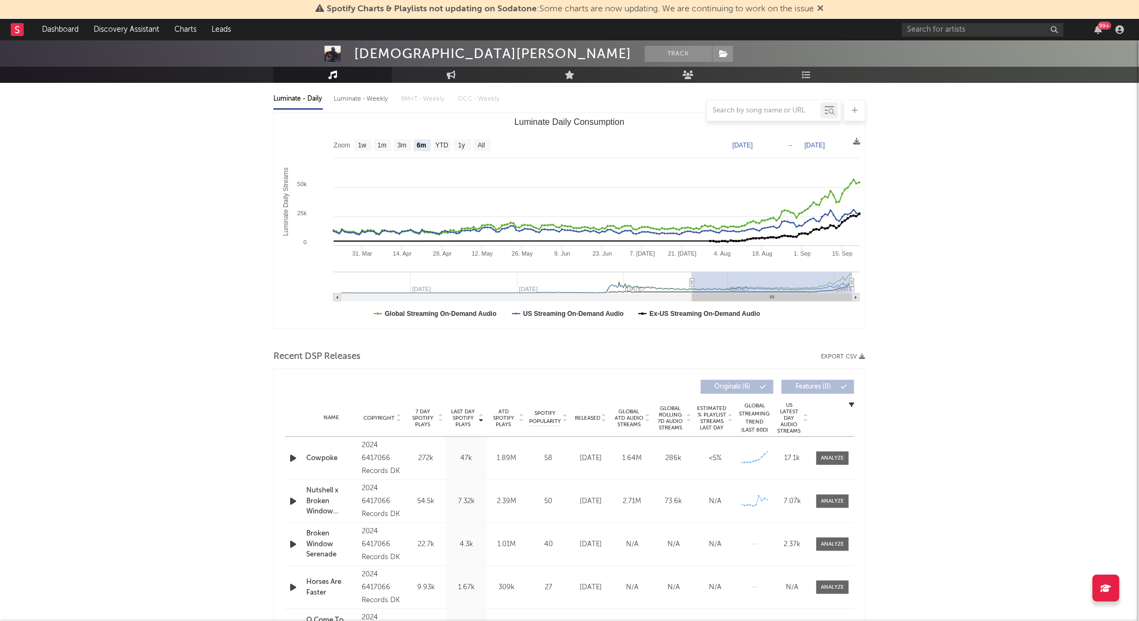
click at [596, 415] on span "Released" at bounding box center [587, 418] width 25 height 6
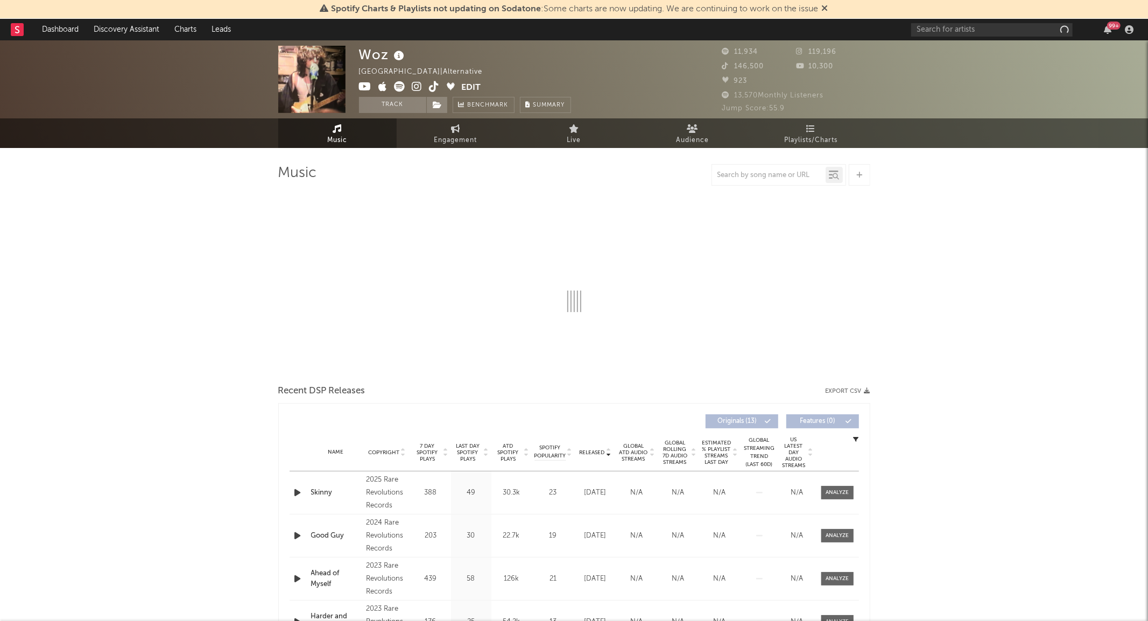
select select "6m"
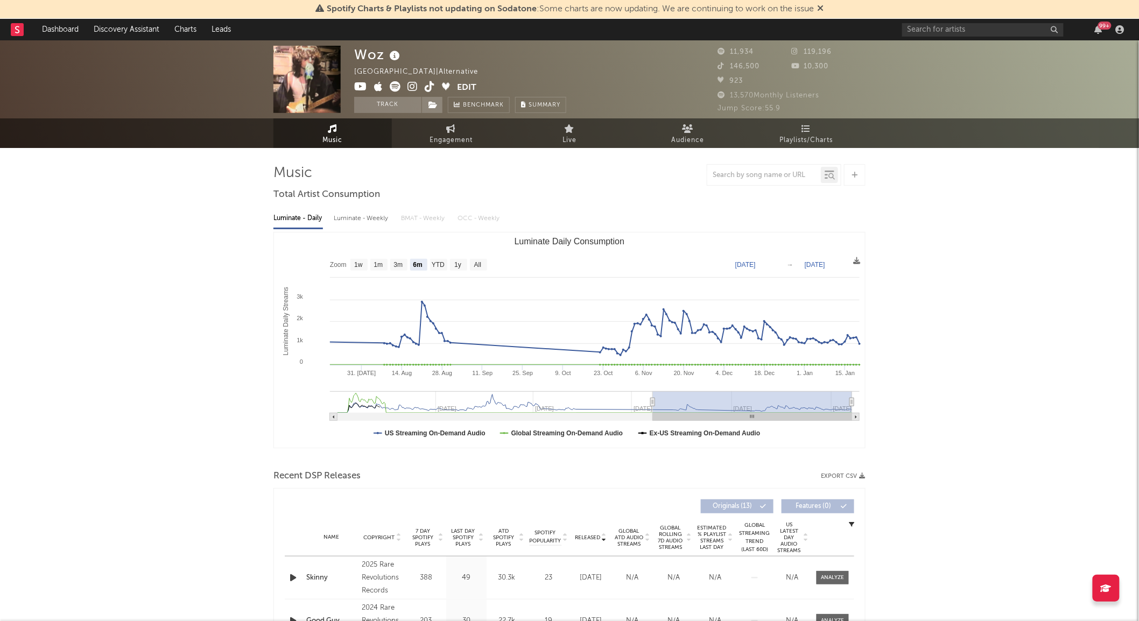
click at [428, 83] on icon at bounding box center [430, 86] width 10 height 11
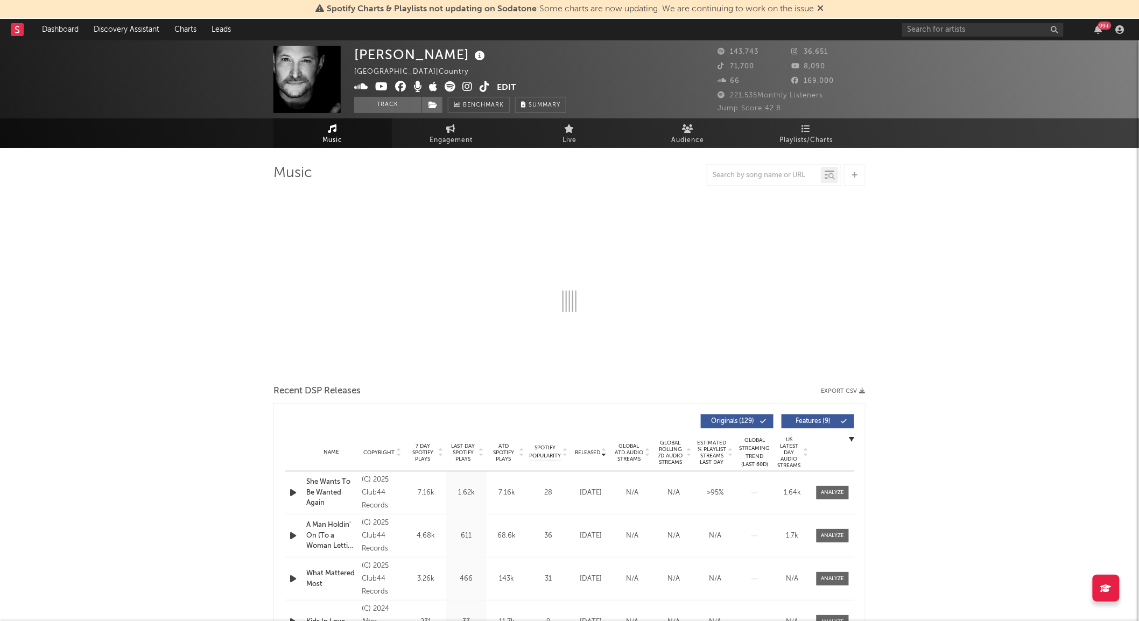
select select "6m"
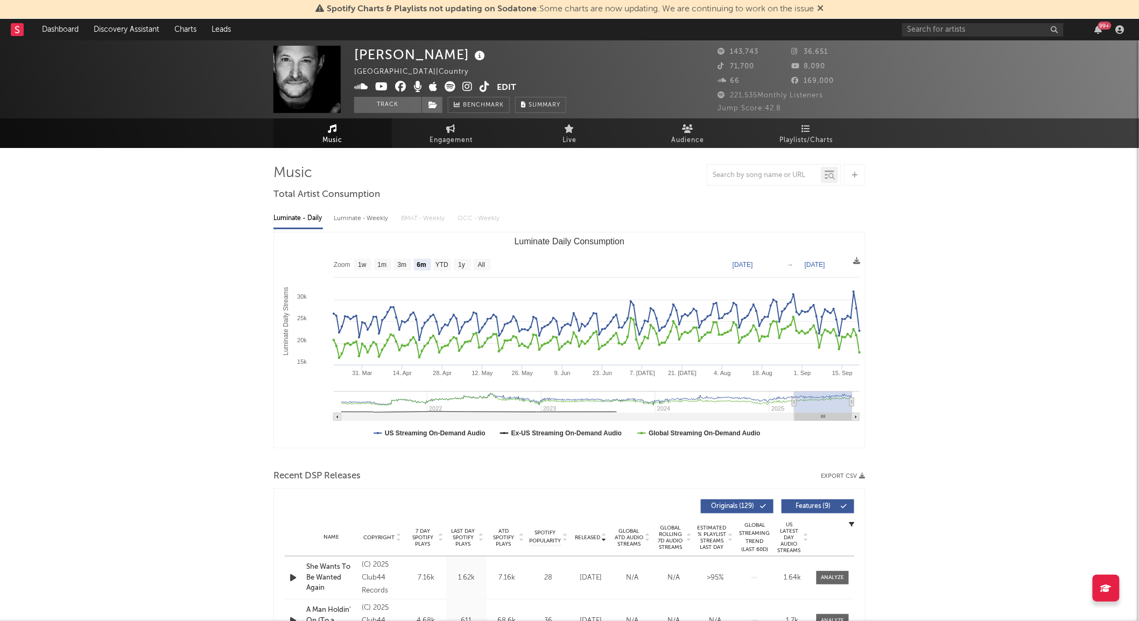
click at [486, 87] on icon at bounding box center [485, 86] width 10 height 11
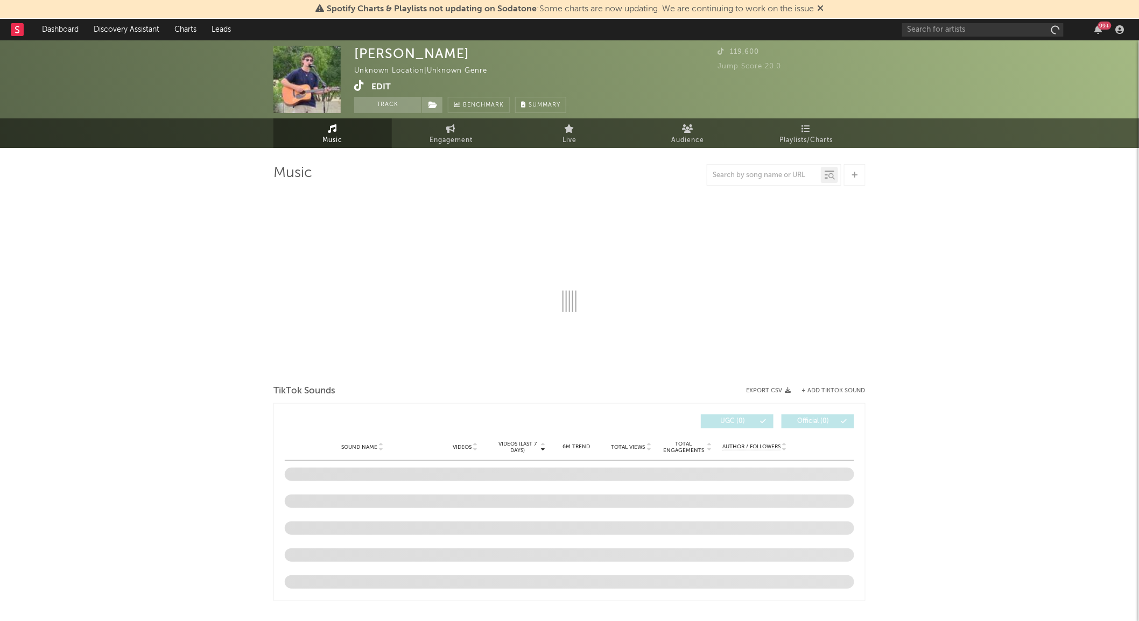
select select "1w"
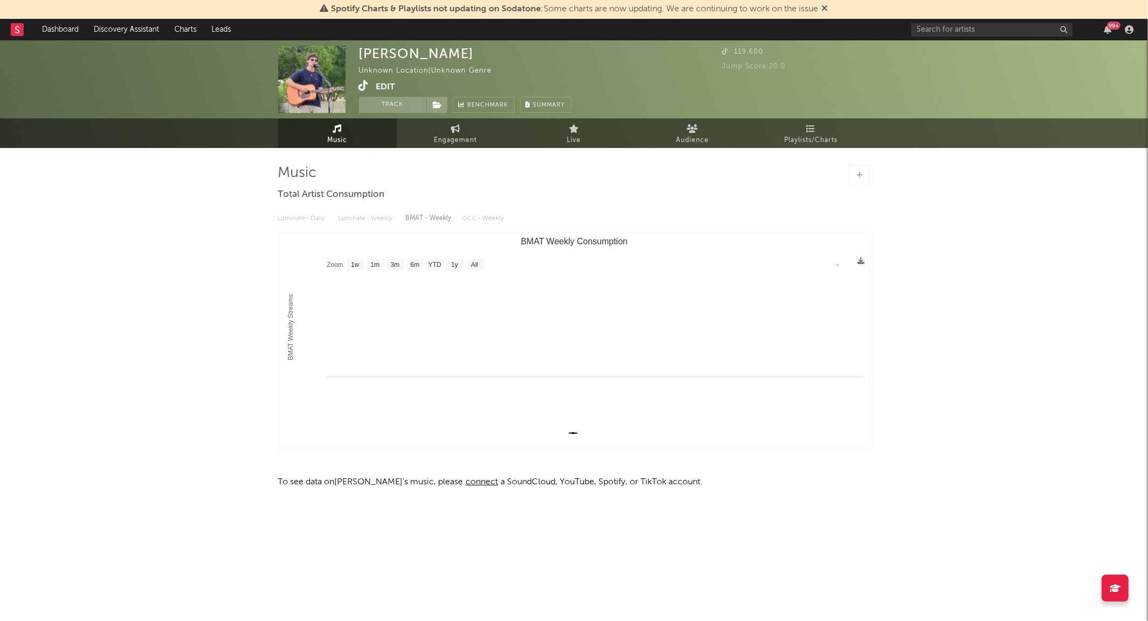
click at [363, 84] on icon at bounding box center [364, 85] width 10 height 11
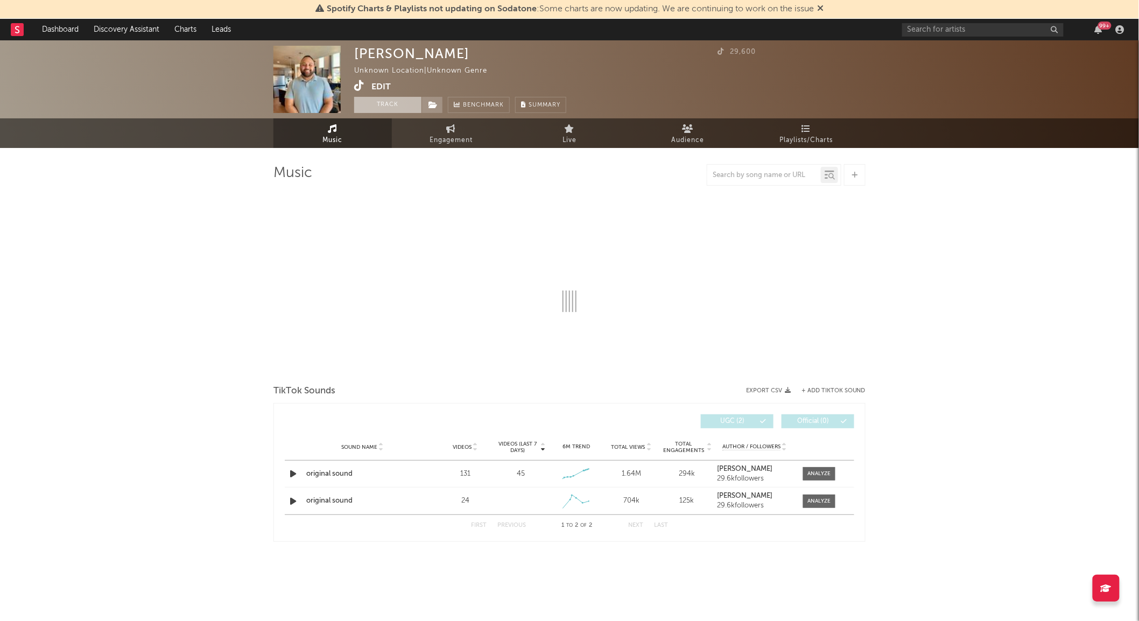
select select "1w"
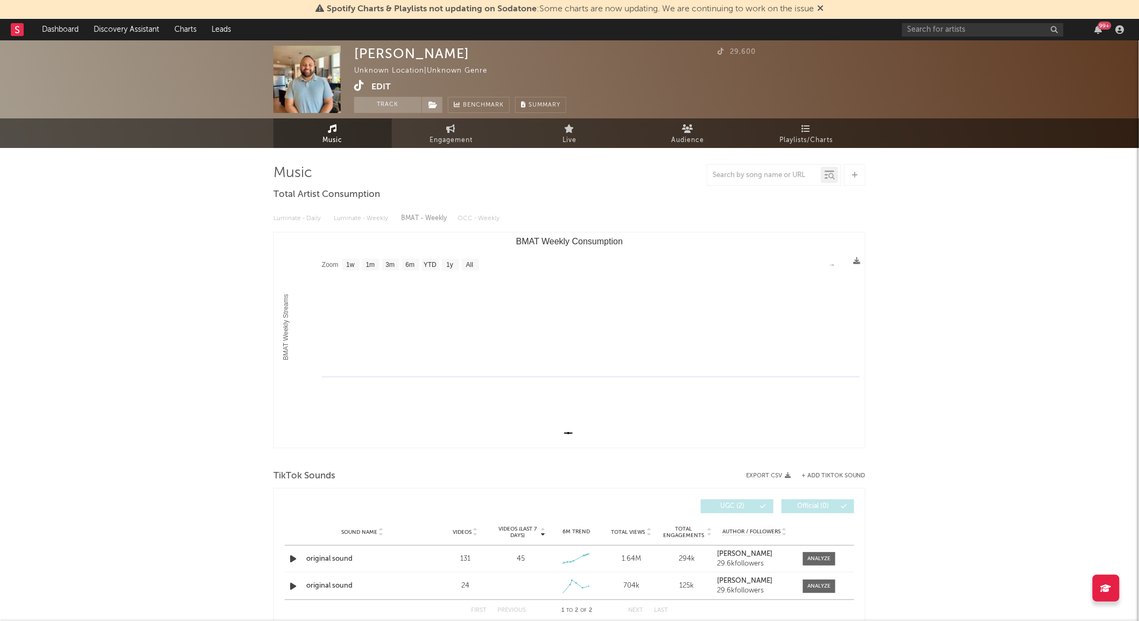
click at [358, 86] on icon at bounding box center [359, 85] width 10 height 11
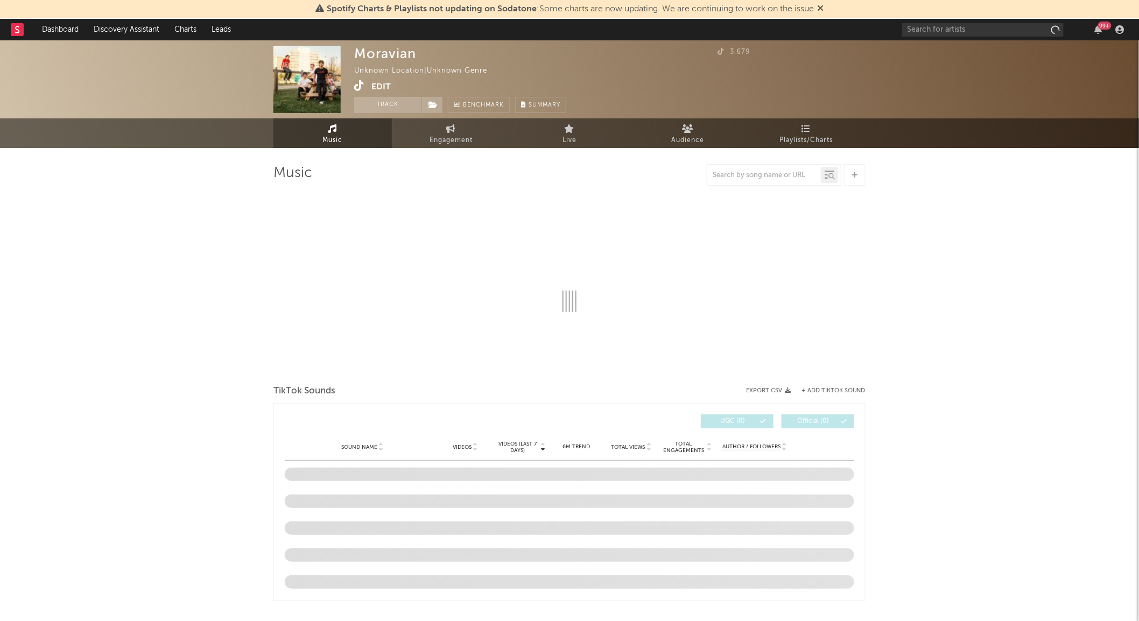
select select "1w"
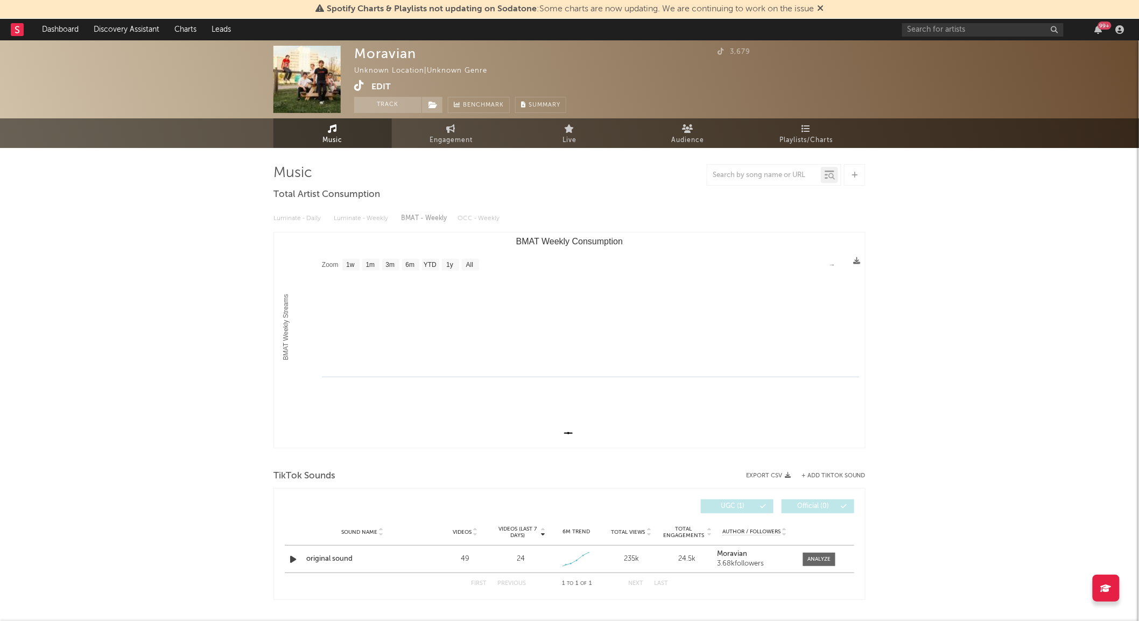
click at [358, 84] on icon at bounding box center [359, 85] width 10 height 11
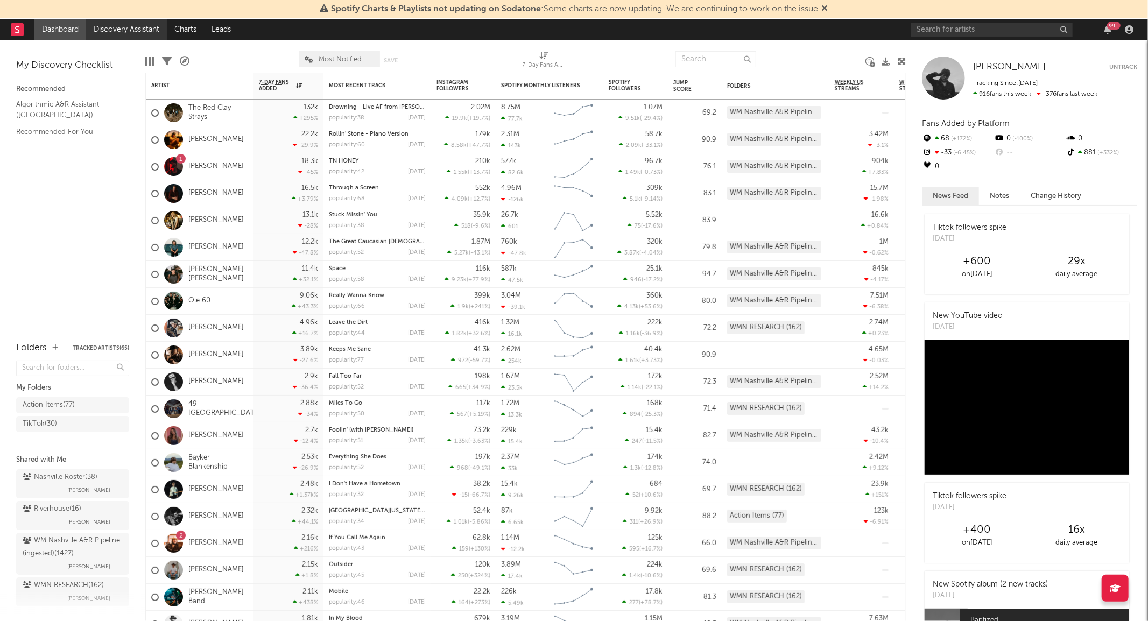
click at [136, 28] on link "Discovery Assistant" at bounding box center [126, 30] width 81 height 22
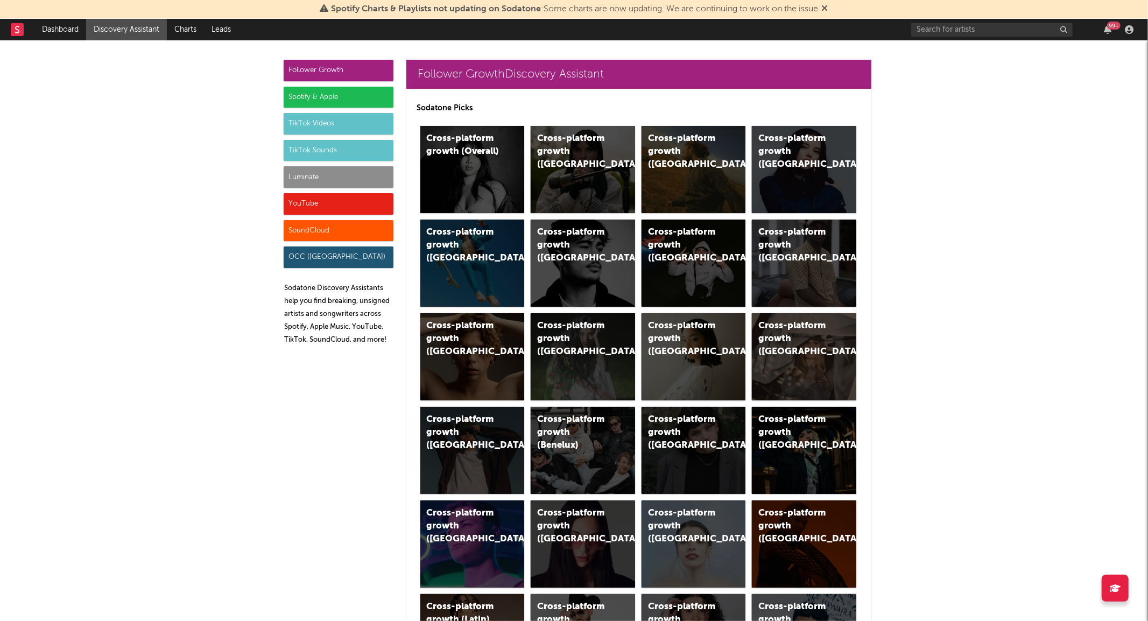
click at [304, 147] on div "TikTok Sounds" at bounding box center [339, 151] width 110 height 22
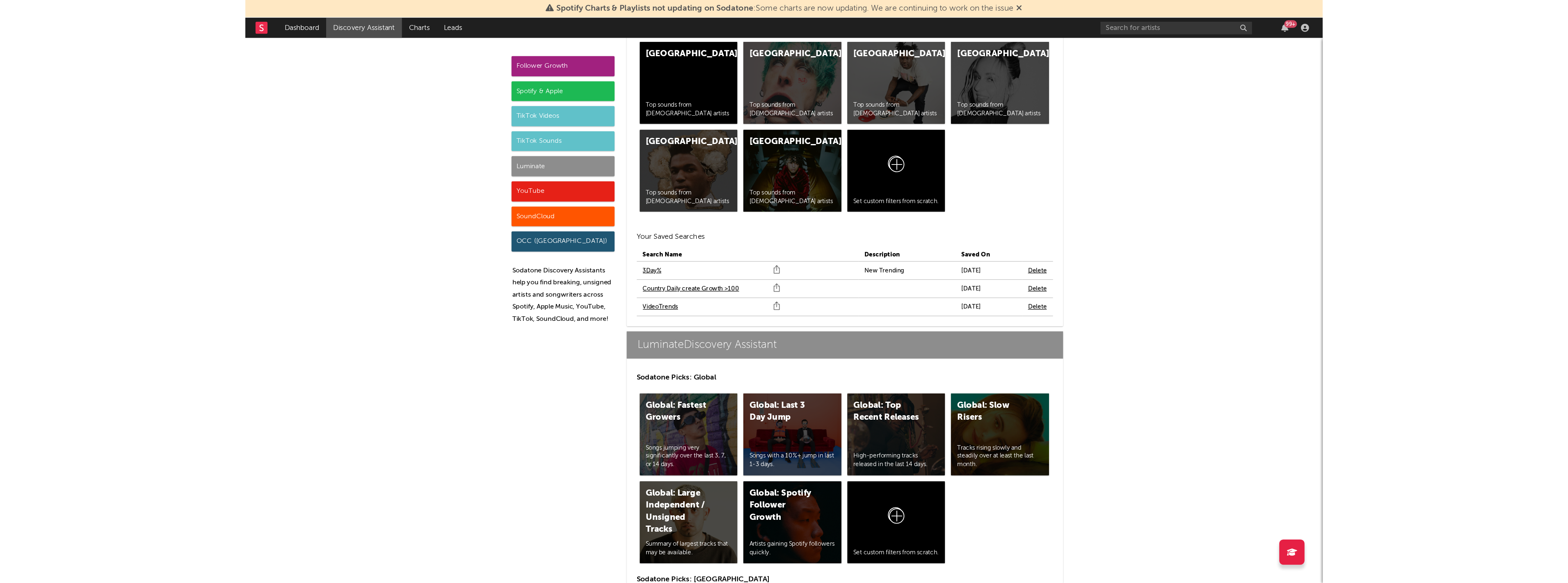
scroll to position [3440, 0]
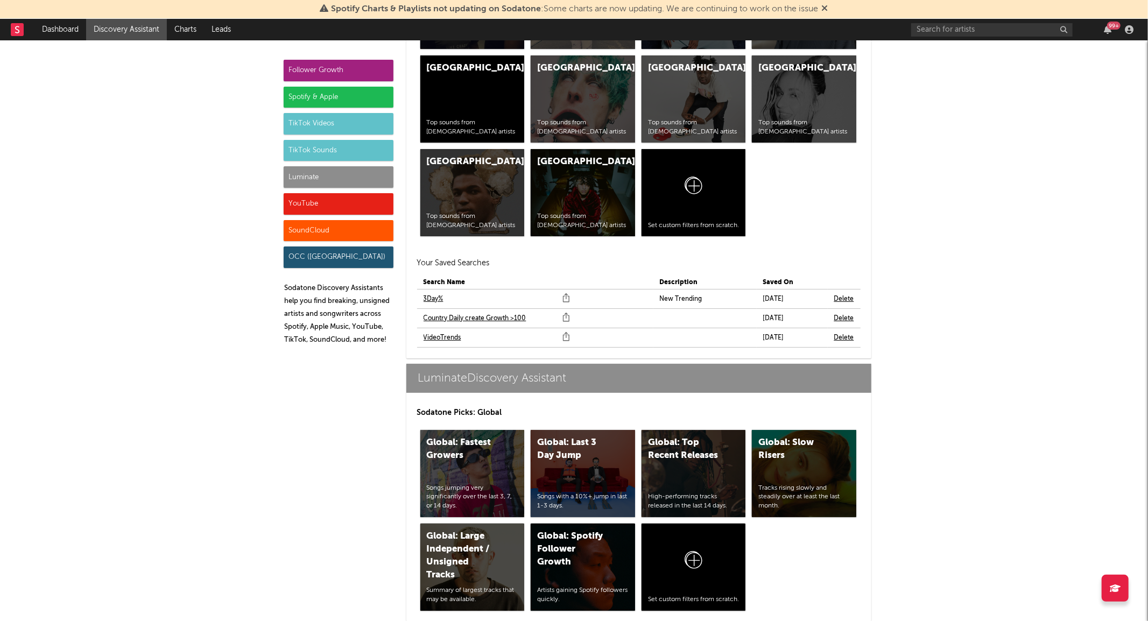
click at [440, 337] on link "VideoTrends" at bounding box center [443, 338] width 38 height 13
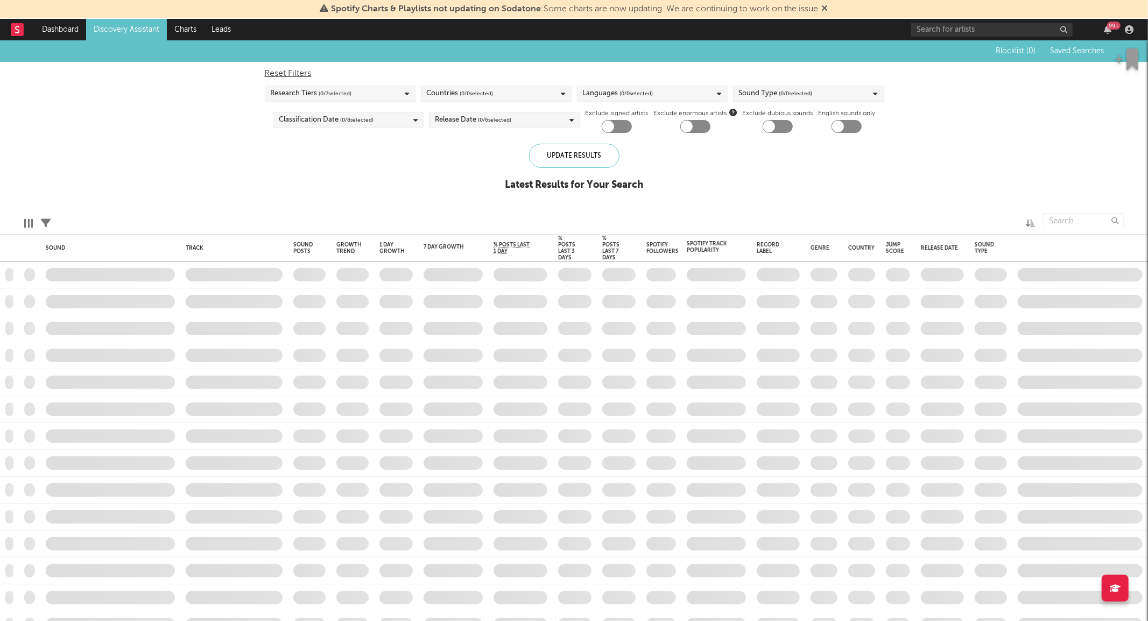
checkbox input "true"
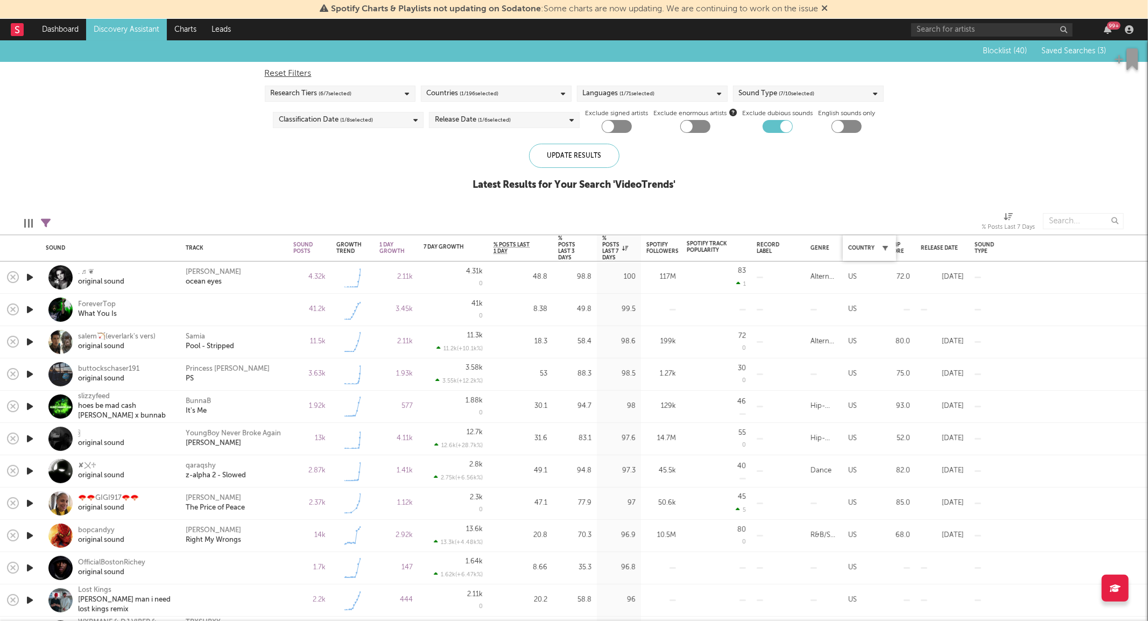
click at [884, 248] on icon "button" at bounding box center [885, 247] width 5 height 5
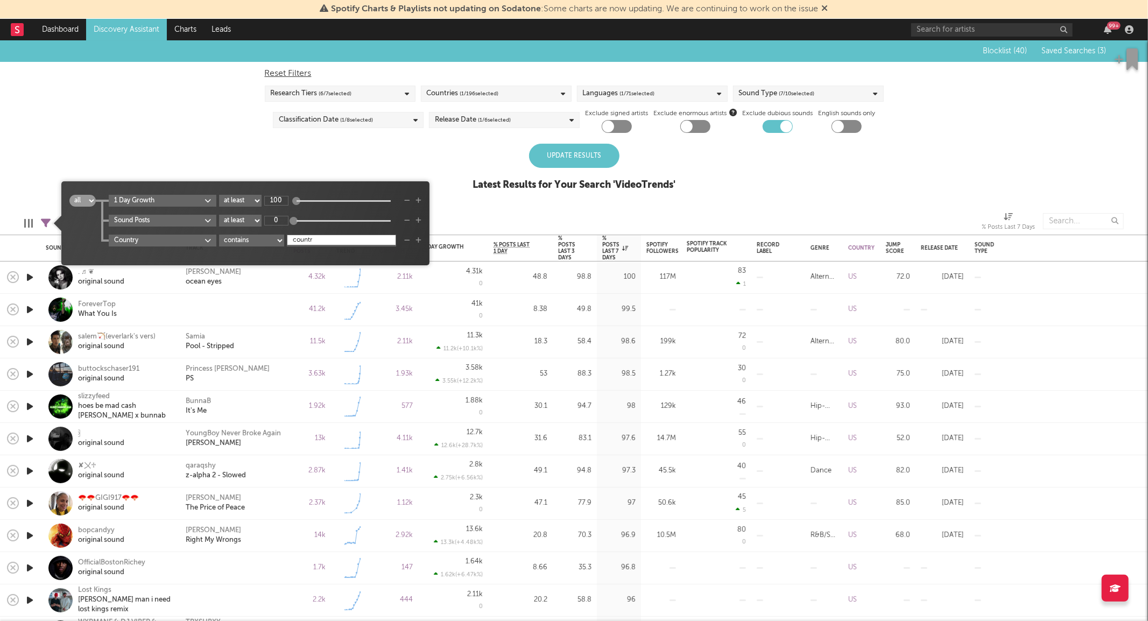
type input "country"
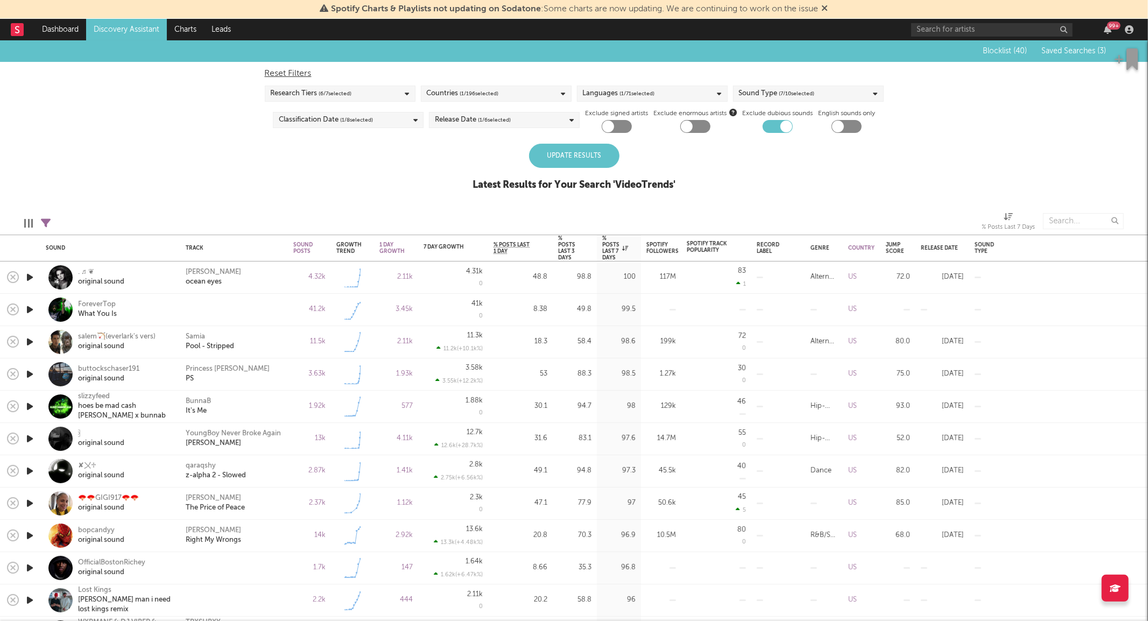
click at [538, 153] on div "Update Results" at bounding box center [574, 156] width 90 height 24
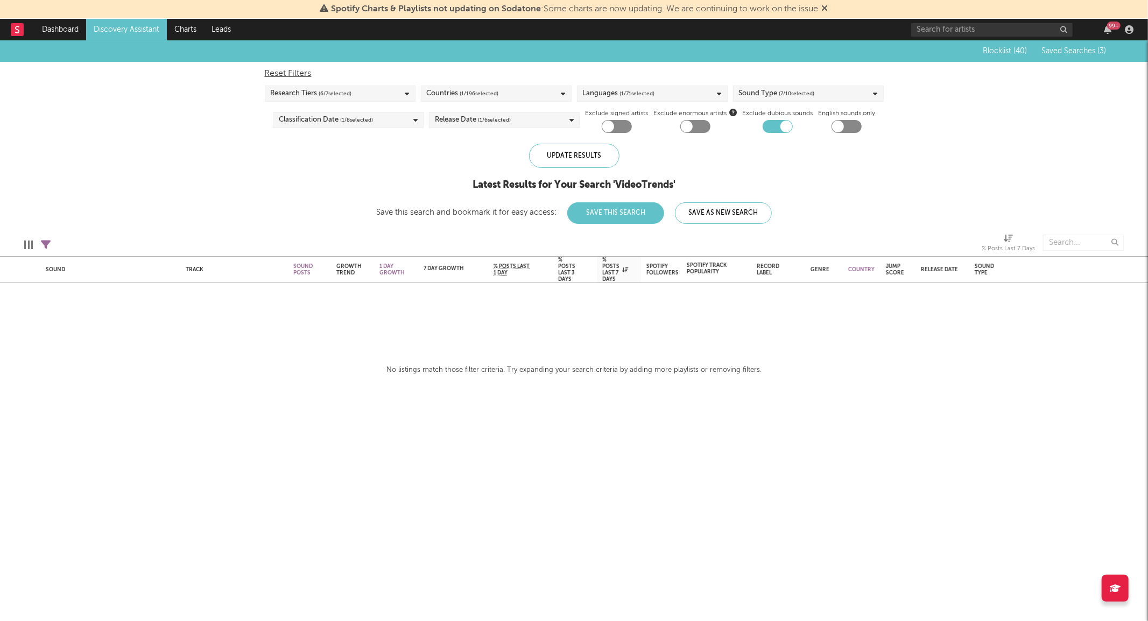
click at [48, 241] on icon at bounding box center [46, 245] width 10 height 10
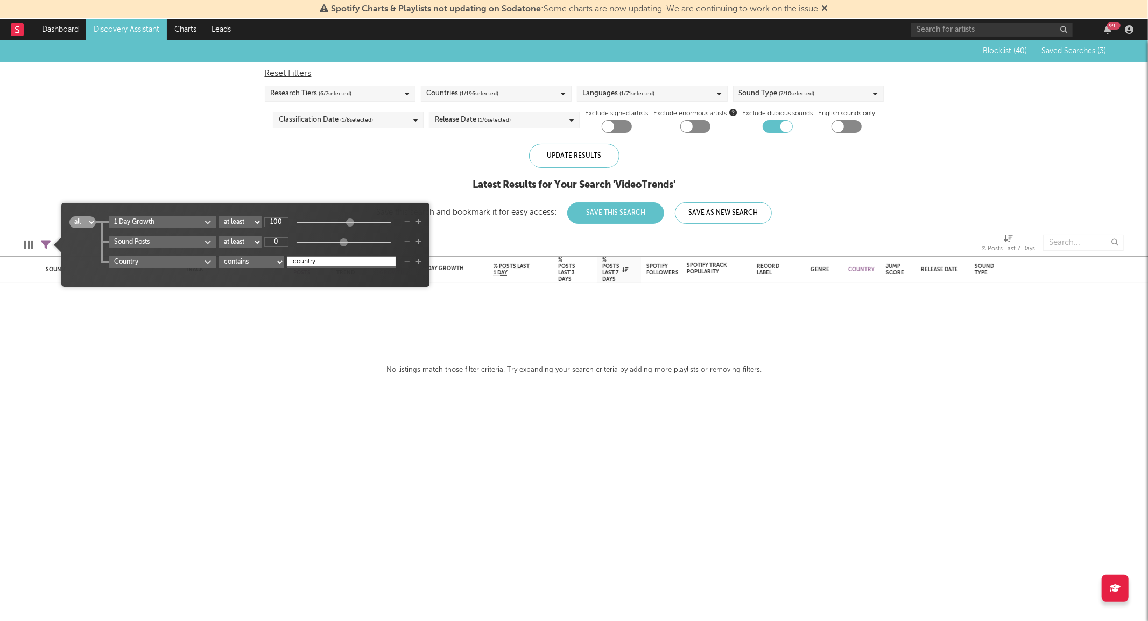
click at [406, 221] on icon "button" at bounding box center [407, 222] width 6 height 6
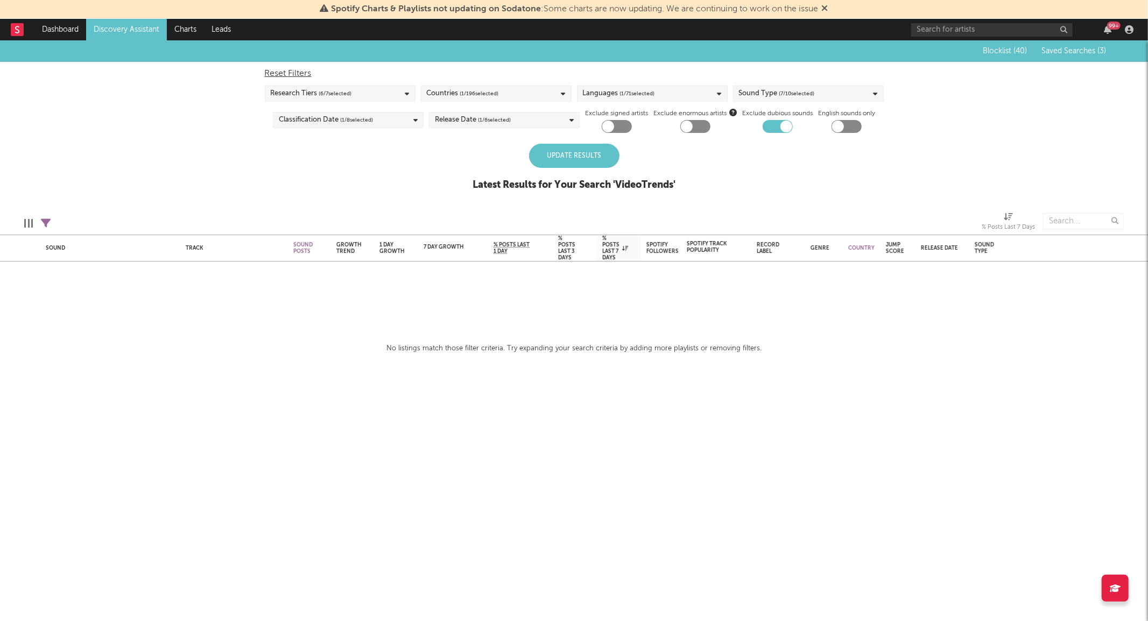
click at [559, 152] on div "Update Results" at bounding box center [574, 156] width 90 height 24
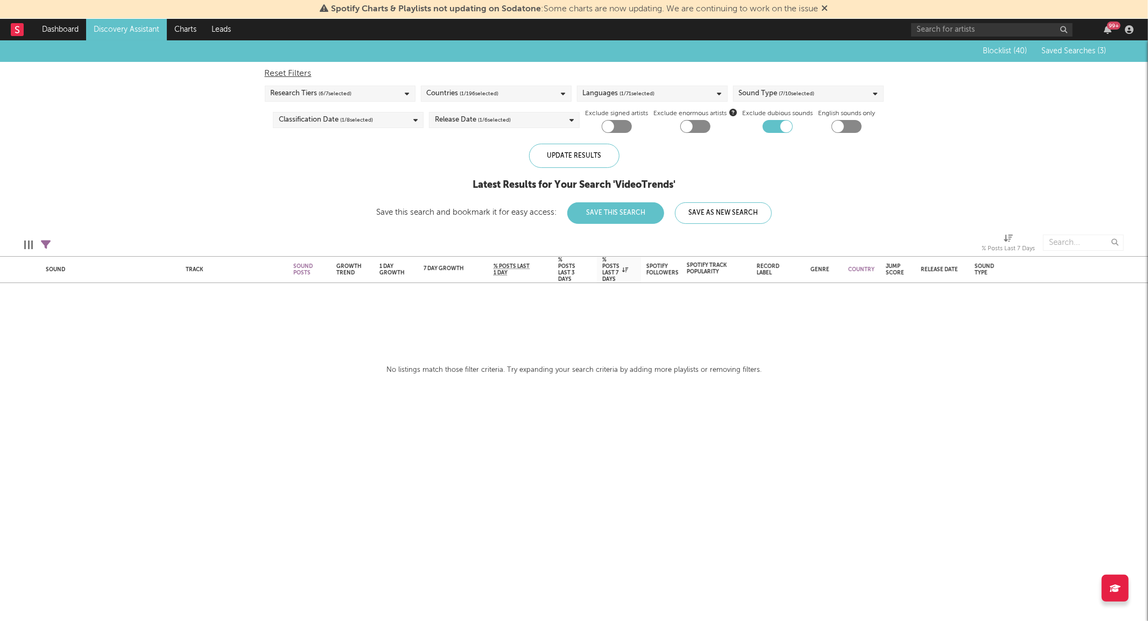
click at [39, 241] on div "Edit Columns Filters ( 2 filters active) % Posts Last 7 Days" at bounding box center [574, 240] width 1148 height 32
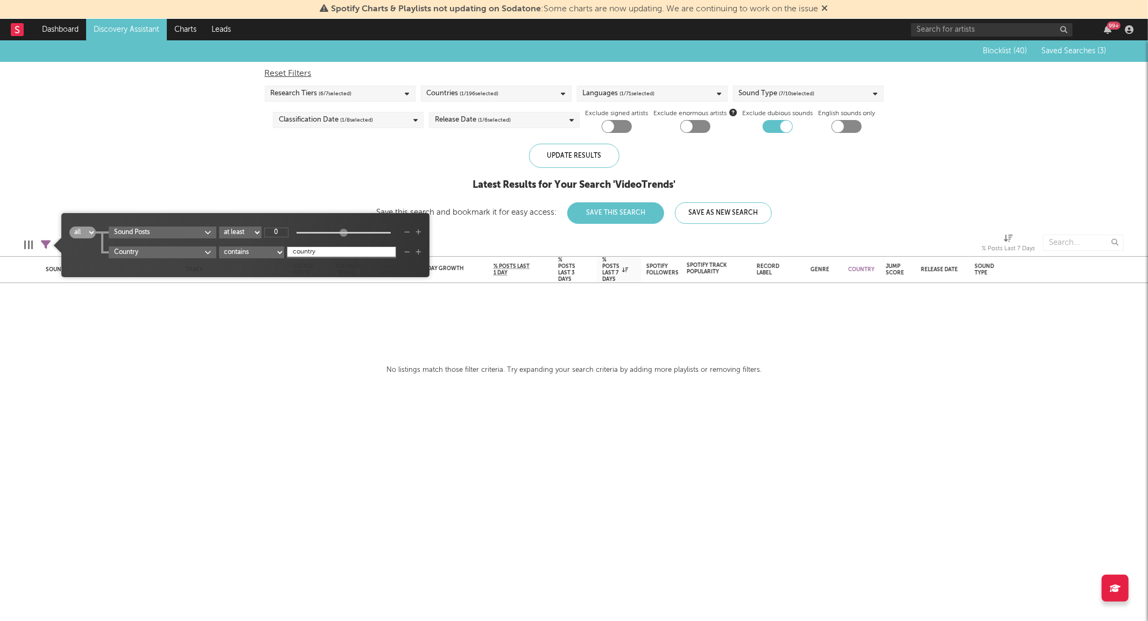
click at [43, 244] on icon at bounding box center [46, 245] width 10 height 10
click at [406, 250] on icon "button" at bounding box center [407, 252] width 6 height 6
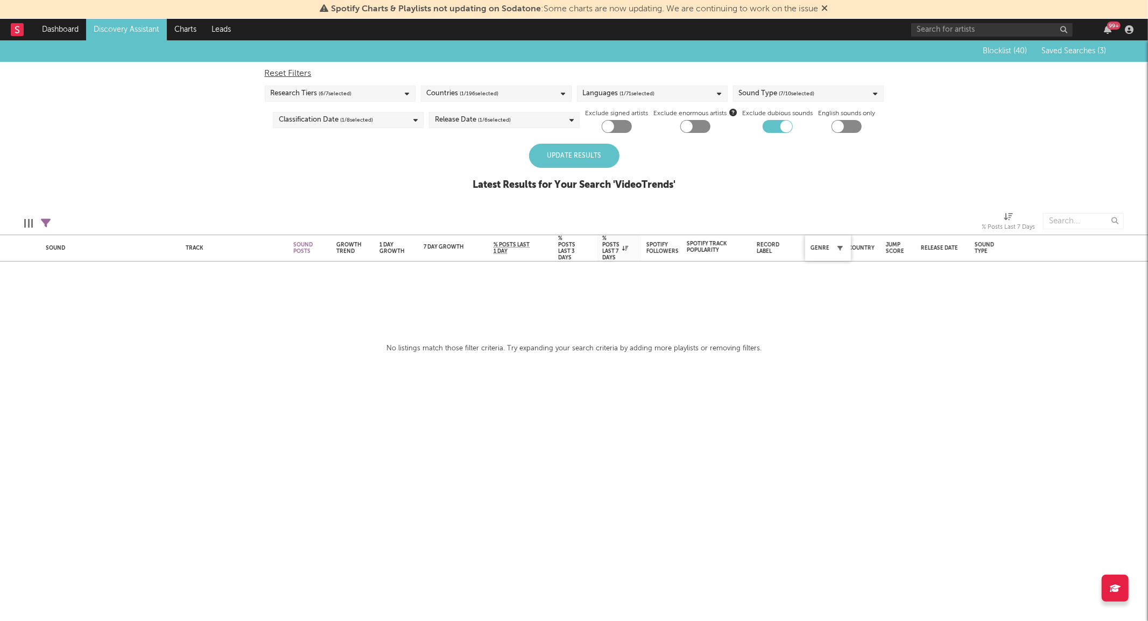
click at [838, 248] on icon "button" at bounding box center [839, 247] width 5 height 5
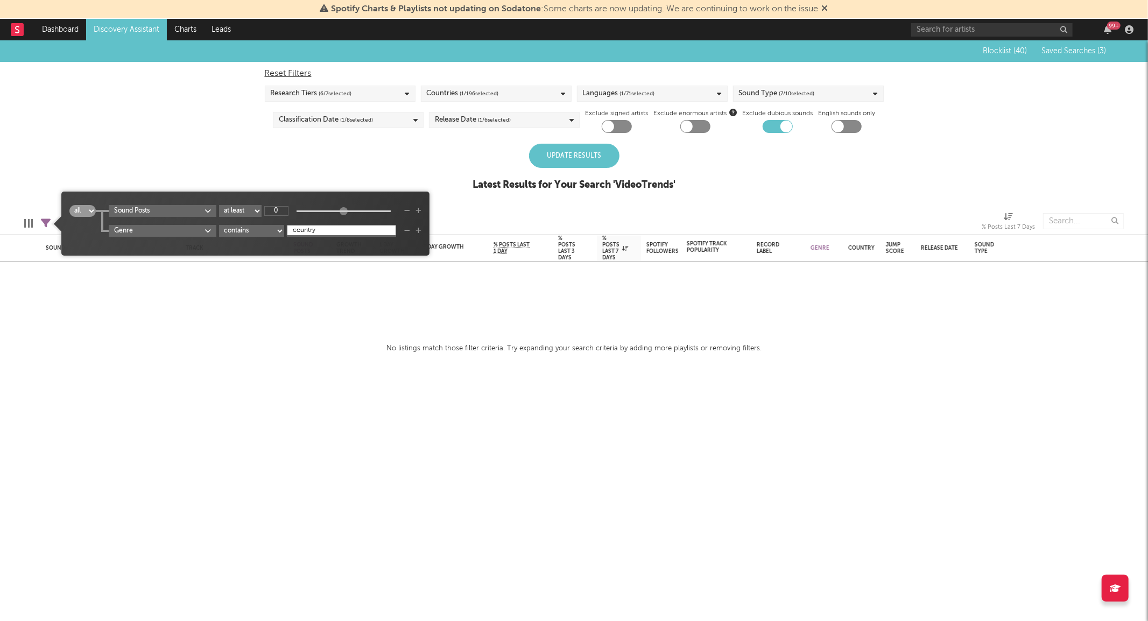
type input "country"
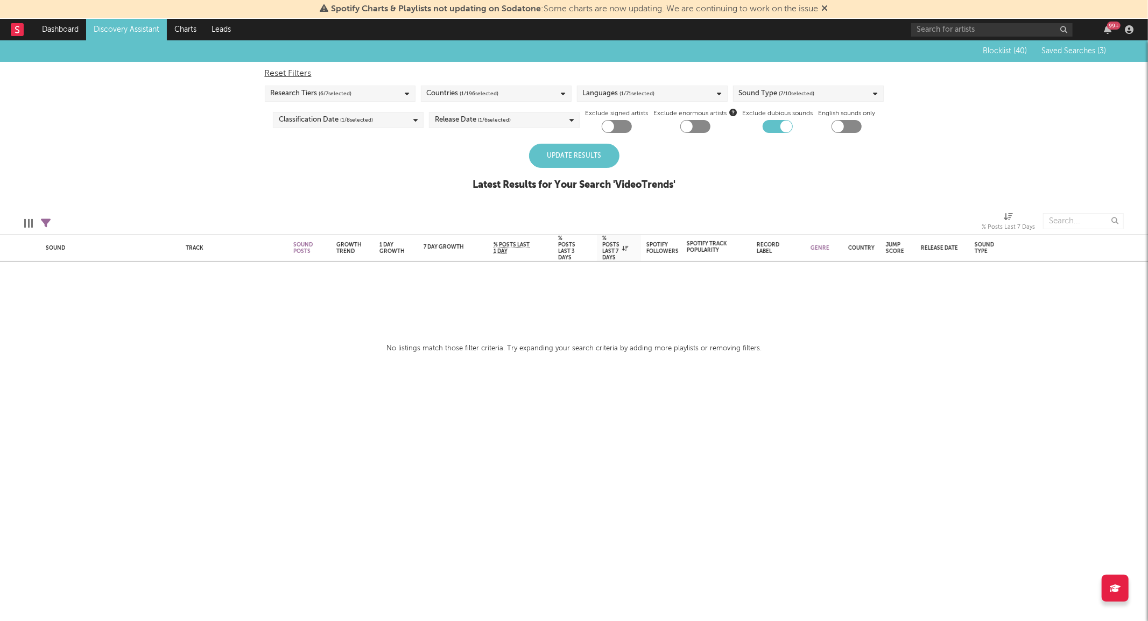
click at [598, 160] on div "Update Results" at bounding box center [574, 156] width 90 height 24
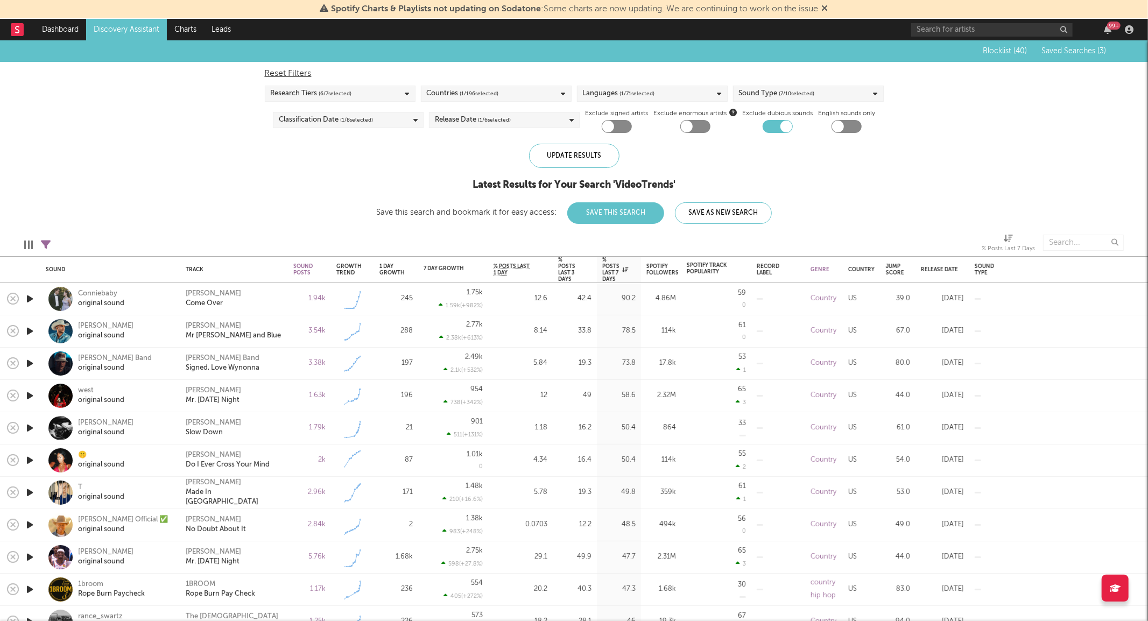
click at [149, 387] on div "west original sound" at bounding box center [125, 395] width 94 height 19
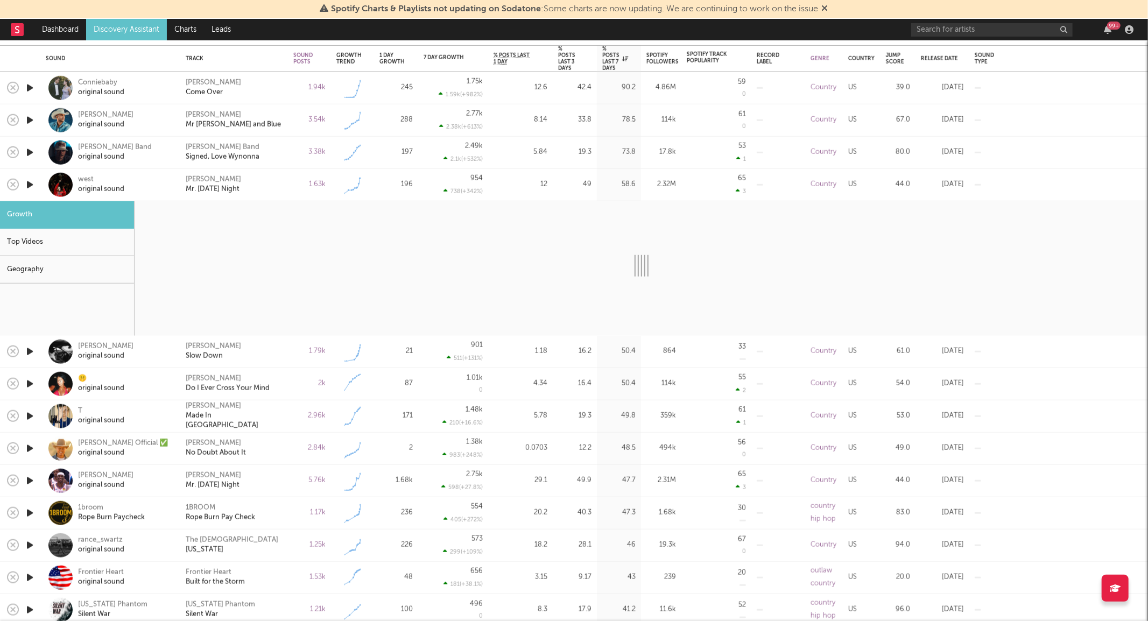
click at [286, 483] on div "[PERSON_NAME] Mr. [DATE] Night" at bounding box center [234, 481] width 108 height 32
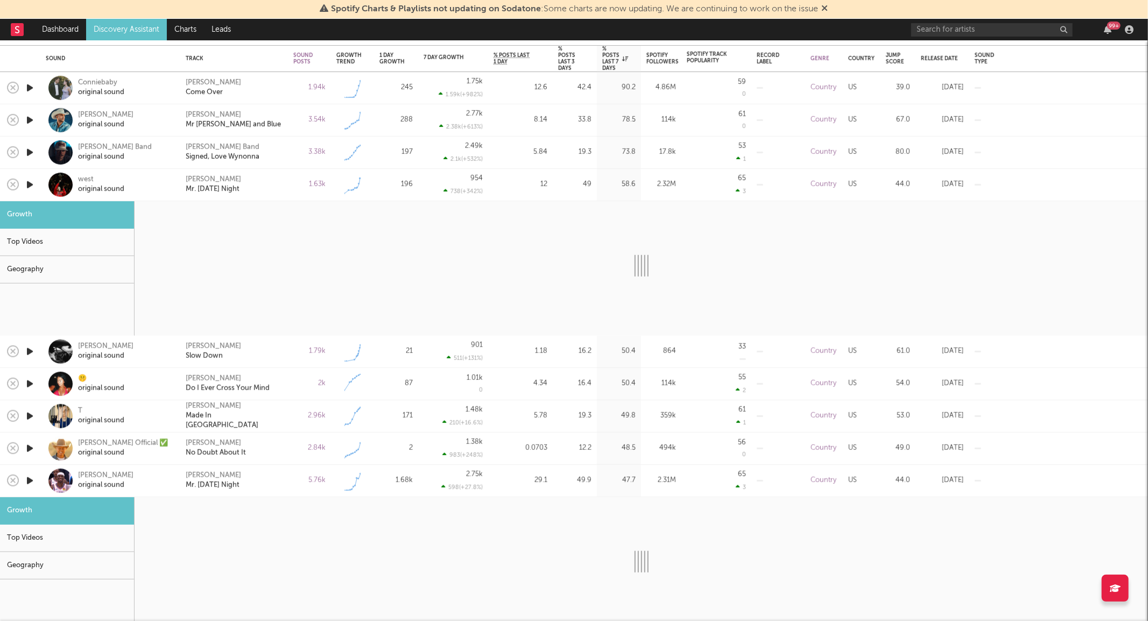
select select "1w"
select select "6m"
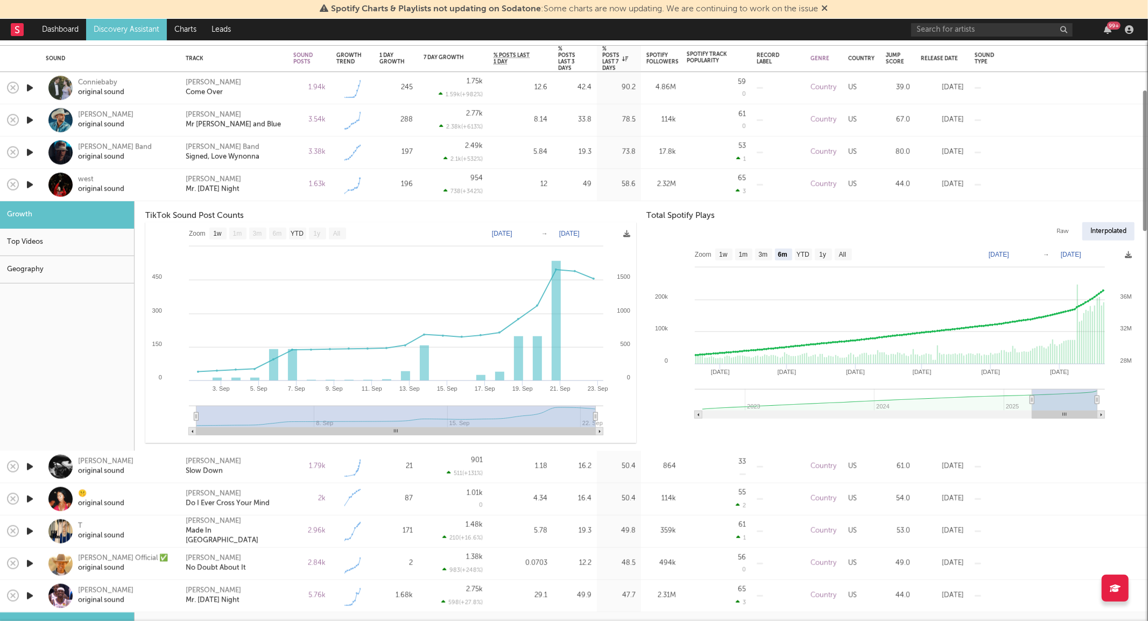
select select "1w"
select select "6m"
